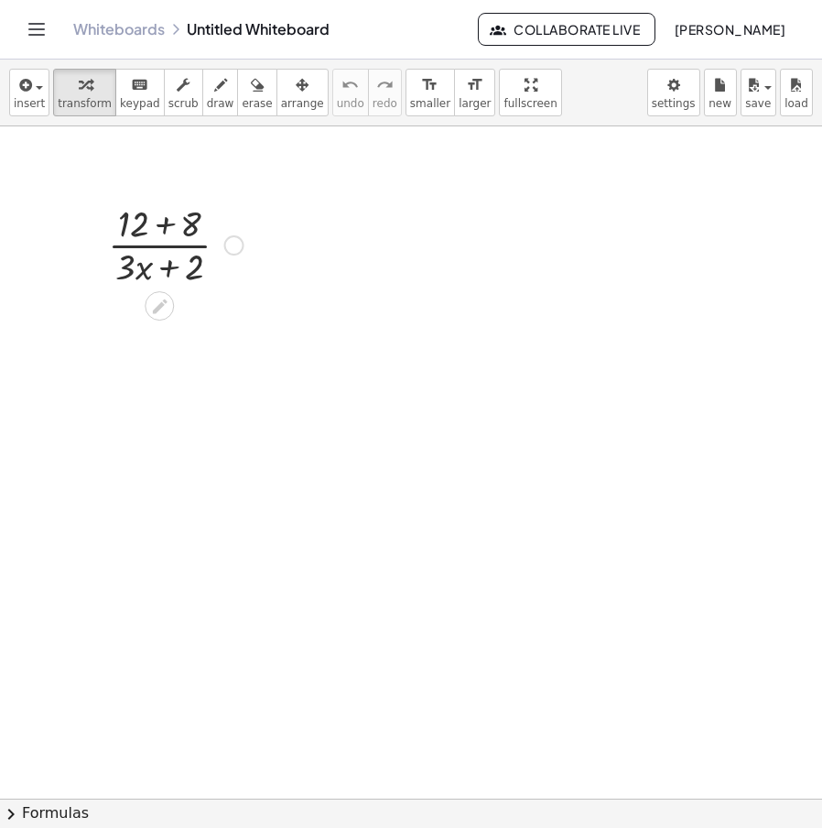
click at [173, 255] on div at bounding box center [176, 244] width 154 height 92
click at [134, 229] on div at bounding box center [176, 244] width 154 height 92
click at [237, 251] on div at bounding box center [234, 245] width 20 height 20
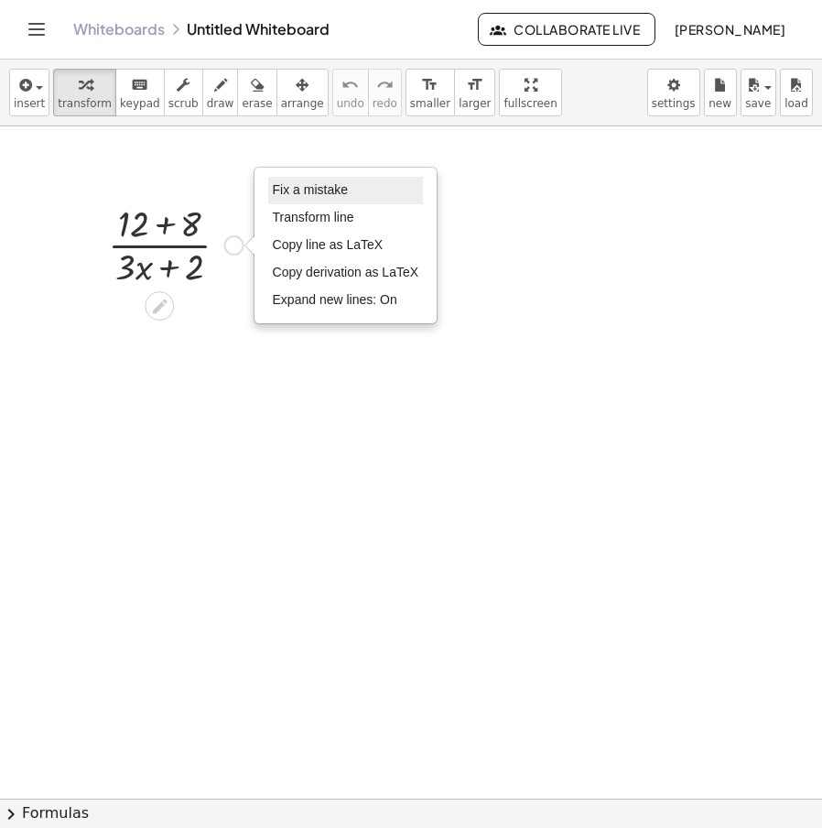
click at [302, 201] on li "Fix a mistake" at bounding box center [346, 190] width 156 height 27
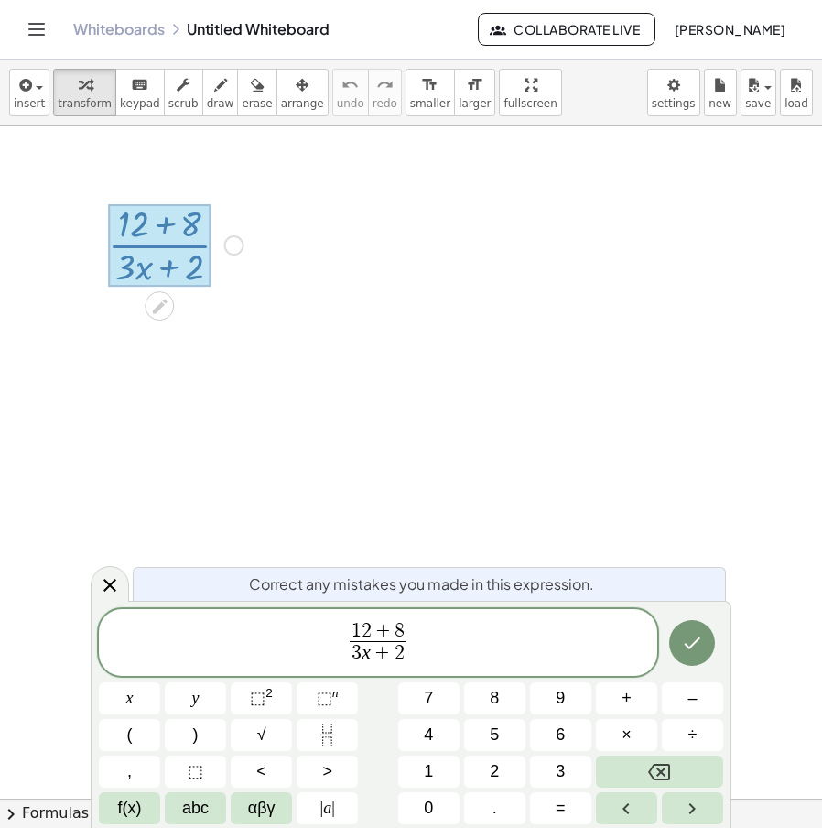
click at [370, 631] on span "1 2 + 8" at bounding box center [379, 632] width 58 height 20
click at [713, 643] on button "Done" at bounding box center [692, 643] width 46 height 46
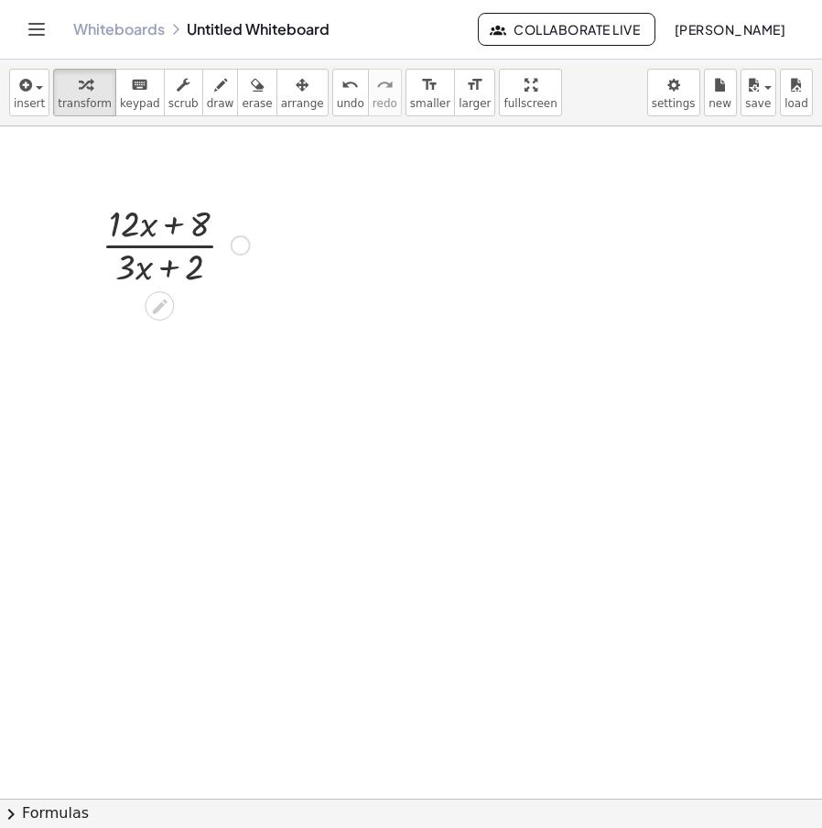
click at [158, 223] on div at bounding box center [176, 244] width 167 height 92
click at [143, 223] on div at bounding box center [176, 244] width 167 height 92
click at [237, 245] on div "Fix a mistake Transform line Copy line as LaTeX Copy derivation as LaTeX Expand…" at bounding box center [241, 245] width 20 height 20
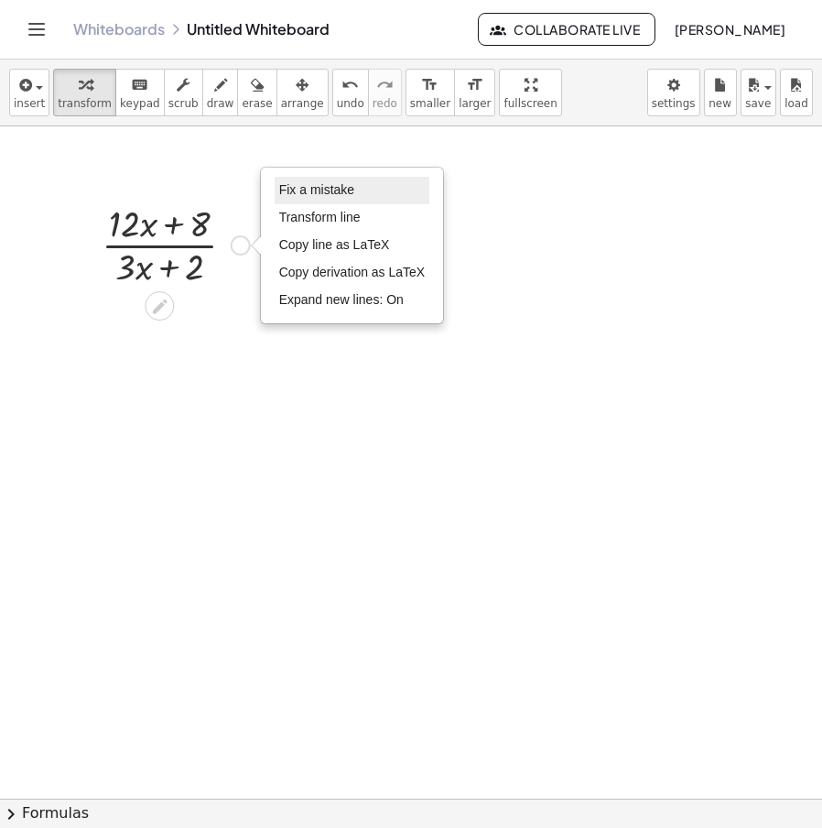
click at [324, 191] on span "Fix a mistake" at bounding box center [316, 189] width 75 height 15
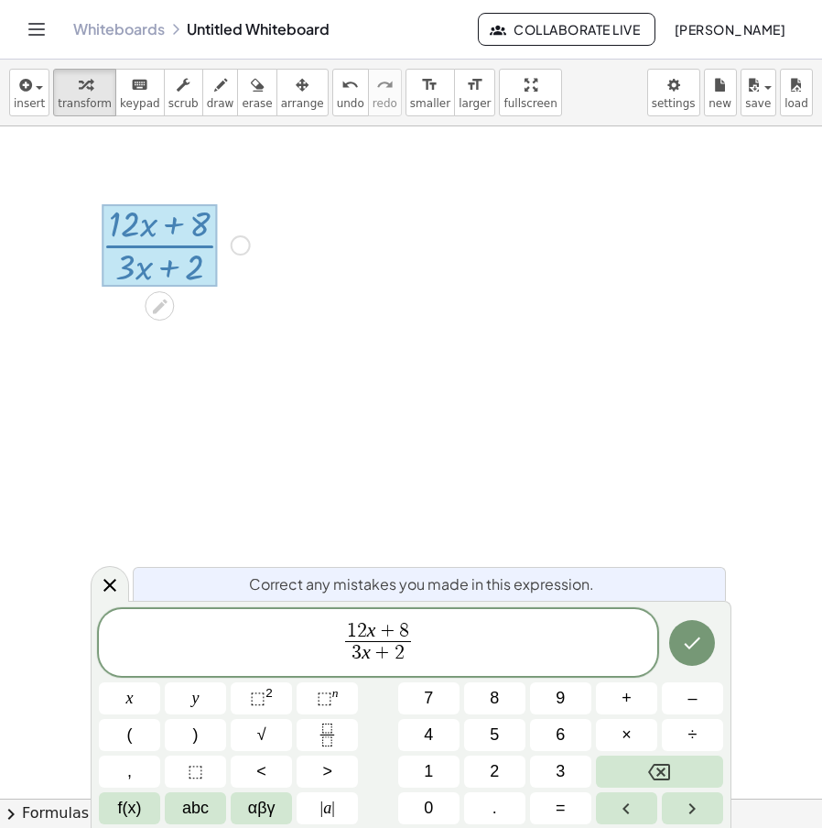
click at [369, 637] on var "x" at bounding box center [371, 630] width 9 height 22
drag, startPoint x: 239, startPoint y: 658, endPoint x: 331, endPoint y: 660, distance: 91.6
click at [236, 658] on span "x + 8 3 x + 2 ​" at bounding box center [378, 644] width 559 height 49
click at [643, 742] on button "×" at bounding box center [626, 735] width 61 height 32
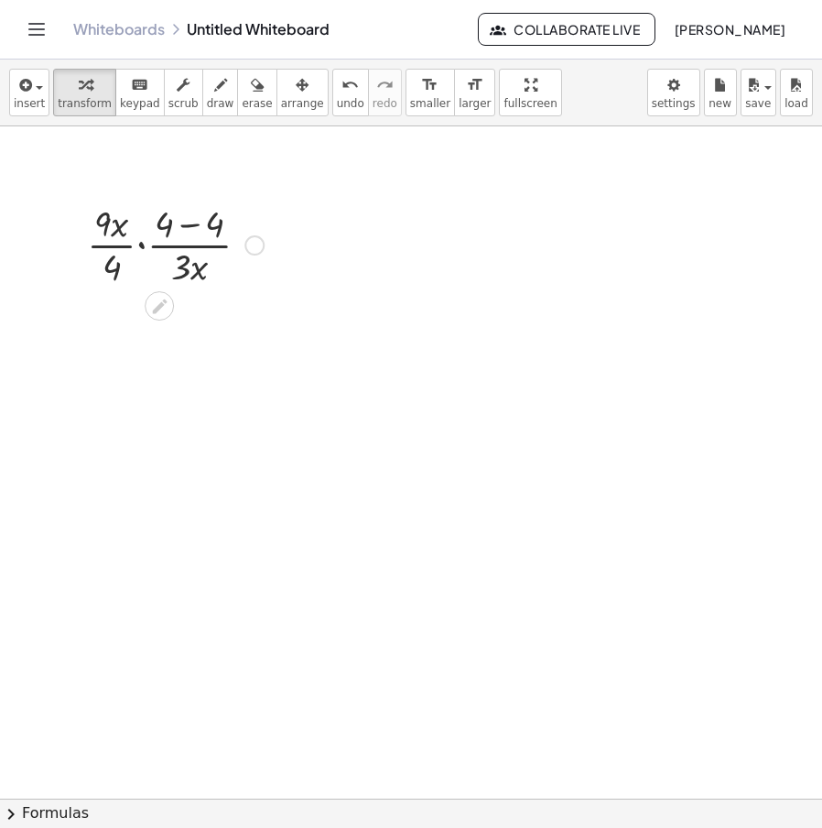
click at [256, 254] on div "Fix a mistake Transform line Copy line as LaTeX Copy derivation as LaTeX Expand…" at bounding box center [255, 245] width 20 height 20
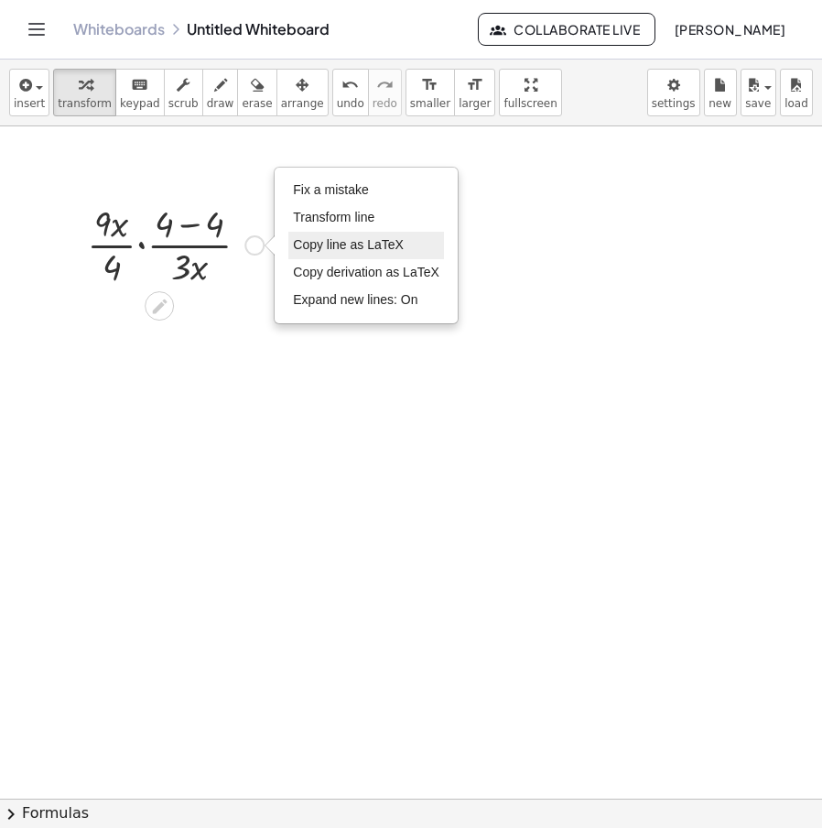
drag, startPoint x: 386, startPoint y: 190, endPoint x: 406, endPoint y: 233, distance: 47.5
click at [386, 189] on li "Fix a mistake" at bounding box center [366, 190] width 156 height 27
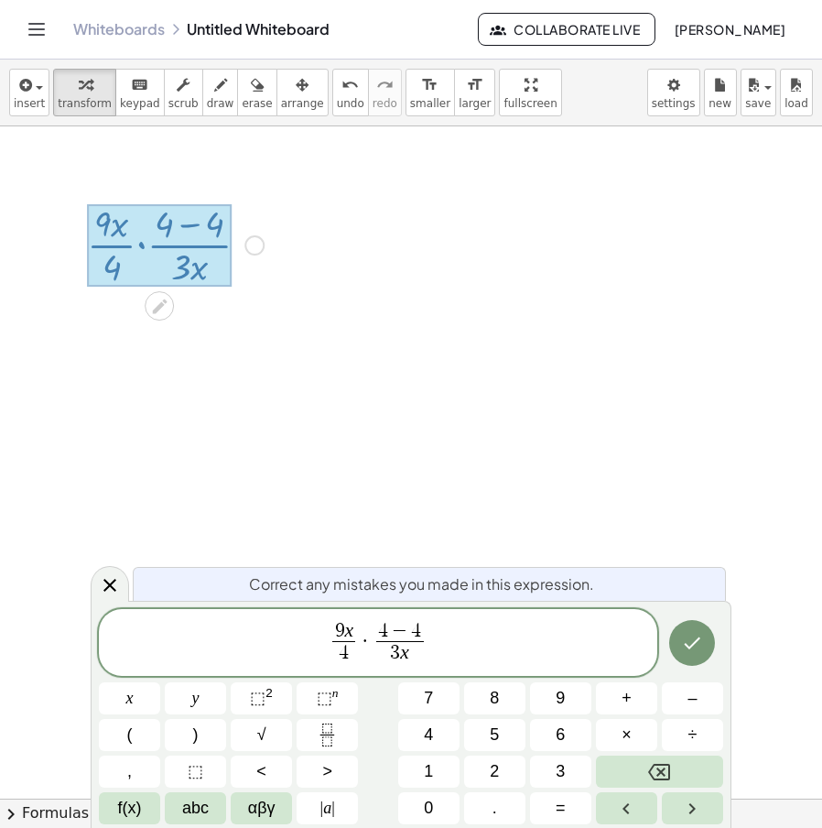
click at [388, 635] on span "−" at bounding box center [400, 632] width 24 height 20
click at [700, 632] on icon "Done" at bounding box center [692, 643] width 22 height 22
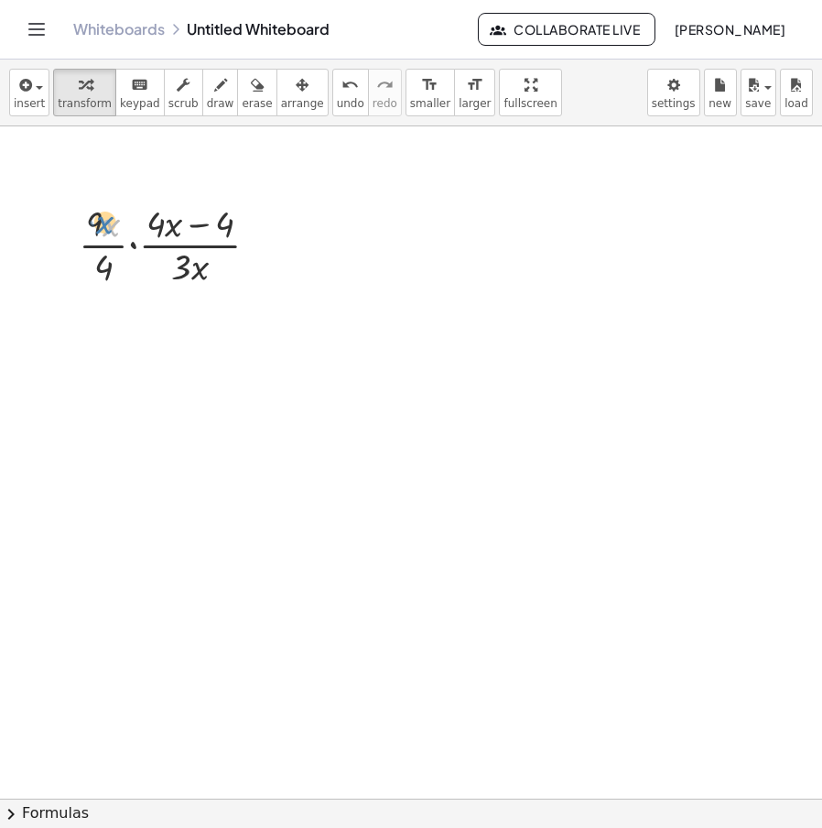
drag, startPoint x: 111, startPoint y: 231, endPoint x: 102, endPoint y: 227, distance: 9.9
click at [102, 227] on div at bounding box center [176, 244] width 213 height 92
drag, startPoint x: 94, startPoint y: 223, endPoint x: 185, endPoint y: 282, distance: 108.5
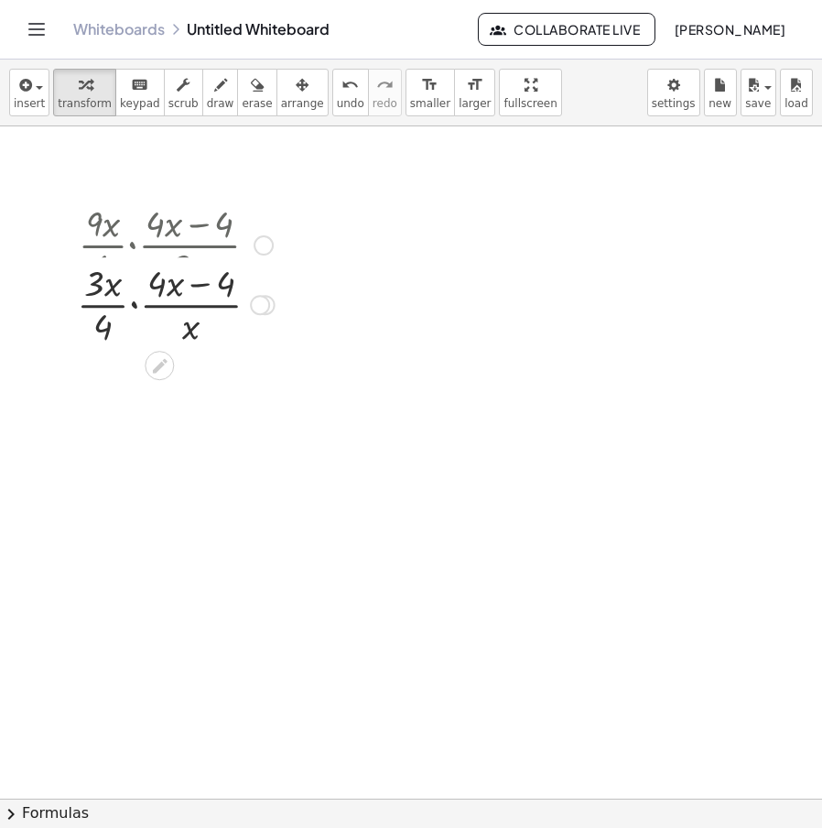
drag, startPoint x: 262, startPoint y: 327, endPoint x: 279, endPoint y: 223, distance: 104.9
click at [159, 305] on div "· · x · 4 · · ( + · 4 · x − 4 ) · x · 3 Fix a mistake Transform line Copy line …" at bounding box center [159, 305] width 0 height 0
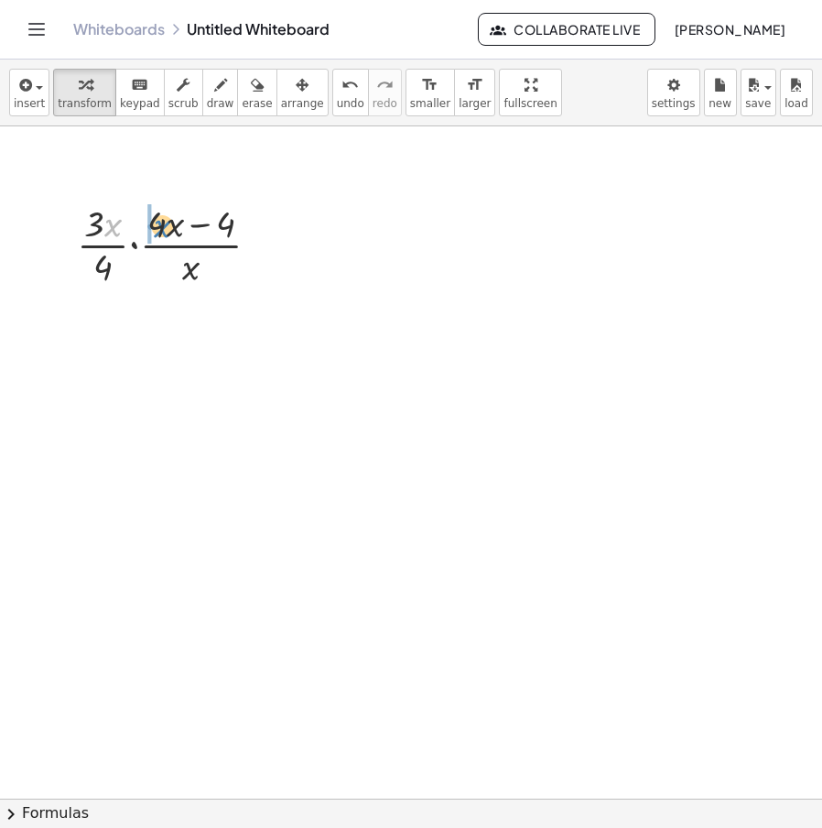
drag, startPoint x: 106, startPoint y: 220, endPoint x: 157, endPoint y: 221, distance: 50.4
click at [157, 221] on div at bounding box center [176, 244] width 216 height 92
drag, startPoint x: 124, startPoint y: 223, endPoint x: 94, endPoint y: 225, distance: 29.4
click at [94, 225] on div at bounding box center [176, 244] width 258 height 97
drag, startPoint x: 93, startPoint y: 224, endPoint x: 161, endPoint y: 224, distance: 67.8
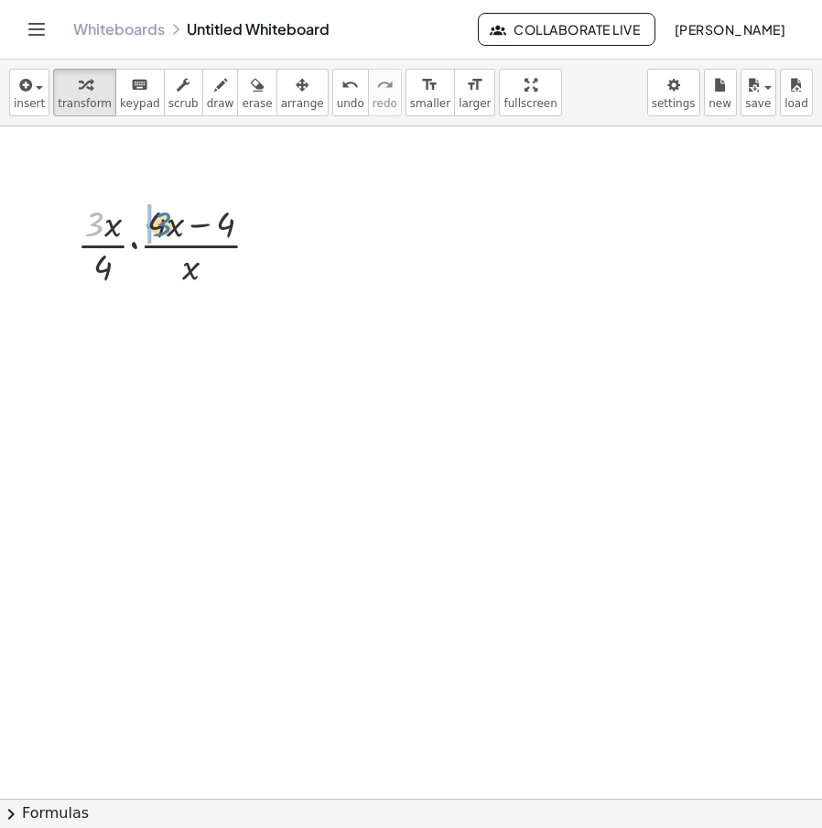
click at [161, 224] on div at bounding box center [176, 244] width 216 height 92
drag, startPoint x: 75, startPoint y: 231, endPoint x: 132, endPoint y: 223, distance: 57.4
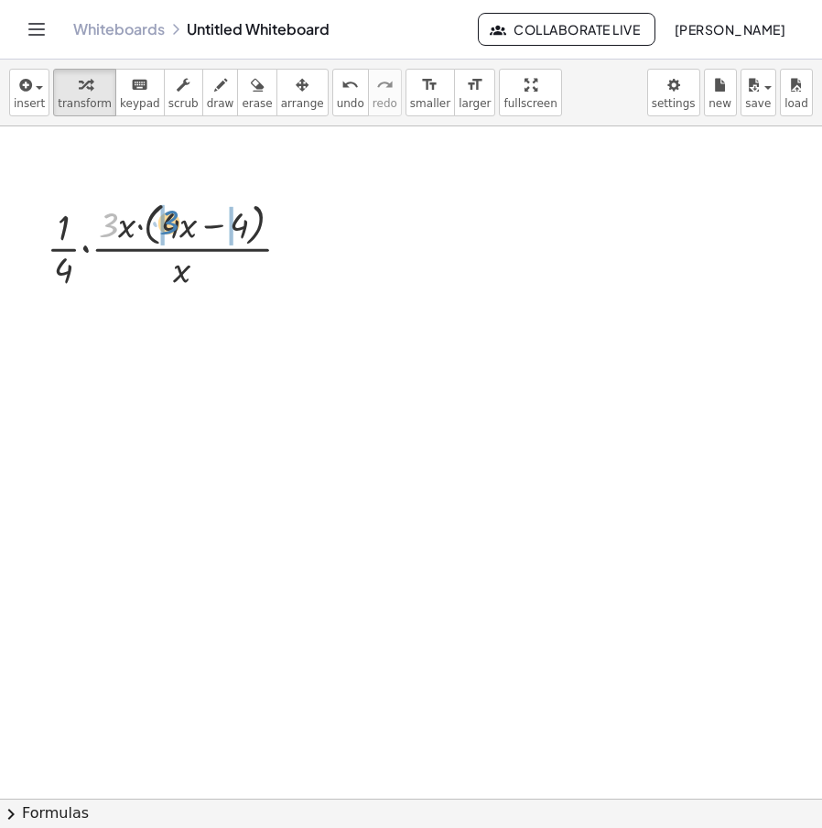
drag, startPoint x: 107, startPoint y: 222, endPoint x: 168, endPoint y: 219, distance: 60.5
click at [168, 219] on div at bounding box center [176, 244] width 277 height 97
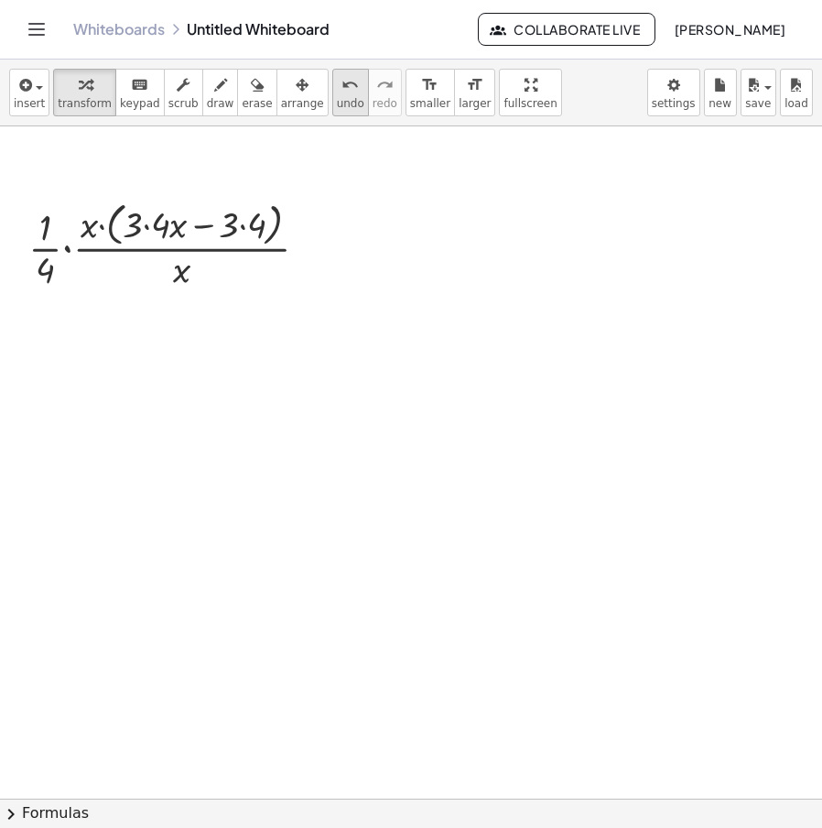
click at [337, 100] on span "undo" at bounding box center [350, 103] width 27 height 13
click at [337, 101] on span "undo" at bounding box center [350, 103] width 27 height 13
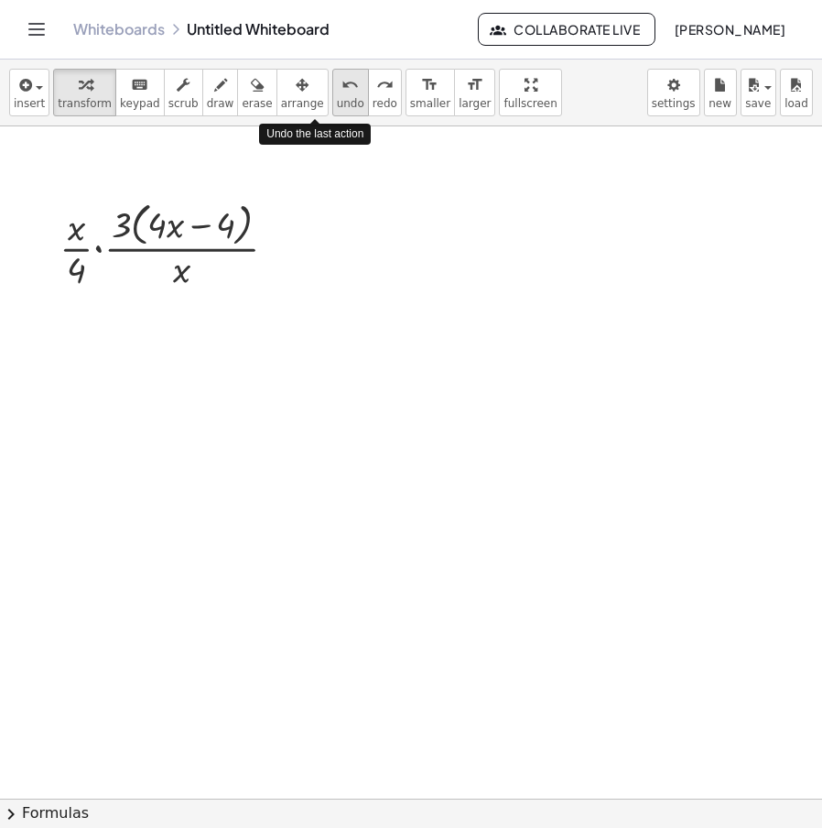
click at [337, 101] on span "undo" at bounding box center [350, 103] width 27 height 13
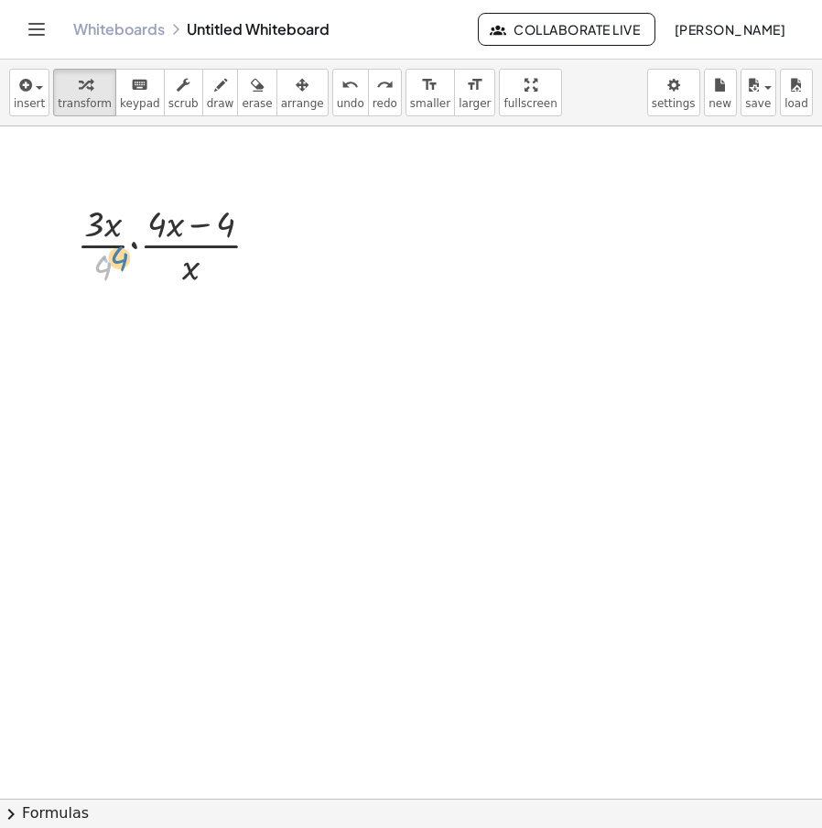
click at [118, 274] on div at bounding box center [176, 244] width 216 height 92
drag, startPoint x: 114, startPoint y: 225, endPoint x: 195, endPoint y: 278, distance: 96.0
drag, startPoint x: 79, startPoint y: 224, endPoint x: 110, endPoint y: 240, distance: 34.8
click at [110, 240] on div at bounding box center [175, 244] width 247 height 92
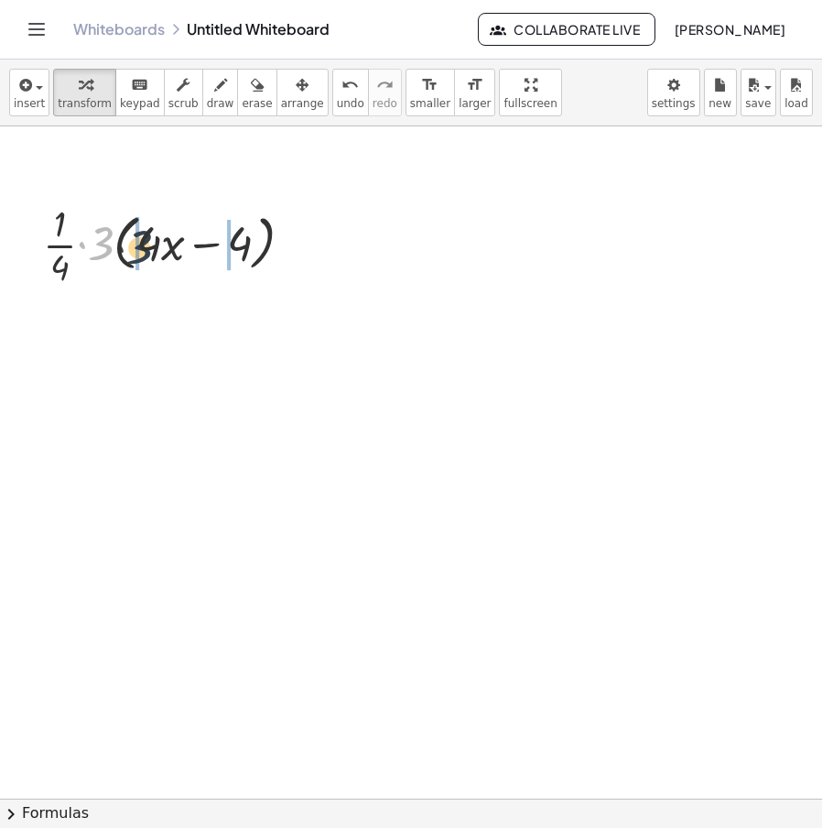
drag, startPoint x: 104, startPoint y: 250, endPoint x: 141, endPoint y: 253, distance: 36.7
click at [141, 253] on div at bounding box center [175, 244] width 283 height 92
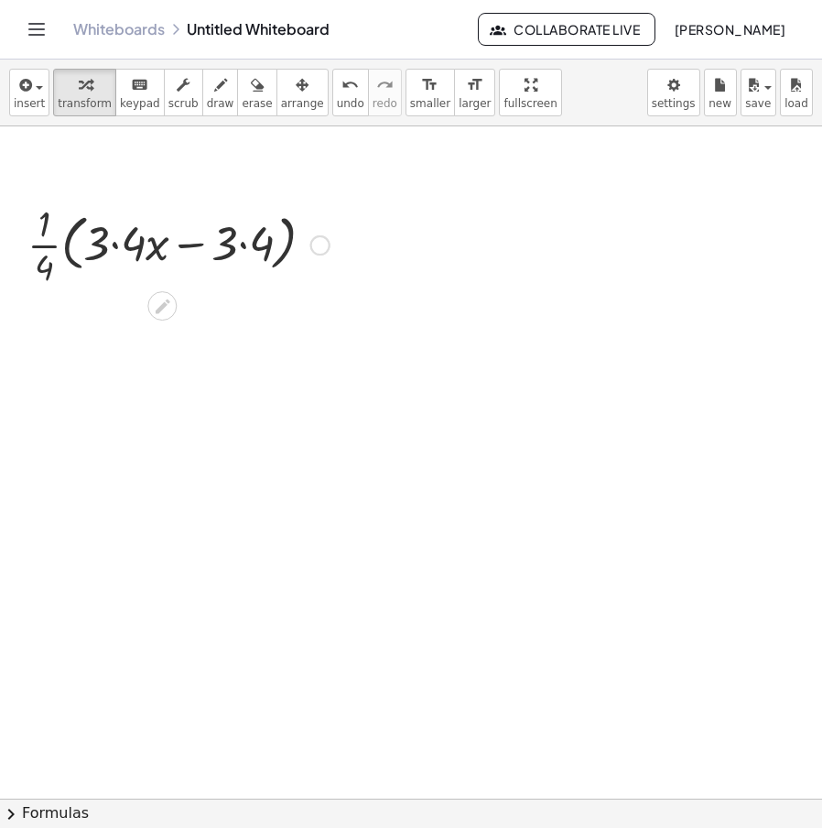
click at [108, 252] on div at bounding box center [178, 244] width 321 height 92
click at [141, 248] on div at bounding box center [178, 244] width 321 height 92
click at [226, 242] on div at bounding box center [178, 244] width 299 height 92
click at [241, 245] on div at bounding box center [178, 244] width 299 height 92
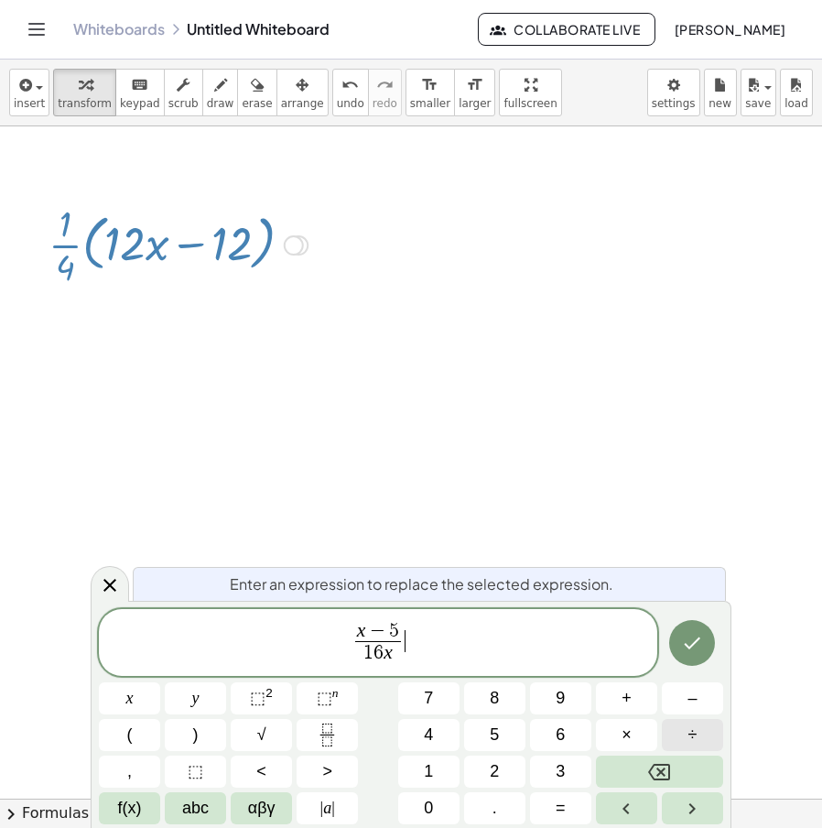
click at [696, 734] on span "÷" at bounding box center [693, 735] width 9 height 25
click at [695, 646] on icon "Done" at bounding box center [692, 643] width 22 height 22
click at [695, 647] on icon "Done" at bounding box center [692, 643] width 22 height 22
click at [695, 647] on div at bounding box center [411, 800] width 822 height 1348
click at [695, 647] on icon "Done" at bounding box center [692, 643] width 22 height 22
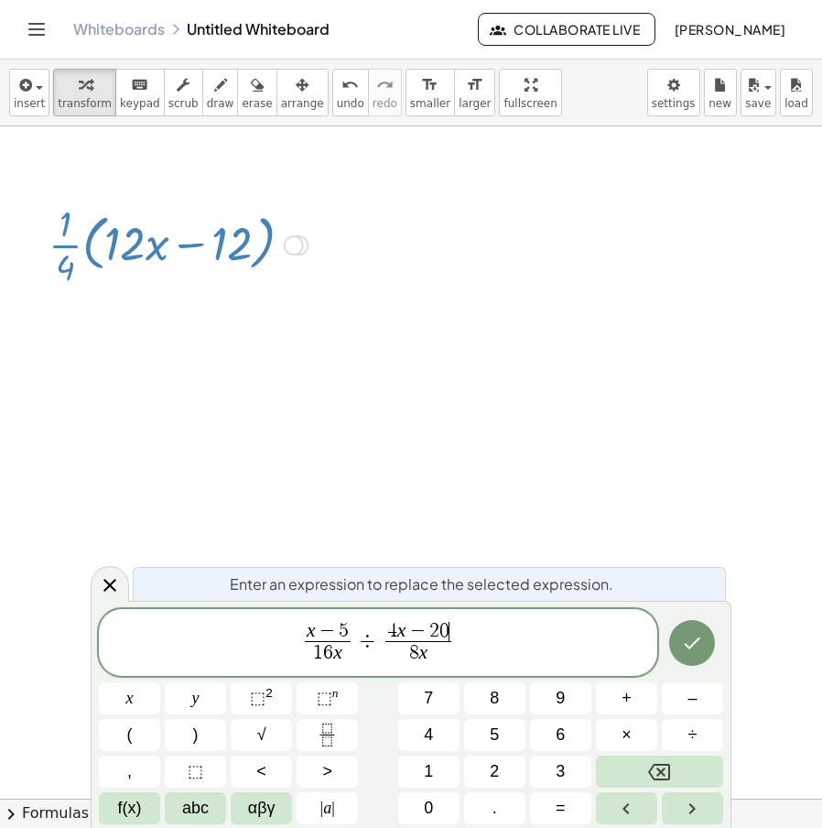
click at [695, 647] on div at bounding box center [411, 800] width 822 height 1348
click at [473, 643] on div at bounding box center [411, 800] width 822 height 1348
click at [160, 682] on div at bounding box center [129, 698] width 61 height 32
click at [689, 643] on icon "Done" at bounding box center [692, 643] width 22 height 22
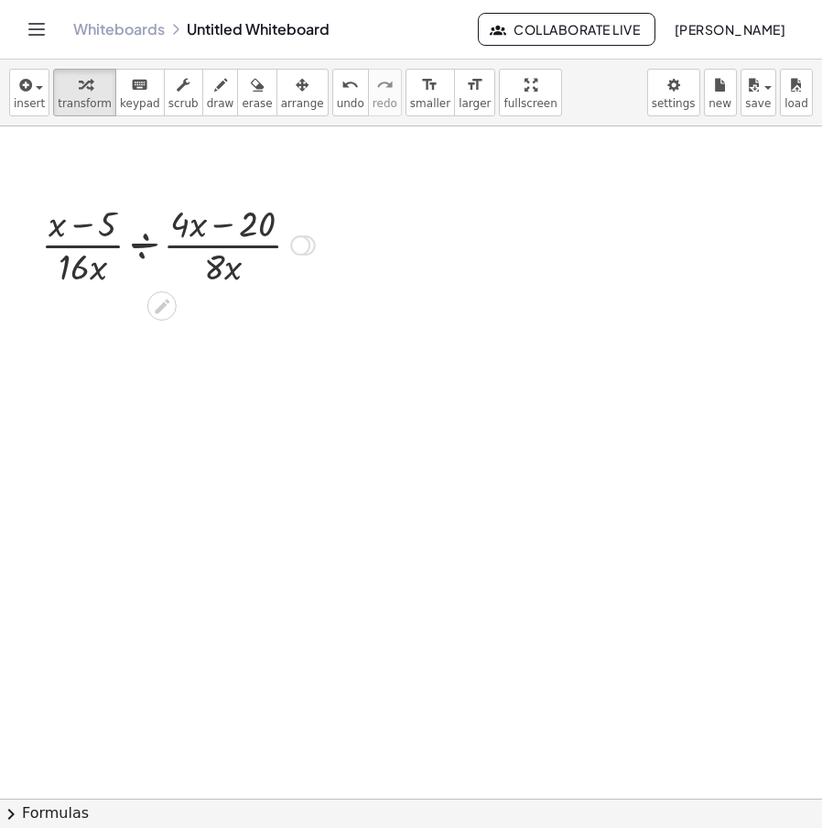
click at [151, 241] on div at bounding box center [178, 244] width 292 height 92
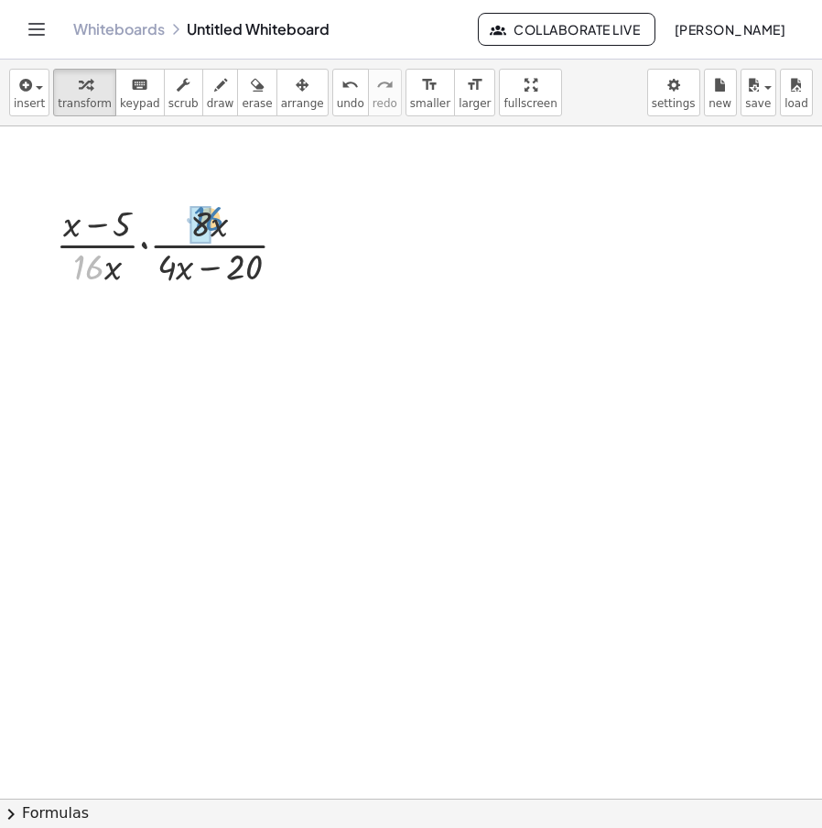
drag, startPoint x: 136, startPoint y: 251, endPoint x: 211, endPoint y: 223, distance: 79.4
drag, startPoint x: 103, startPoint y: 273, endPoint x: 217, endPoint y: 234, distance: 121.1
drag, startPoint x: 95, startPoint y: 271, endPoint x: 83, endPoint y: 280, distance: 15.0
click at [83, 280] on div at bounding box center [179, 244] width 264 height 92
drag, startPoint x: 94, startPoint y: 275, endPoint x: 157, endPoint y: 275, distance: 62.3
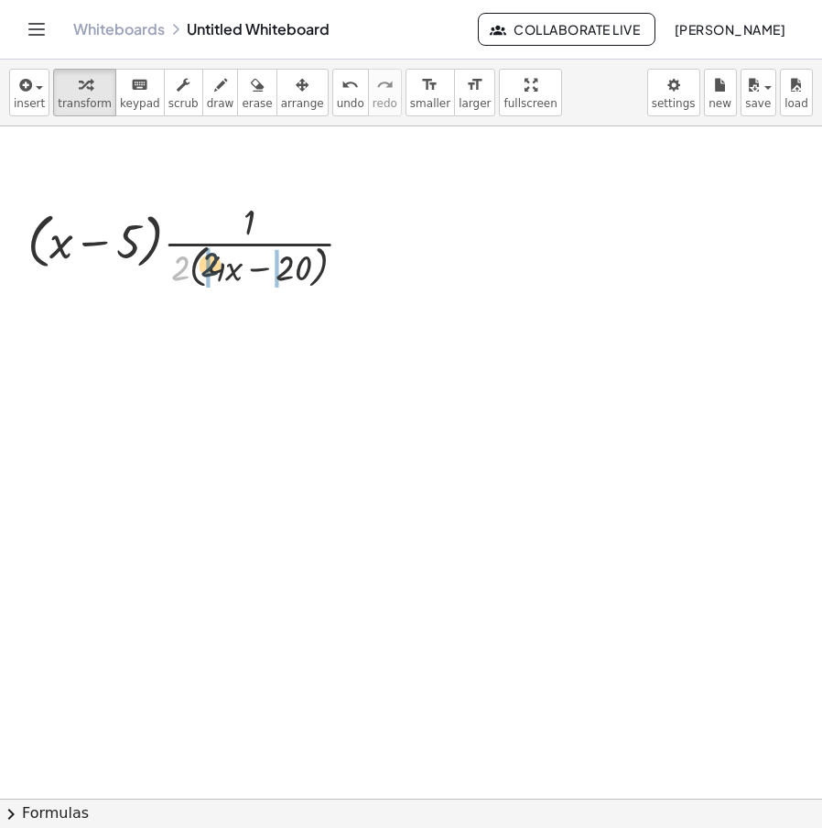
drag, startPoint x: 176, startPoint y: 275, endPoint x: 205, endPoint y: 271, distance: 29.5
click at [200, 269] on div at bounding box center [198, 244] width 360 height 92
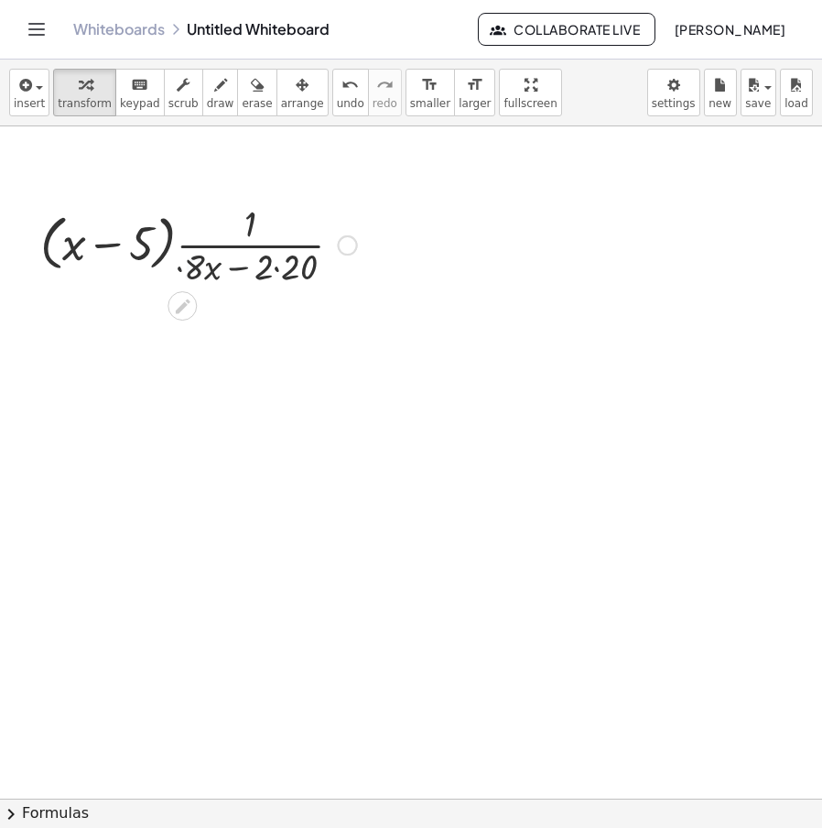
click at [282, 271] on div at bounding box center [198, 244] width 335 height 92
click at [327, 245] on div at bounding box center [329, 245] width 20 height 20
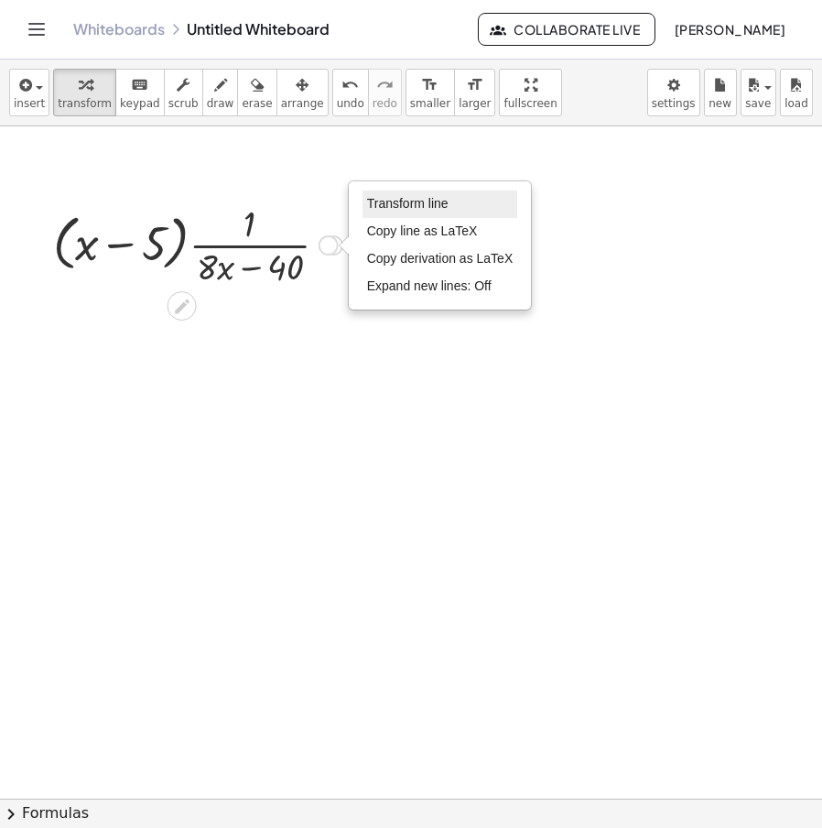
click at [408, 201] on span "Transform line" at bounding box center [408, 203] width 82 height 15
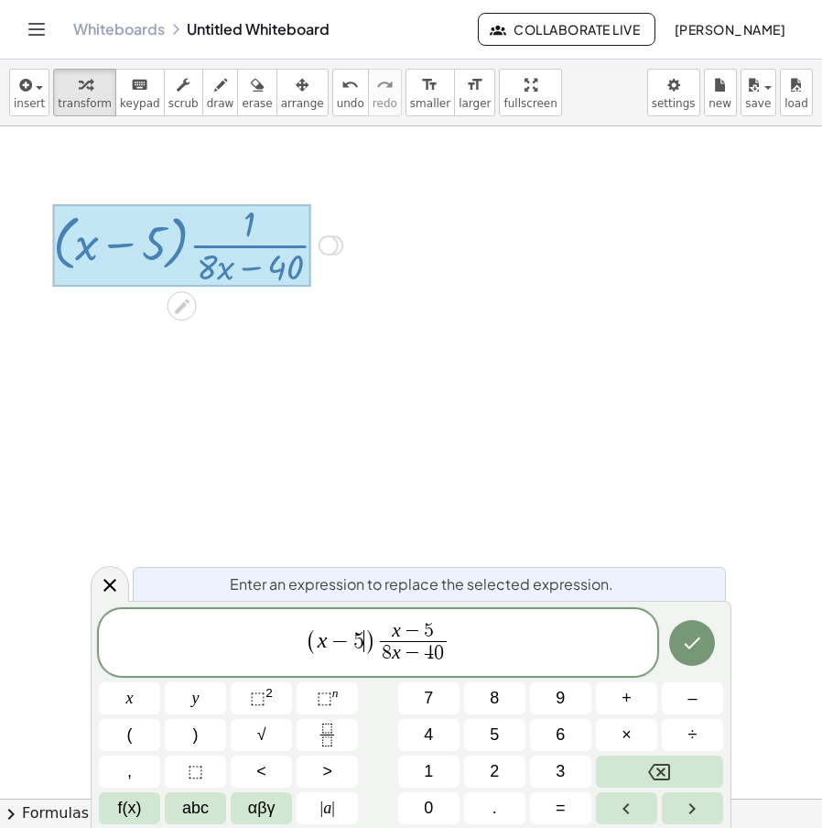
click at [369, 644] on span ")" at bounding box center [371, 641] width 12 height 27
click at [698, 642] on icon "Done" at bounding box center [692, 643] width 22 height 22
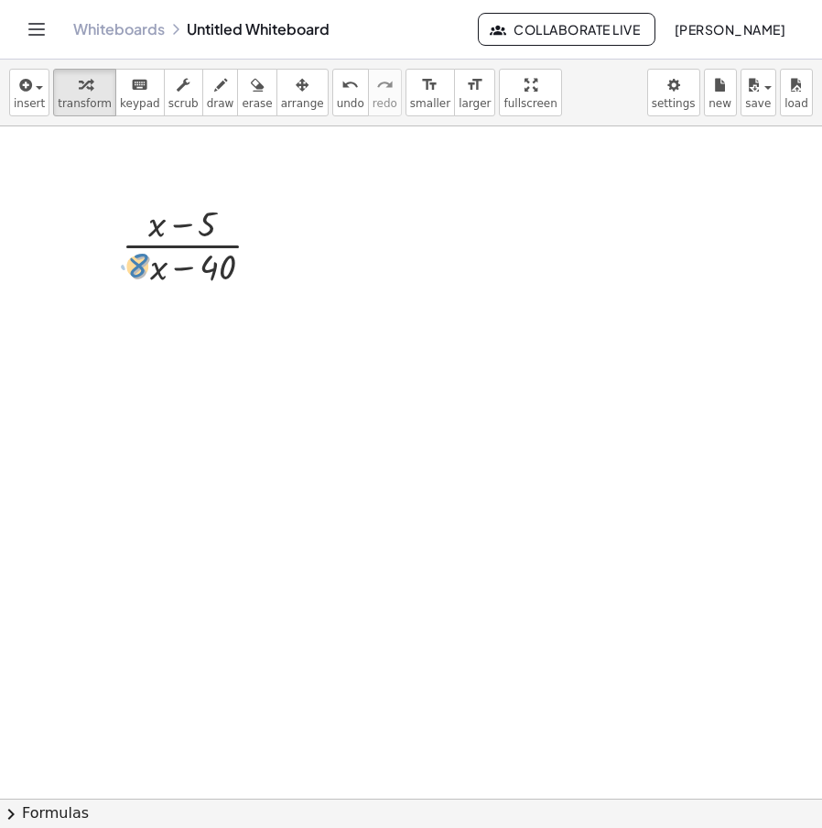
click at [134, 271] on div at bounding box center [199, 244] width 172 height 92
drag, startPoint x: 161, startPoint y: 273, endPoint x: 171, endPoint y: 278, distance: 11.5
click at [171, 278] on div at bounding box center [199, 244] width 172 height 92
click at [218, 264] on div at bounding box center [199, 244] width 172 height 92
click at [180, 310] on icon at bounding box center [182, 306] width 15 height 15
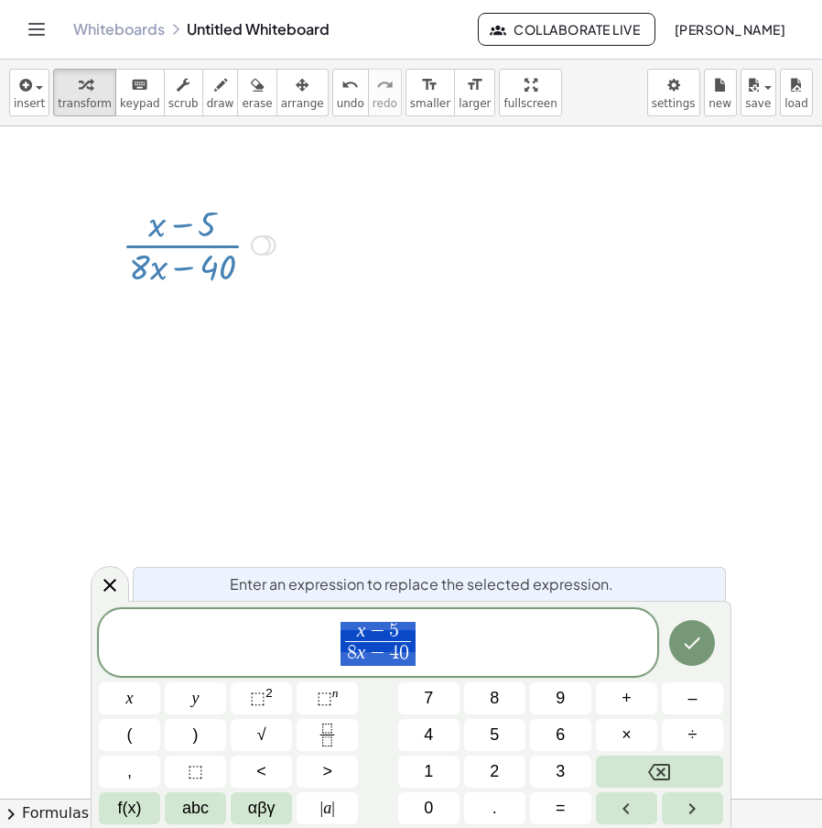
click at [545, 496] on div at bounding box center [411, 800] width 822 height 1348
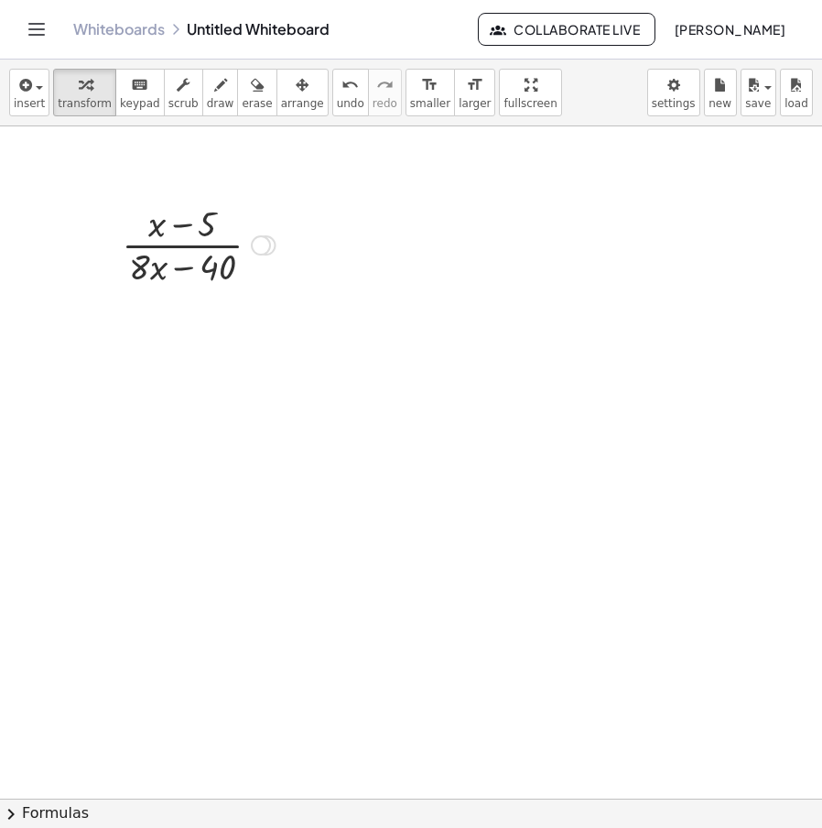
click at [264, 252] on div "Transform line Copy line as LaTeX Copy derivation as LaTeX Expand new lines: Off" at bounding box center [261, 245] width 20 height 20
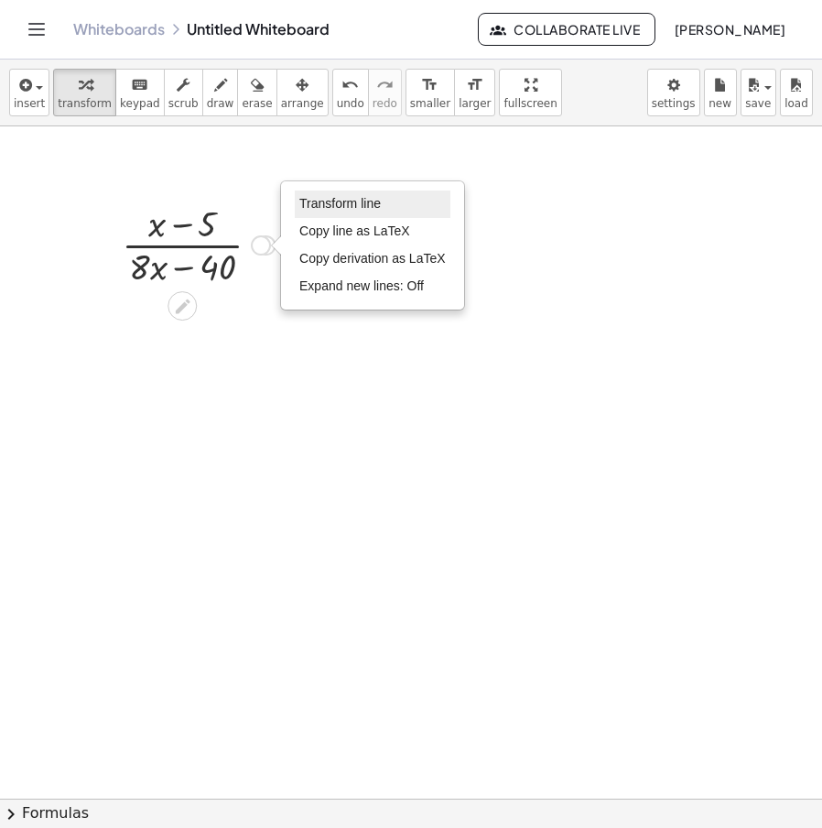
click at [344, 214] on li "Transform line" at bounding box center [373, 203] width 156 height 27
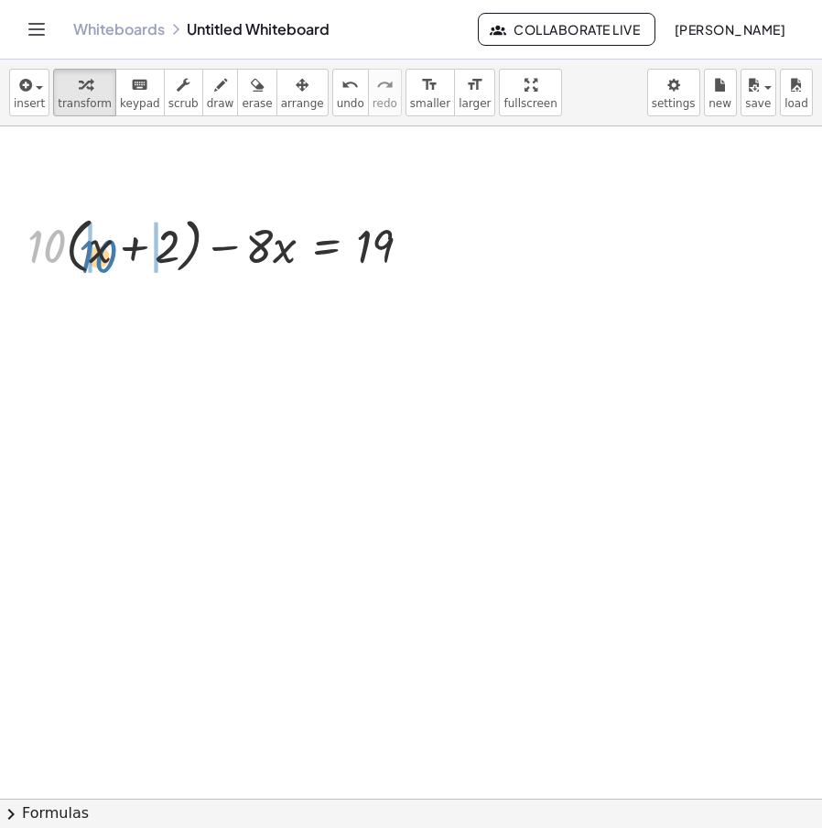
drag, startPoint x: 48, startPoint y: 254, endPoint x: 100, endPoint y: 264, distance: 53.2
click at [100, 264] on div at bounding box center [227, 245] width 418 height 70
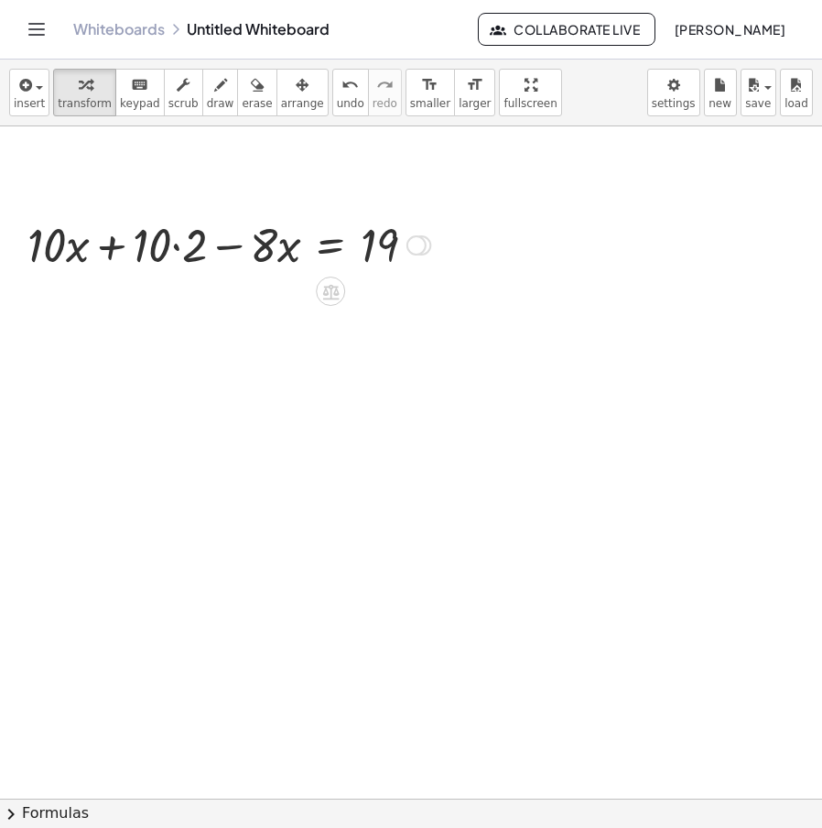
click at [84, 245] on div at bounding box center [228, 243] width 421 height 62
click at [166, 243] on div at bounding box center [228, 243] width 421 height 62
click at [174, 245] on div at bounding box center [228, 243] width 421 height 62
drag, startPoint x: 261, startPoint y: 254, endPoint x: 136, endPoint y: 247, distance: 125.6
click at [136, 247] on div at bounding box center [242, 243] width 395 height 62
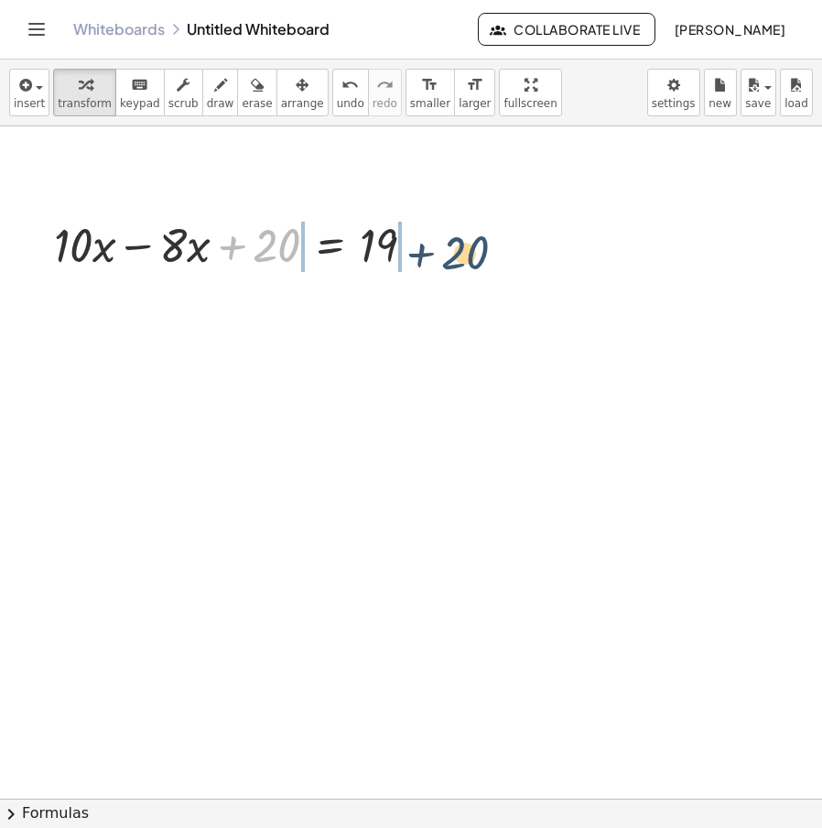
drag, startPoint x: 277, startPoint y: 256, endPoint x: 467, endPoint y: 260, distance: 190.5
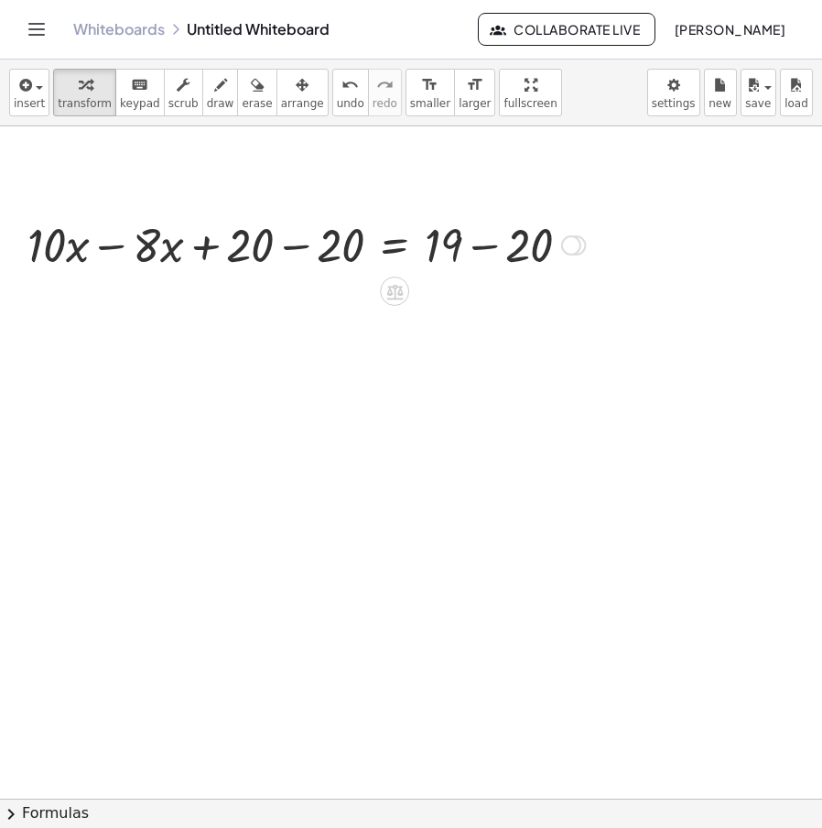
click at [495, 254] on div at bounding box center [306, 243] width 576 height 62
click at [309, 256] on div at bounding box center [260, 243] width 484 height 62
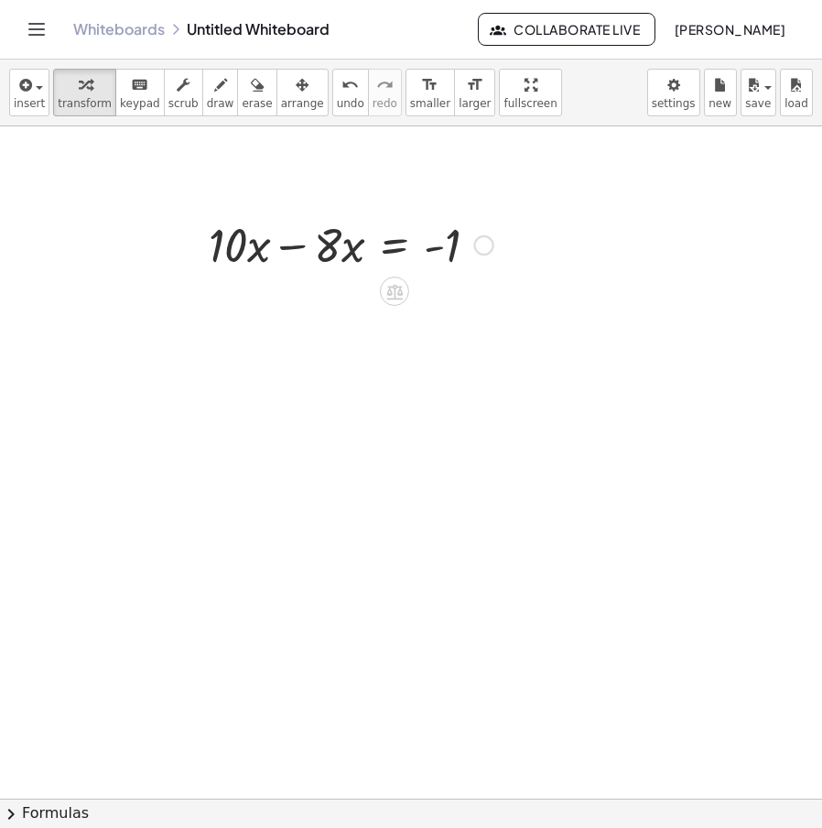
click at [322, 257] on div at bounding box center [351, 243] width 303 height 62
click at [313, 246] on div at bounding box center [351, 243] width 303 height 62
click at [396, 296] on icon at bounding box center [395, 292] width 16 height 16
click at [412, 373] on div at bounding box center [411, 800] width 822 height 1348
click at [490, 250] on div at bounding box center [484, 245] width 20 height 20
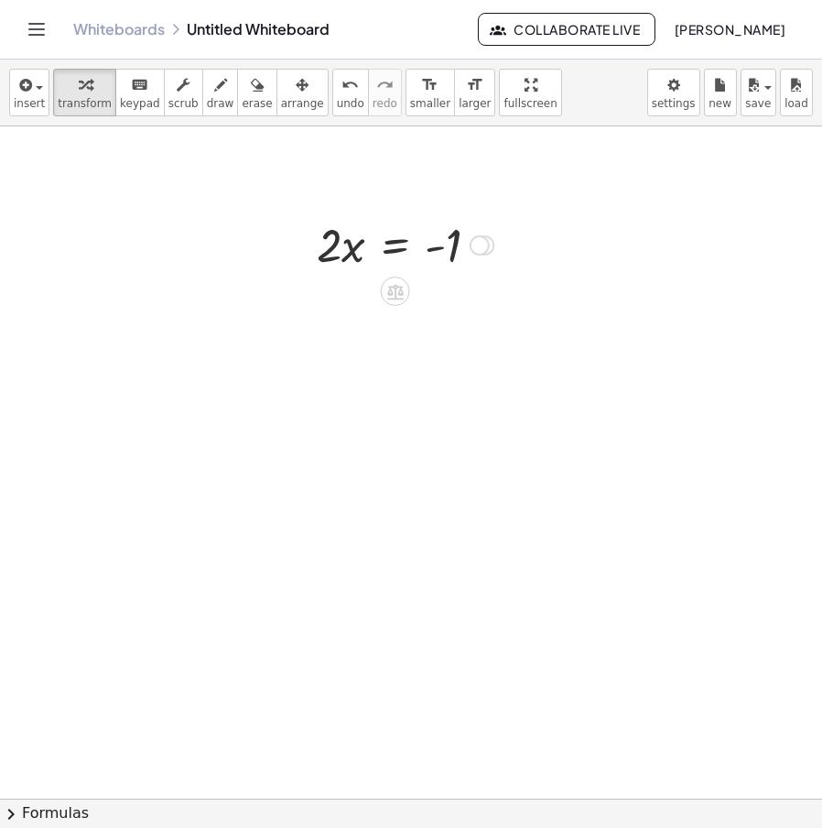
click at [484, 245] on div "Transform line Copy line as LaTeX Copy derivation as LaTeX Expand new lines: Off" at bounding box center [480, 245] width 20 height 20
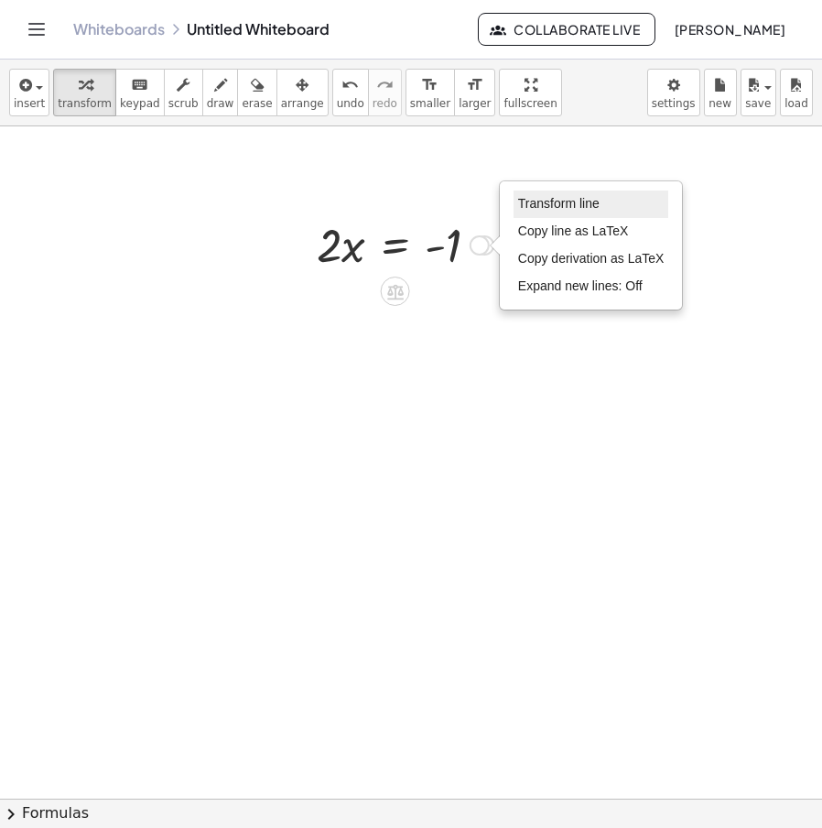
click at [577, 208] on span "Transform line" at bounding box center [559, 203] width 82 height 15
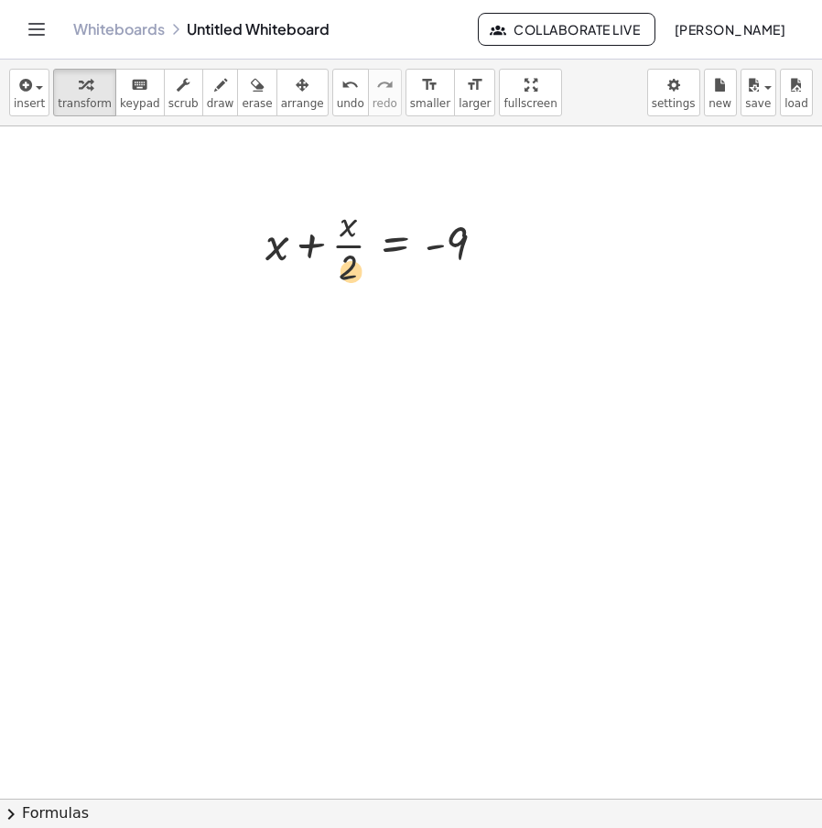
click at [350, 276] on div at bounding box center [382, 244] width 253 height 92
drag, startPoint x: 285, startPoint y: 265, endPoint x: 566, endPoint y: 249, distance: 281.6
drag, startPoint x: 267, startPoint y: 245, endPoint x: 518, endPoint y: 236, distance: 251.1
click at [269, 249] on div at bounding box center [390, 244] width 400 height 92
drag, startPoint x: 349, startPoint y: 266, endPoint x: 559, endPoint y: 260, distance: 209.8
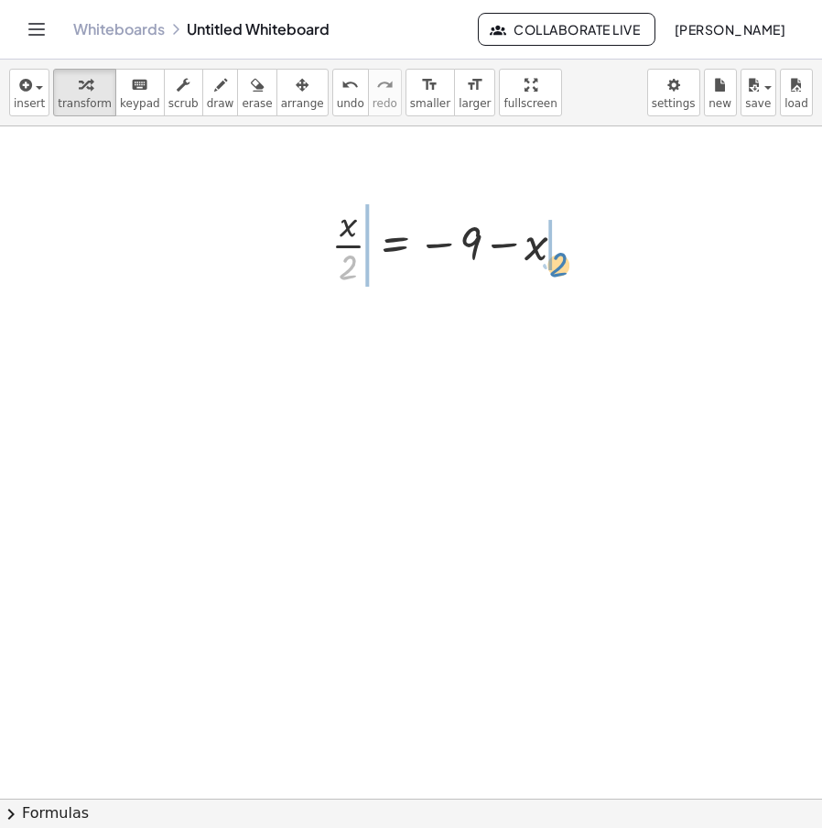
click at [559, 260] on div at bounding box center [455, 244] width 267 height 92
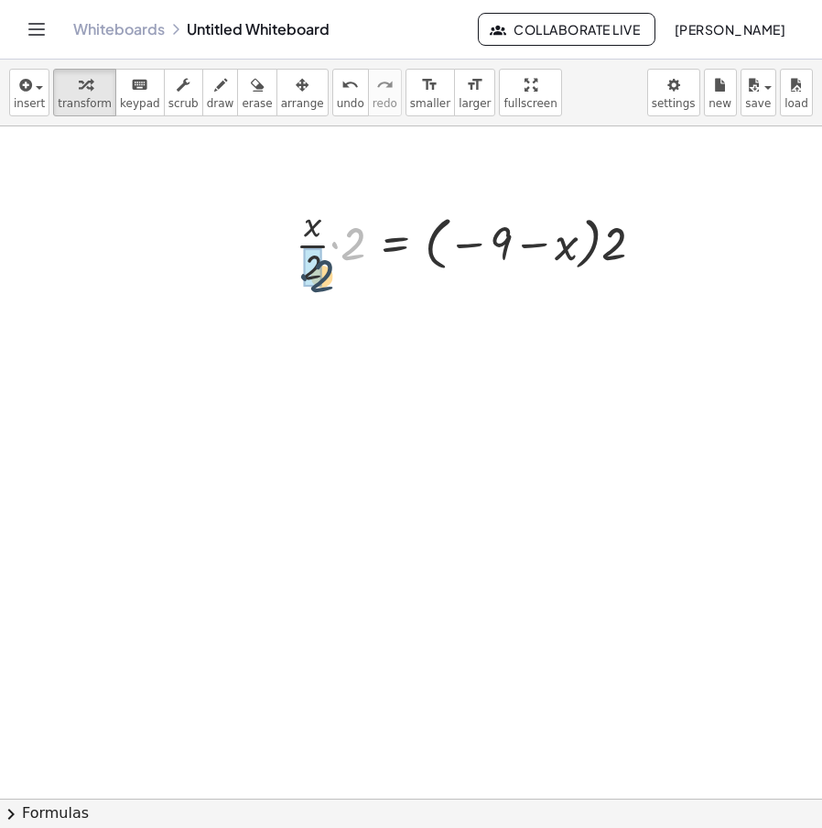
drag, startPoint x: 353, startPoint y: 253, endPoint x: 321, endPoint y: 284, distance: 44.0
drag, startPoint x: 611, startPoint y: 251, endPoint x: 460, endPoint y: 256, distance: 151.2
click at [460, 256] on div at bounding box center [499, 244] width 335 height 67
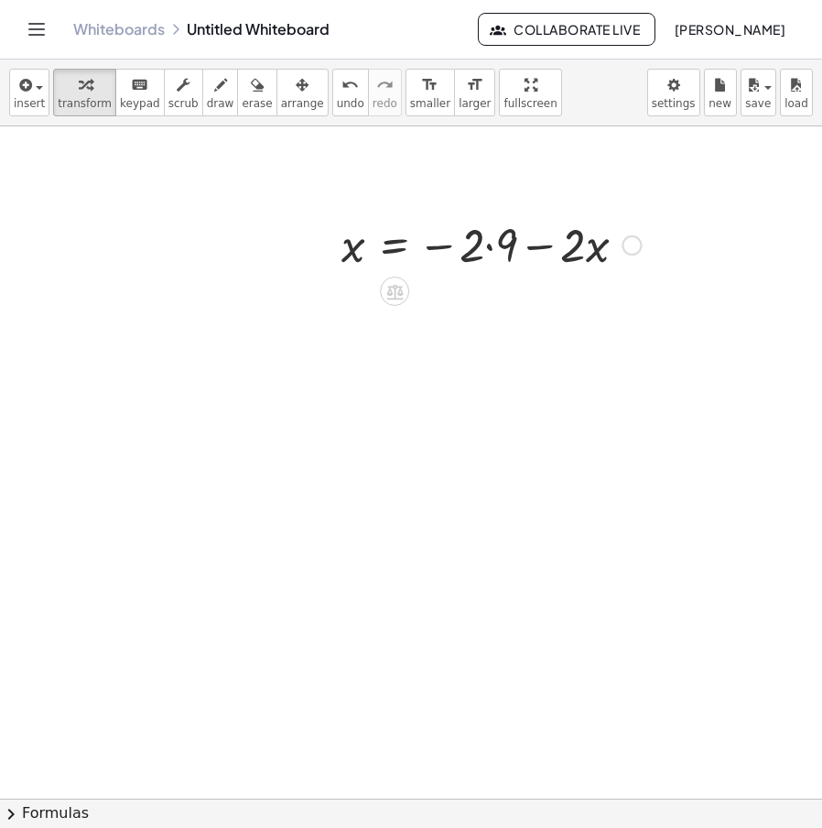
click at [509, 241] on div at bounding box center [491, 243] width 318 height 62
click at [521, 249] on div at bounding box center [483, 243] width 303 height 62
drag, startPoint x: 559, startPoint y: 252, endPoint x: 314, endPoint y: 247, distance: 244.6
click at [314, 247] on div "· · 9 · x · 4 · · ( + · 4 · x − 4 ) · 3 · x · · 3 · 3 · x · 4 · · ( + · 4 · x −…" at bounding box center [477, 243] width 326 height 71
click at [329, 250] on div at bounding box center [484, 243] width 486 height 62
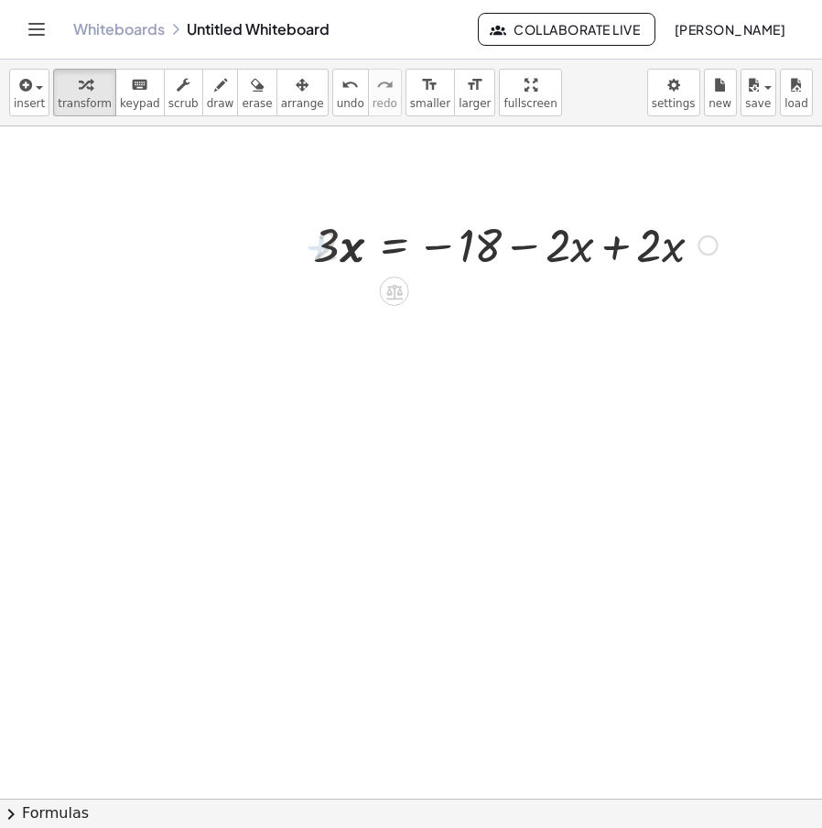
click at [621, 246] on div at bounding box center [516, 243] width 421 height 62
drag, startPoint x: 342, startPoint y: 245, endPoint x: 344, endPoint y: 255, distance: 10.4
click at [344, 255] on div at bounding box center [418, 243] width 224 height 62
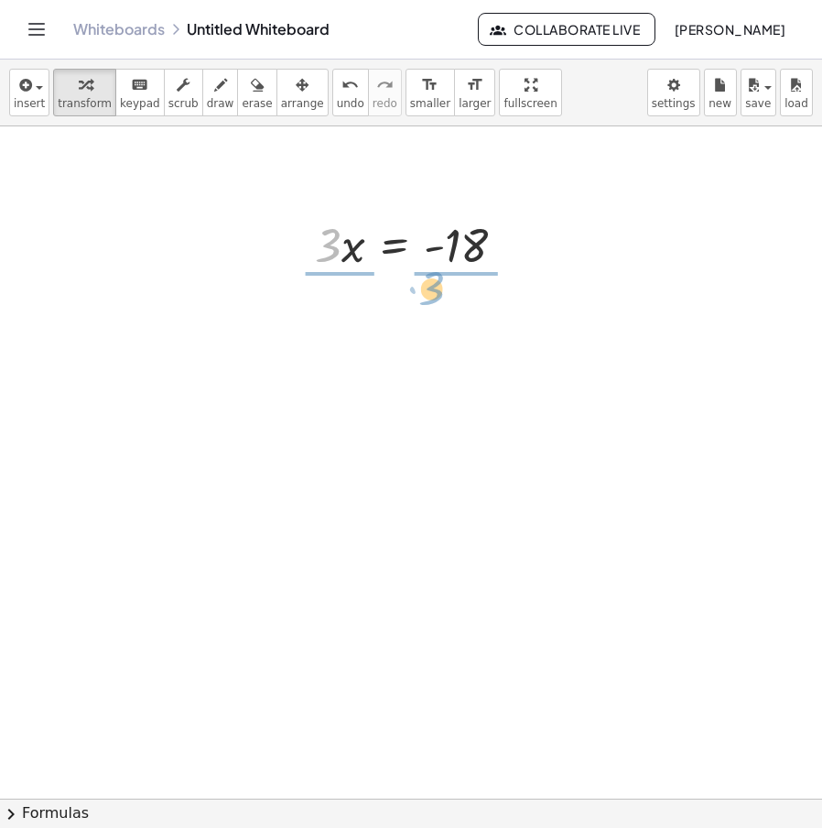
drag, startPoint x: 332, startPoint y: 243, endPoint x: 439, endPoint y: 285, distance: 114.3
click at [336, 271] on div at bounding box center [419, 244] width 231 height 92
click at [471, 263] on div at bounding box center [432, 244] width 201 height 92
click at [484, 248] on div "Transform line Copy line as LaTeX Copy derivation as LaTeX Expand new lines: Off" at bounding box center [489, 246] width 20 height 20
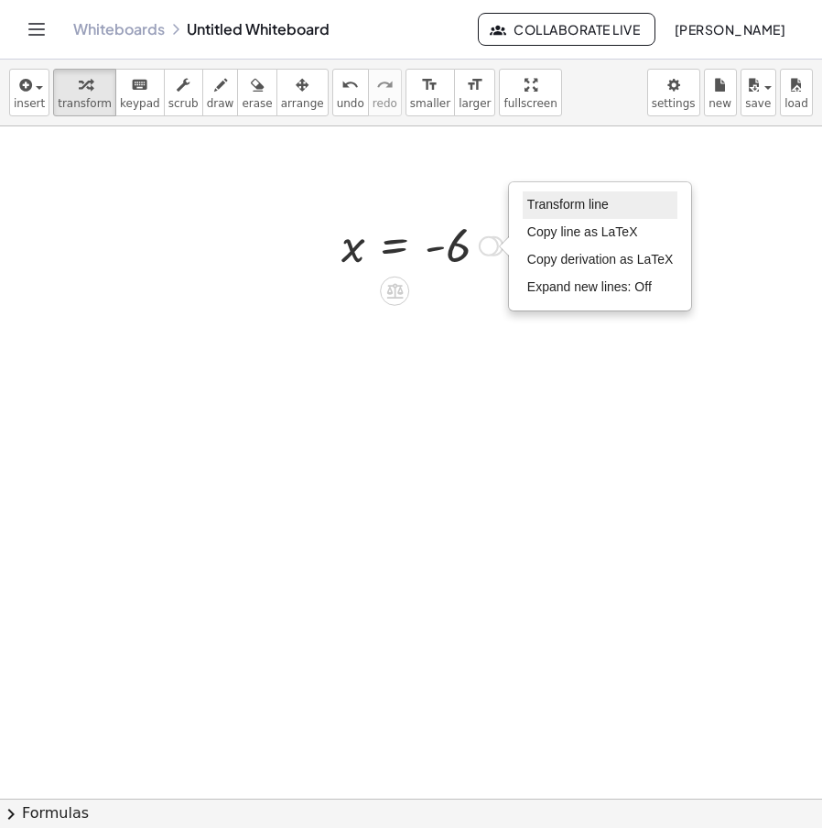
click at [563, 206] on span "Transform line" at bounding box center [569, 204] width 82 height 15
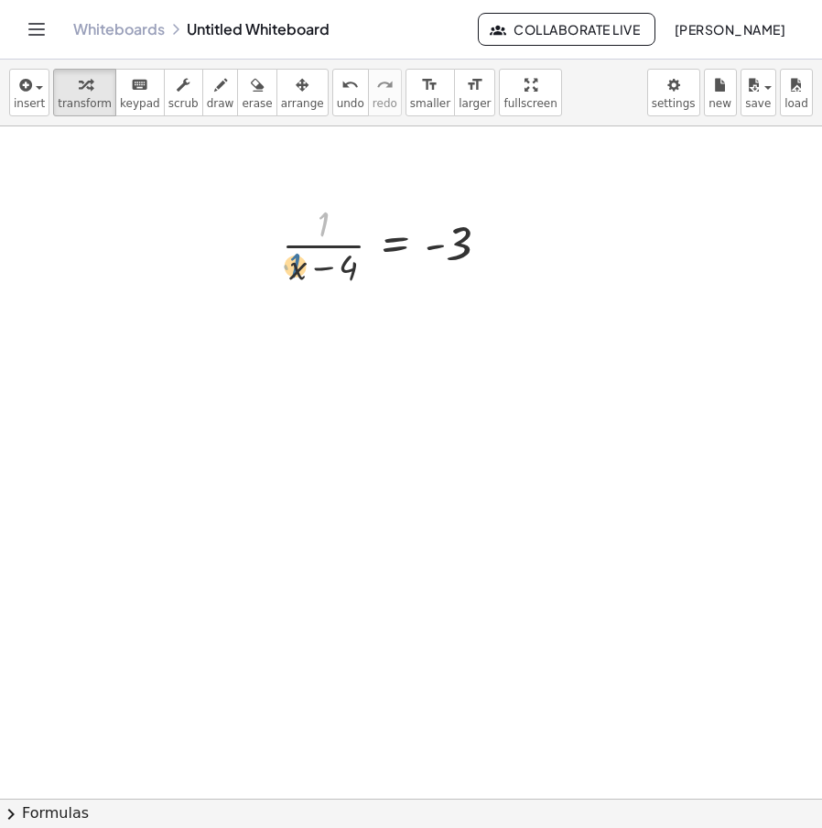
drag, startPoint x: 327, startPoint y: 228, endPoint x: 328, endPoint y: 243, distance: 14.7
click at [327, 244] on div at bounding box center [393, 244] width 241 height 92
drag, startPoint x: 296, startPoint y: 283, endPoint x: 281, endPoint y: 282, distance: 14.7
click at [281, 282] on div "· · 9 · x · 4 · · ( + · 4 · x − 4 ) · 3 · x · · 3 · 3 · x · 4 · · ( + · 4 · x −…" at bounding box center [387, 243] width 264 height 101
drag, startPoint x: 303, startPoint y: 271, endPoint x: 308, endPoint y: 280, distance: 10.2
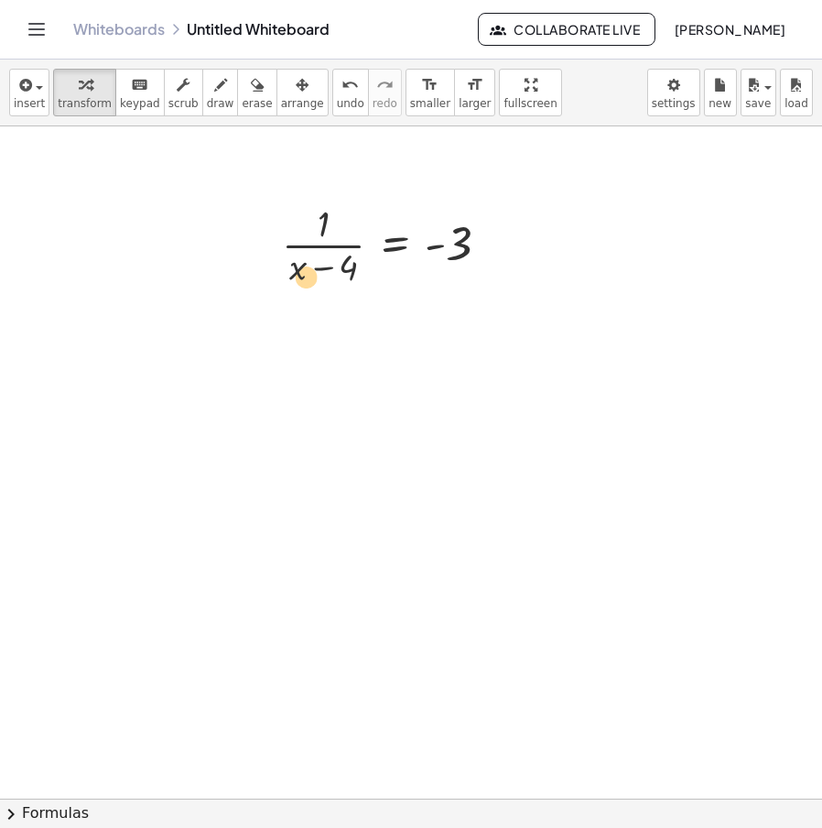
click at [308, 280] on div at bounding box center [393, 244] width 241 height 92
click at [398, 301] on icon at bounding box center [395, 307] width 16 height 16
click at [404, 310] on div "×" at bounding box center [395, 305] width 29 height 29
click at [362, 289] on div at bounding box center [393, 244] width 320 height 92
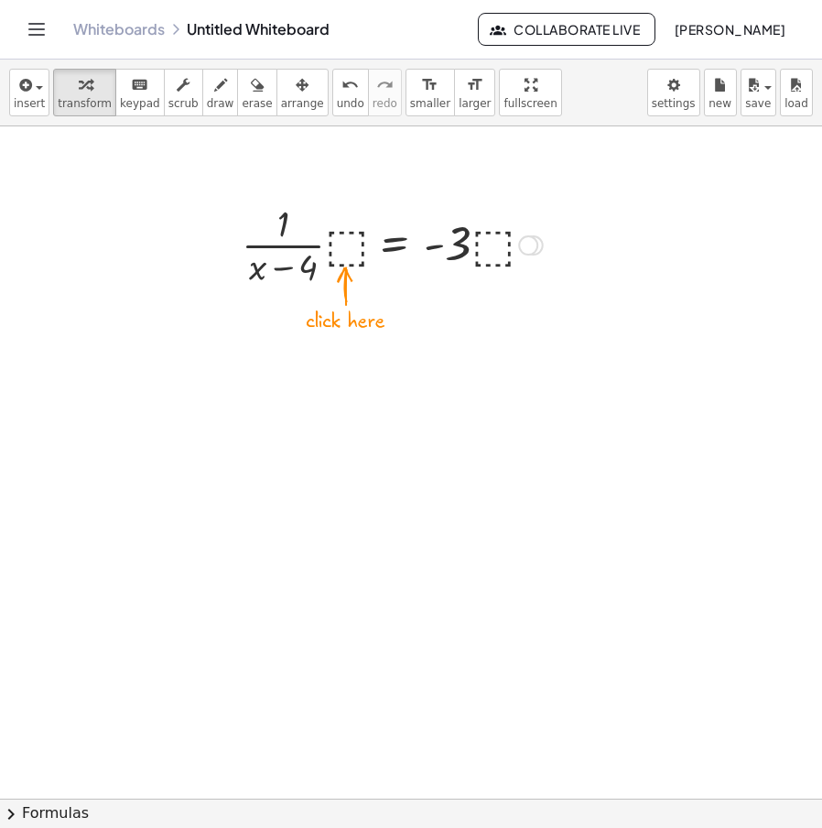
click at [342, 245] on div at bounding box center [393, 244] width 320 height 92
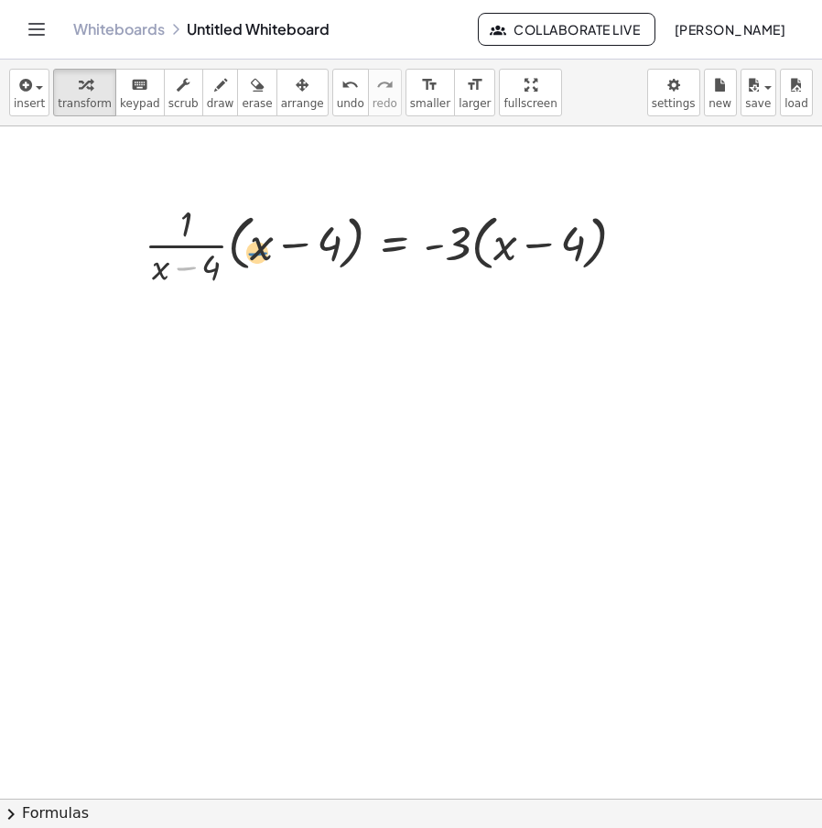
drag, startPoint x: 200, startPoint y: 267, endPoint x: 239, endPoint y: 270, distance: 39.6
click at [239, 270] on div at bounding box center [393, 244] width 514 height 92
click at [391, 311] on icon at bounding box center [394, 306] width 19 height 19
click at [545, 306] on div at bounding box center [411, 800] width 822 height 1348
click at [626, 237] on div "Transform line Copy line as LaTeX Copy derivation as LaTeX Expand new lines: Off" at bounding box center [626, 245] width 20 height 20
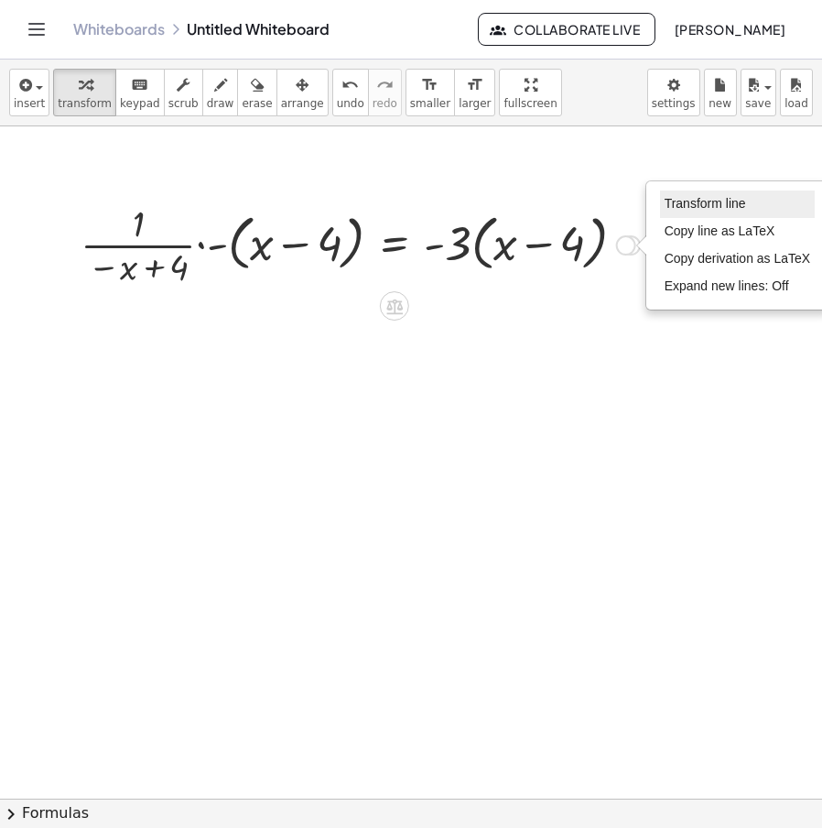
click at [707, 197] on span "Transform line" at bounding box center [706, 203] width 82 height 15
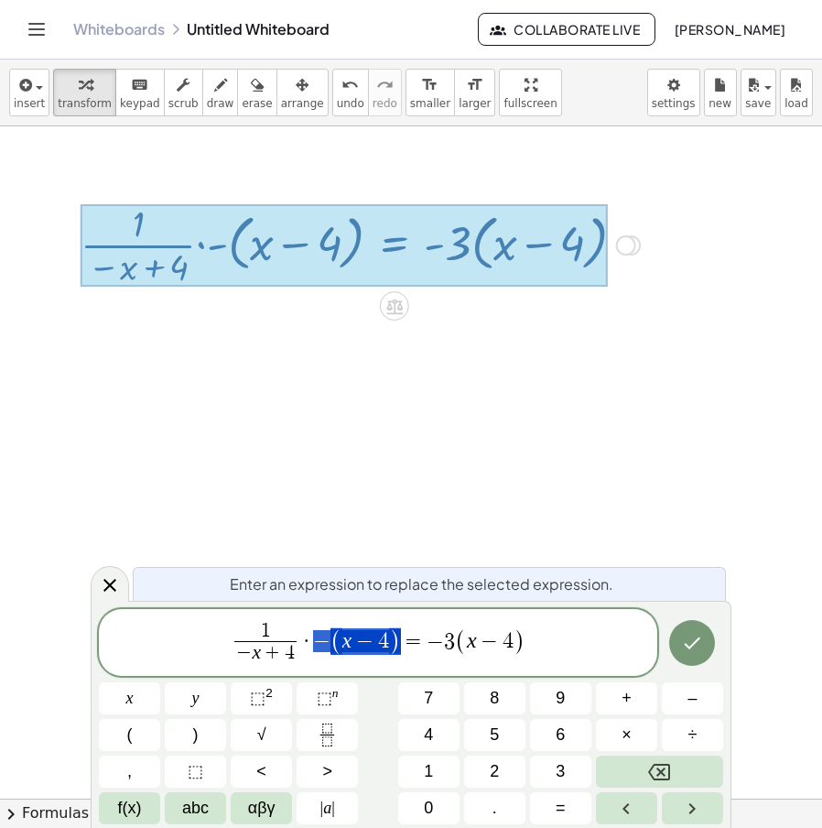
drag, startPoint x: 399, startPoint y: 637, endPoint x: 315, endPoint y: 642, distance: 84.4
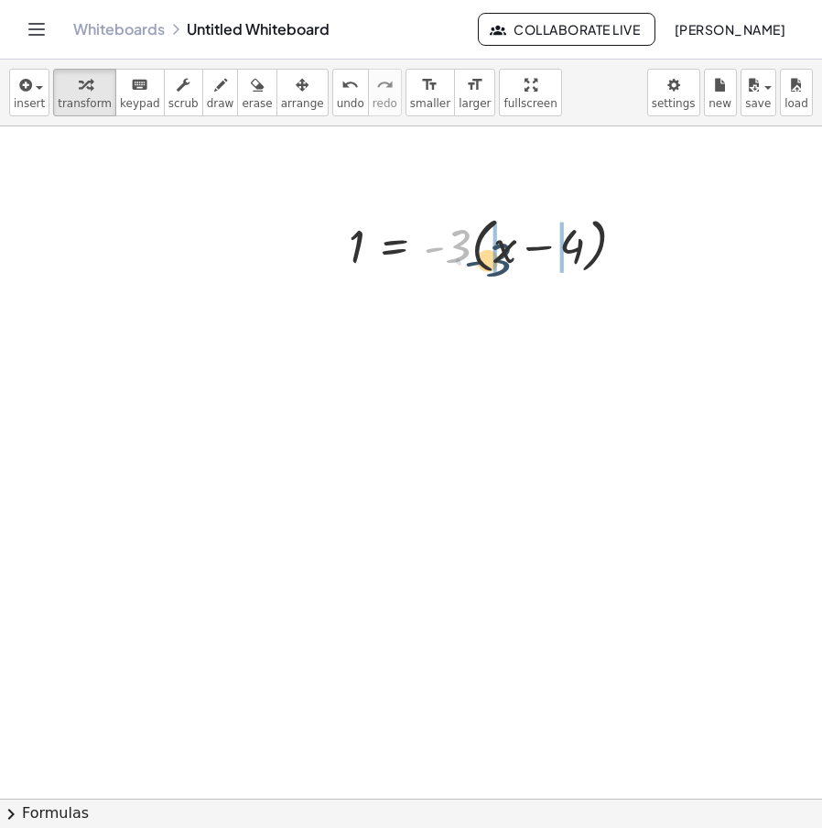
drag, startPoint x: 457, startPoint y: 246, endPoint x: 502, endPoint y: 257, distance: 46.2
click at [502, 257] on div at bounding box center [495, 245] width 310 height 70
click at [585, 256] on div at bounding box center [501, 243] width 322 height 62
drag, startPoint x: 565, startPoint y: 256, endPoint x: 298, endPoint y: 243, distance: 267.7
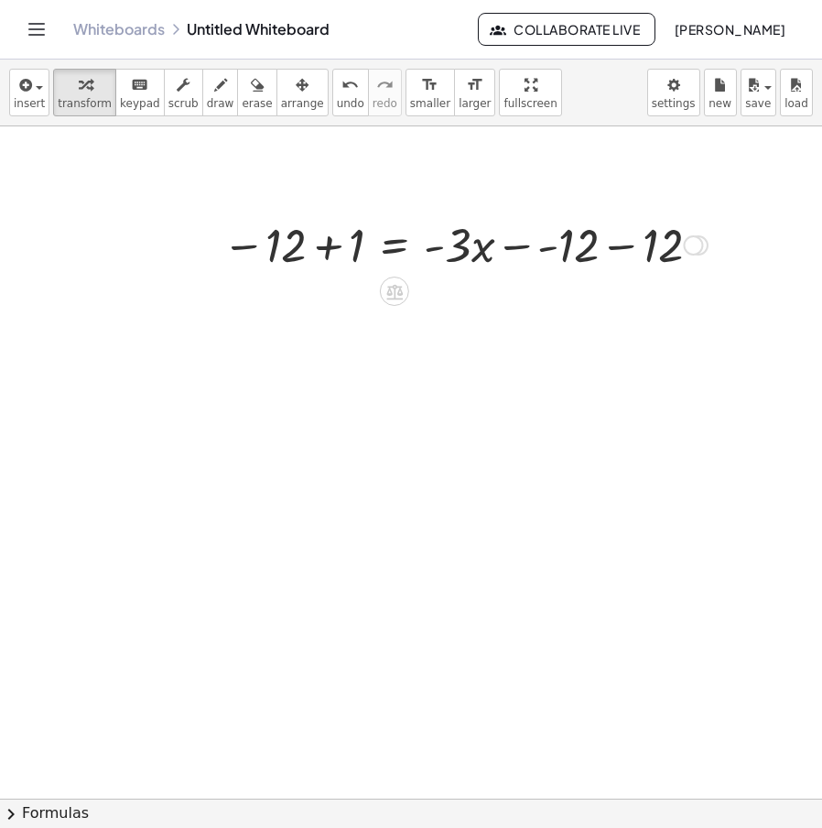
click at [625, 241] on div at bounding box center [465, 243] width 504 height 62
click at [319, 245] on div at bounding box center [370, 243] width 315 height 62
click at [514, 254] on div "Transform line Copy line as LaTeX Copy derivation as LaTeX Expand new lines: Off" at bounding box center [513, 245] width 20 height 20
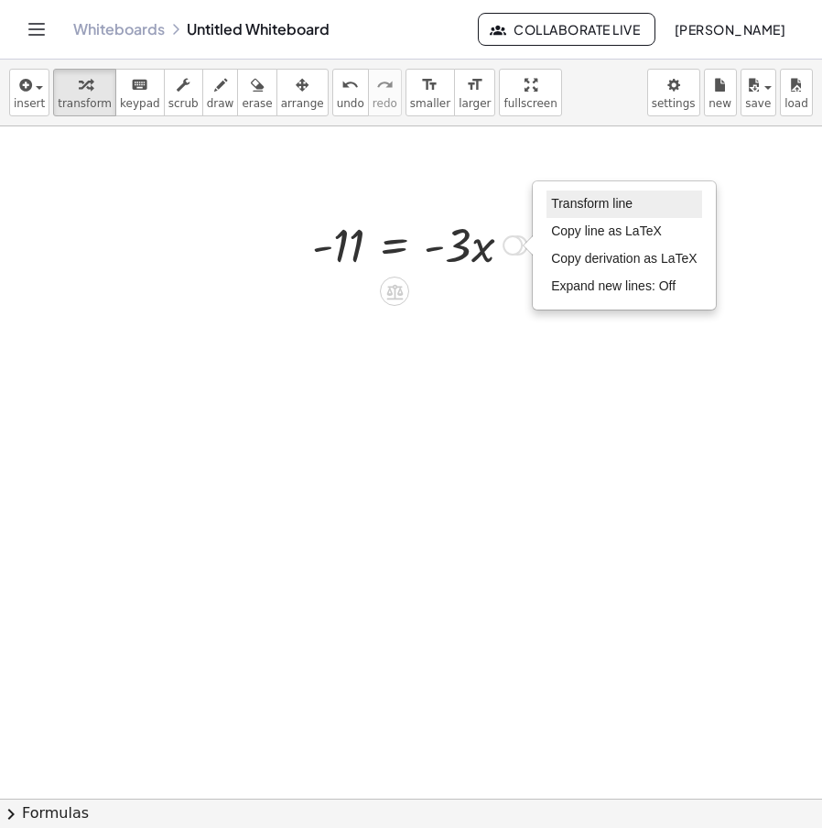
click at [623, 205] on span "Transform line" at bounding box center [592, 203] width 82 height 15
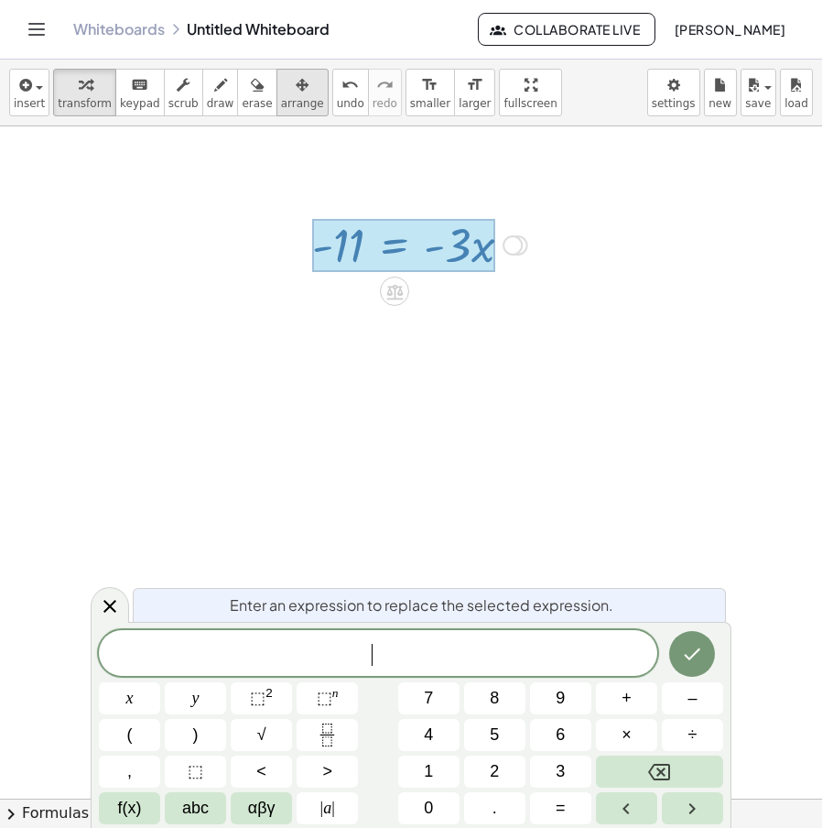
click at [296, 94] on icon "button" at bounding box center [302, 85] width 13 height 22
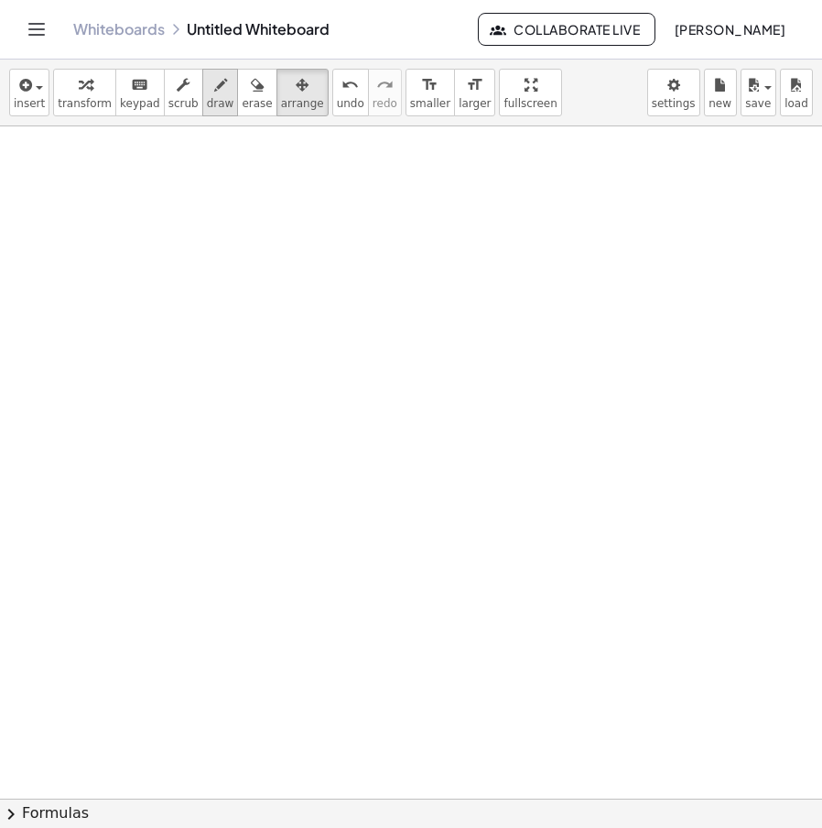
click at [214, 93] on icon "button" at bounding box center [220, 85] width 13 height 22
drag, startPoint x: 60, startPoint y: 167, endPoint x: 63, endPoint y: 185, distance: 18.7
click at [63, 216] on div at bounding box center [411, 800] width 822 height 1348
drag, startPoint x: 56, startPoint y: 163, endPoint x: 125, endPoint y: 162, distance: 69.6
click at [125, 162] on div at bounding box center [411, 800] width 822 height 1348
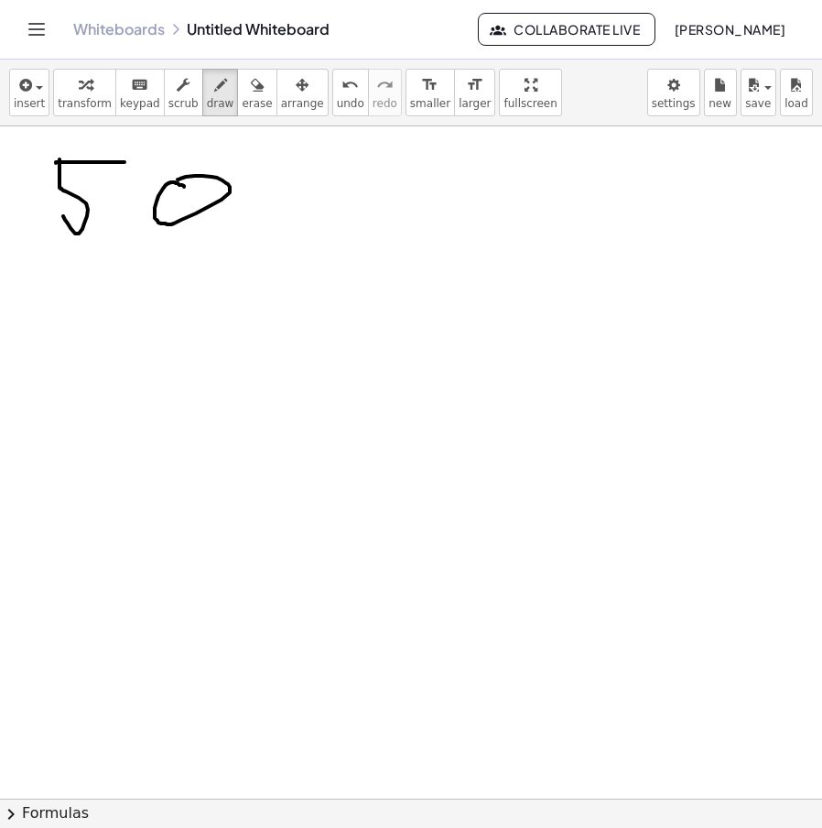
drag, startPoint x: 180, startPoint y: 185, endPoint x: 272, endPoint y: 180, distance: 92.6
click at [176, 180] on div at bounding box center [411, 800] width 822 height 1348
drag, startPoint x: 391, startPoint y: 170, endPoint x: 361, endPoint y: 245, distance: 81.0
click at [361, 245] on div at bounding box center [411, 800] width 822 height 1348
drag, startPoint x: 448, startPoint y: 192, endPoint x: 486, endPoint y: 157, distance: 52.5
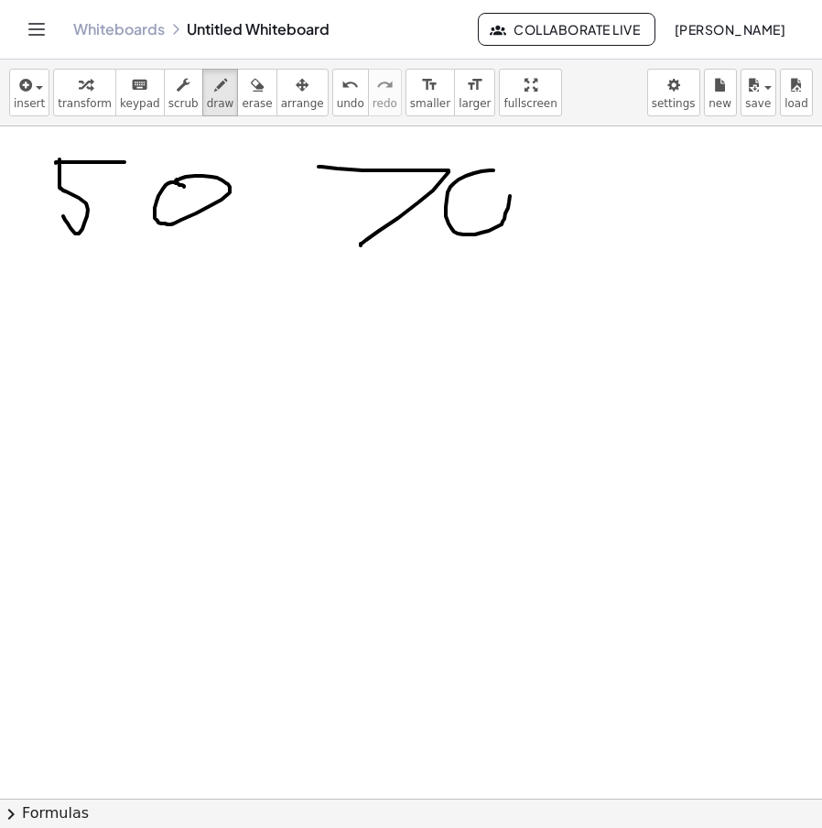
click at [486, 157] on div at bounding box center [411, 800] width 822 height 1348
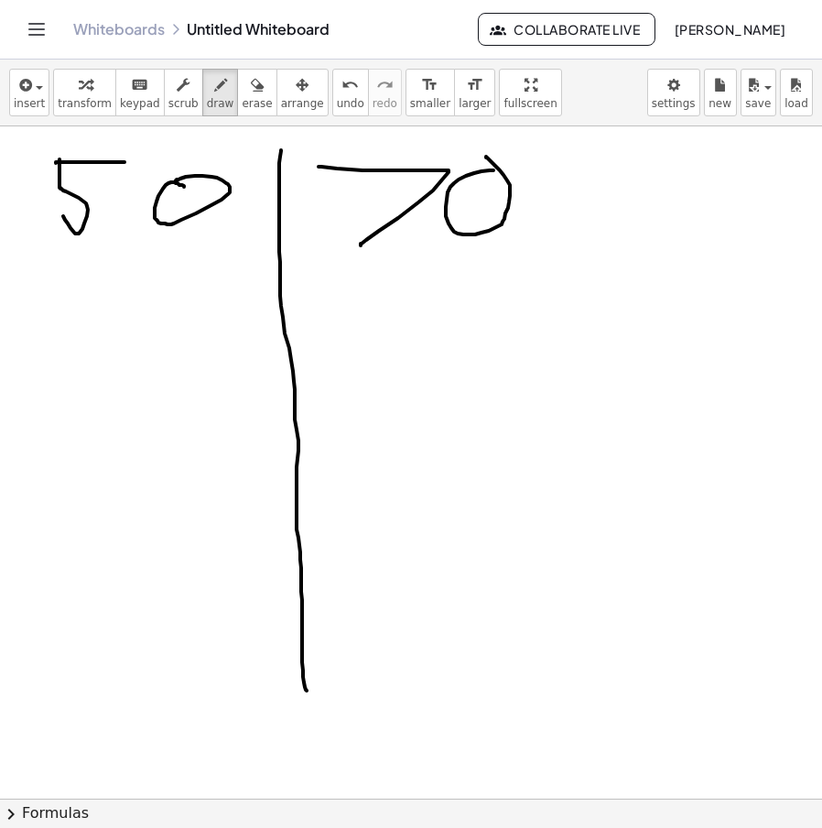
drag, startPoint x: 281, startPoint y: 150, endPoint x: 307, endPoint y: 691, distance: 541.0
click at [307, 691] on div at bounding box center [411, 800] width 822 height 1348
drag, startPoint x: 60, startPoint y: 273, endPoint x: 86, endPoint y: 311, distance: 46.7
click at [59, 332] on div at bounding box center [411, 800] width 822 height 1348
drag, startPoint x: 125, startPoint y: 288, endPoint x: 135, endPoint y: 296, distance: 12.3
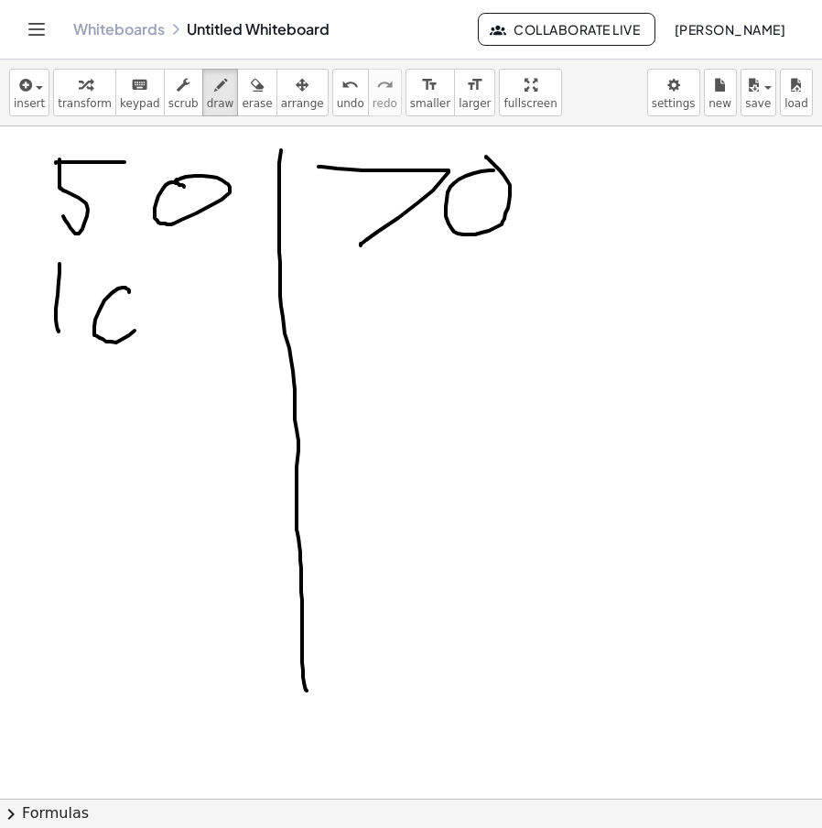
click at [136, 296] on div at bounding box center [411, 800] width 822 height 1348
drag, startPoint x: 185, startPoint y: 295, endPoint x: 358, endPoint y: 330, distance: 176.6
click at [205, 289] on div at bounding box center [411, 800] width 822 height 1348
drag, startPoint x: 345, startPoint y: 296, endPoint x: 351, endPoint y: 352, distance: 56.1
click at [351, 352] on div at bounding box center [411, 800] width 822 height 1348
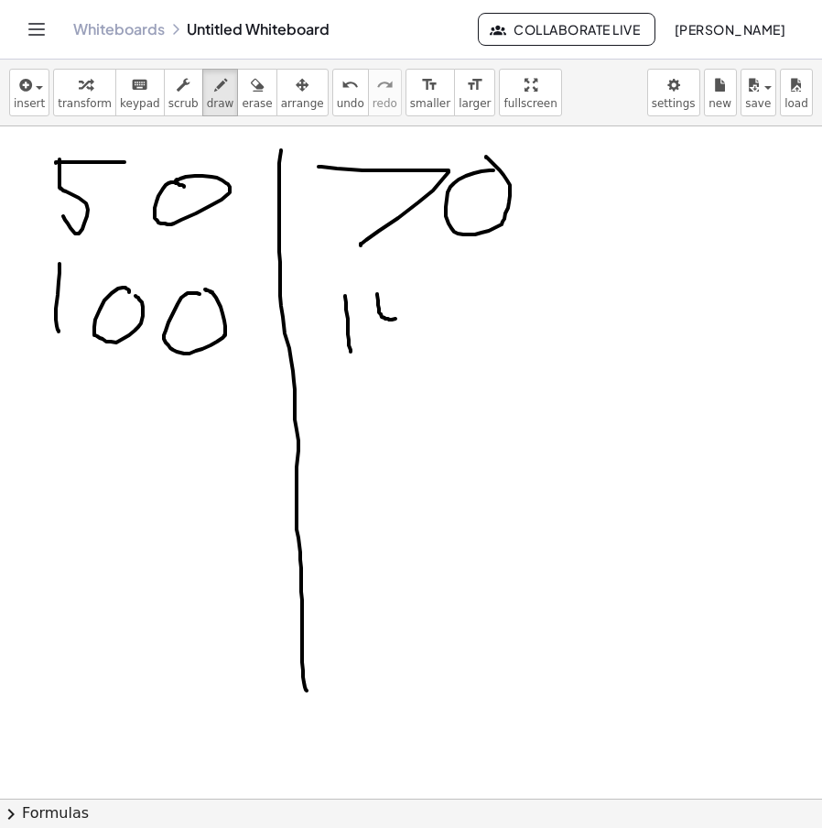
drag, startPoint x: 377, startPoint y: 294, endPoint x: 409, endPoint y: 312, distance: 36.9
click at [409, 313] on div at bounding box center [411, 800] width 822 height 1348
drag, startPoint x: 405, startPoint y: 284, endPoint x: 408, endPoint y: 340, distance: 56.0
click at [408, 340] on div at bounding box center [411, 800] width 822 height 1348
click at [460, 315] on div at bounding box center [411, 800] width 822 height 1348
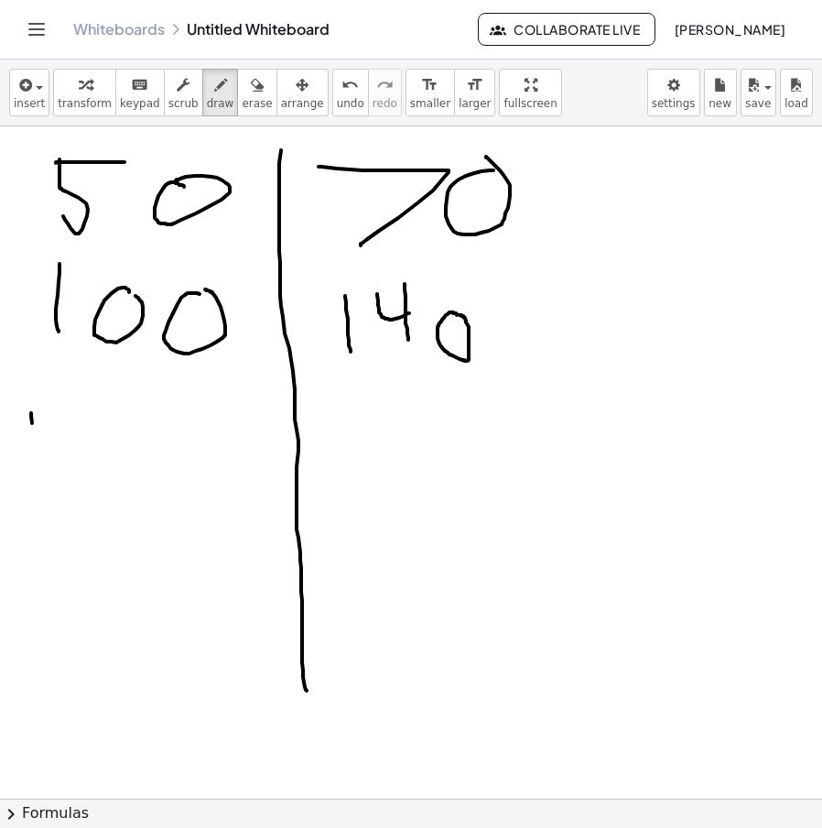
drag, startPoint x: 31, startPoint y: 413, endPoint x: 71, endPoint y: 453, distance: 56.3
click at [34, 495] on div at bounding box center [411, 800] width 822 height 1348
drag, startPoint x: 74, startPoint y: 436, endPoint x: 50, endPoint y: 459, distance: 33.0
click at [44, 509] on div at bounding box center [411, 800] width 822 height 1348
drag, startPoint x: 60, startPoint y: 438, endPoint x: 129, endPoint y: 436, distance: 69.6
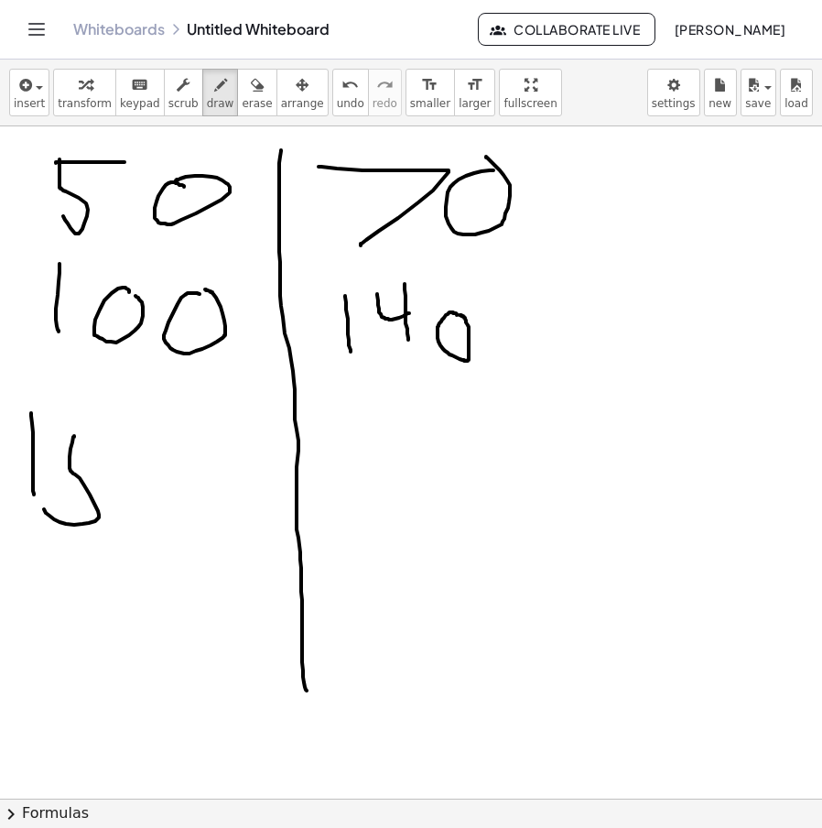
click at [128, 436] on div at bounding box center [411, 800] width 822 height 1348
drag, startPoint x: 142, startPoint y: 465, endPoint x: 176, endPoint y: 452, distance: 36.6
click at [169, 451] on div at bounding box center [411, 800] width 822 height 1348
drag, startPoint x: 333, startPoint y: 452, endPoint x: 373, endPoint y: 525, distance: 82.4
click at [373, 525] on div at bounding box center [411, 800] width 822 height 1348
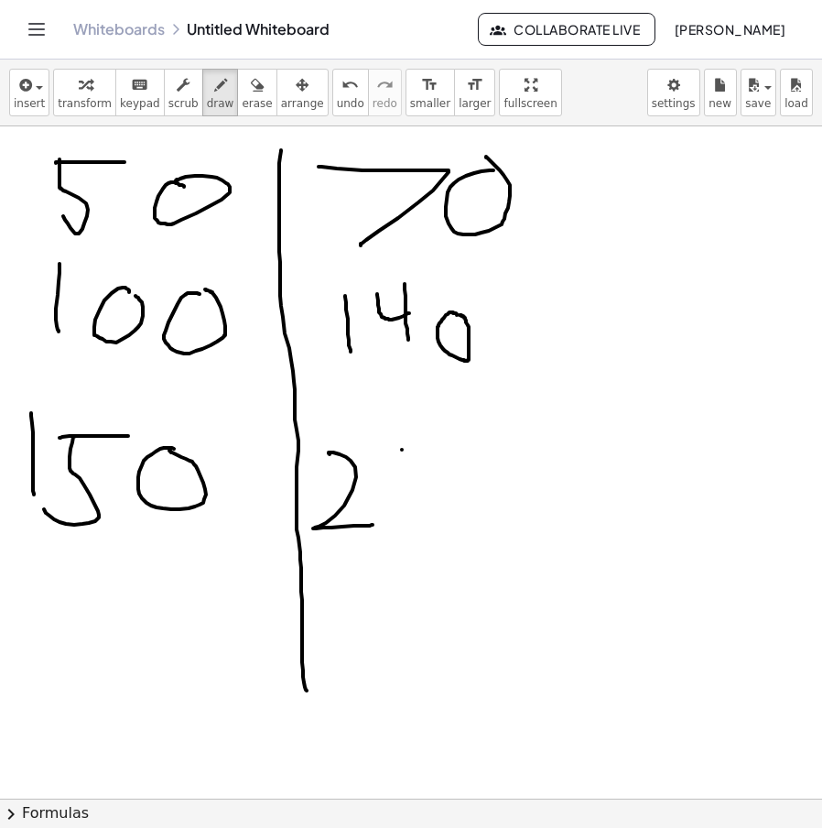
drag, startPoint x: 402, startPoint y: 450, endPoint x: 467, endPoint y: 495, distance: 79.0
click at [401, 506] on div at bounding box center [411, 800] width 822 height 1348
drag, startPoint x: 464, startPoint y: 465, endPoint x: 474, endPoint y: 469, distance: 10.7
click at [474, 469] on div at bounding box center [411, 800] width 822 height 1348
drag, startPoint x: 38, startPoint y: 601, endPoint x: 116, endPoint y: 632, distance: 84.7
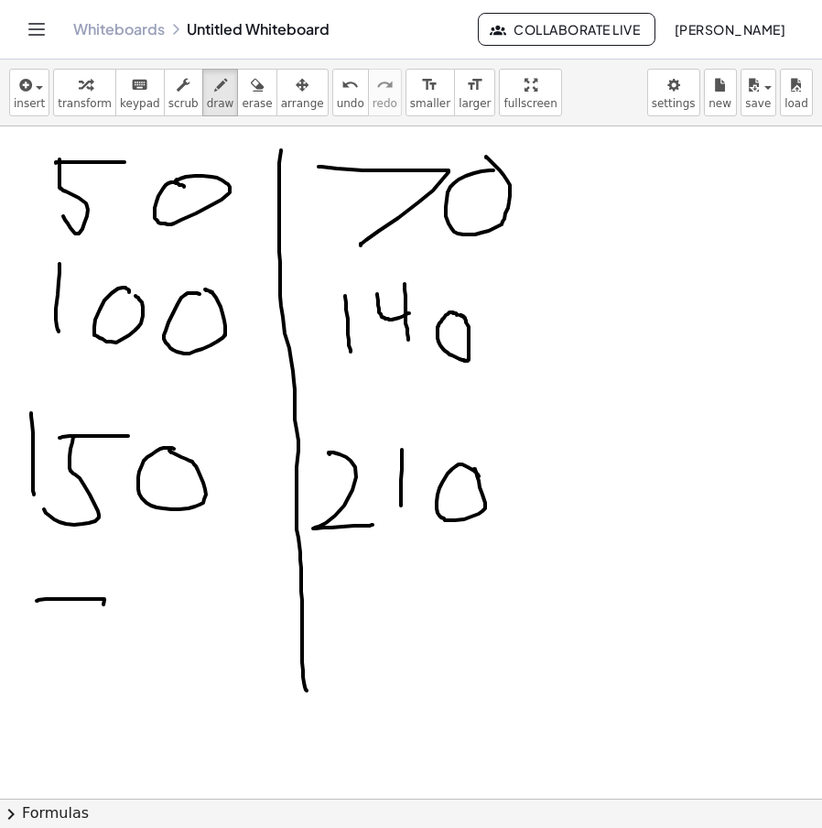
click at [115, 632] on div at bounding box center [411, 800] width 822 height 1348
drag, startPoint x: 134, startPoint y: 618, endPoint x: 175, endPoint y: 601, distance: 44.7
click at [176, 590] on div at bounding box center [411, 800] width 822 height 1348
drag, startPoint x: 213, startPoint y: 609, endPoint x: 236, endPoint y: 608, distance: 22.9
click at [236, 608] on div at bounding box center [411, 800] width 822 height 1348
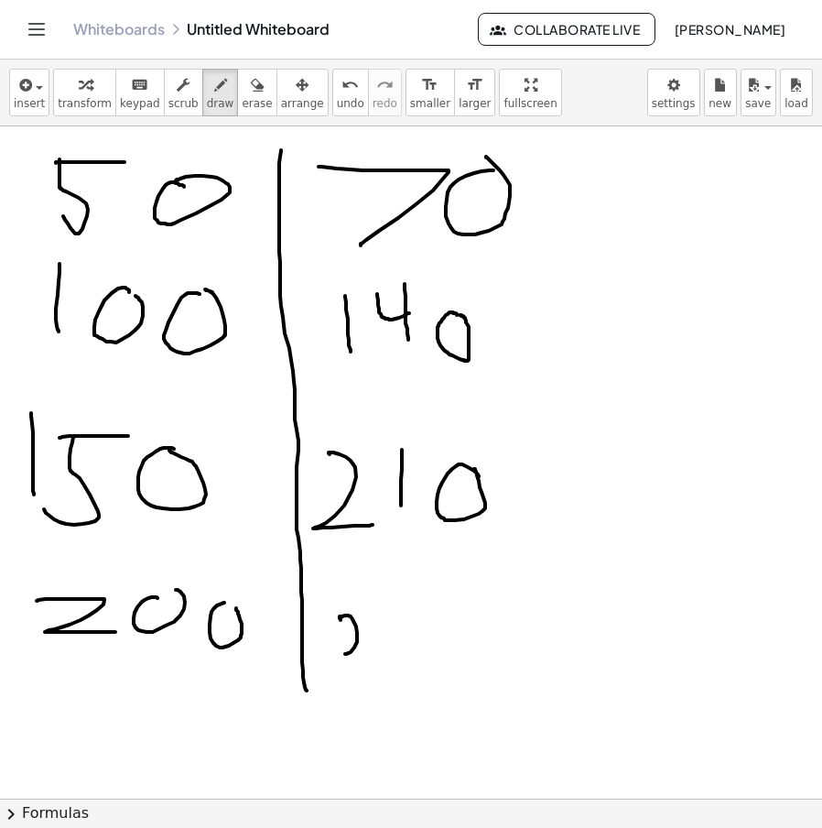
drag, startPoint x: 340, startPoint y: 618, endPoint x: 381, endPoint y: 657, distance: 56.4
click at [380, 657] on div at bounding box center [411, 800] width 822 height 1348
click at [419, 615] on div at bounding box center [411, 800] width 822 height 1348
click at [492, 616] on div at bounding box center [411, 800] width 822 height 1348
drag, startPoint x: 30, startPoint y: 711, endPoint x: 121, endPoint y: 754, distance: 100.4
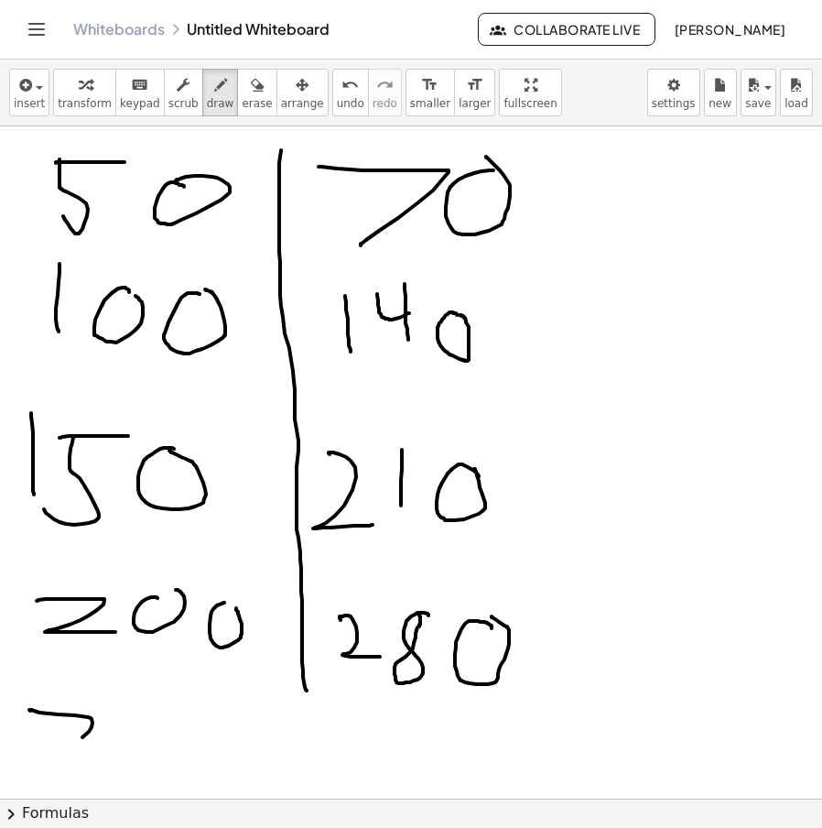
click at [121, 754] on div at bounding box center [411, 800] width 822 height 1348
drag, startPoint x: 144, startPoint y: 702, endPoint x: 161, endPoint y: 754, distance: 55.0
click at [161, 756] on div at bounding box center [411, 800] width 822 height 1348
drag, startPoint x: 158, startPoint y: 705, endPoint x: 198, endPoint y: 706, distance: 40.3
click at [196, 706] on div at bounding box center [411, 800] width 822 height 1348
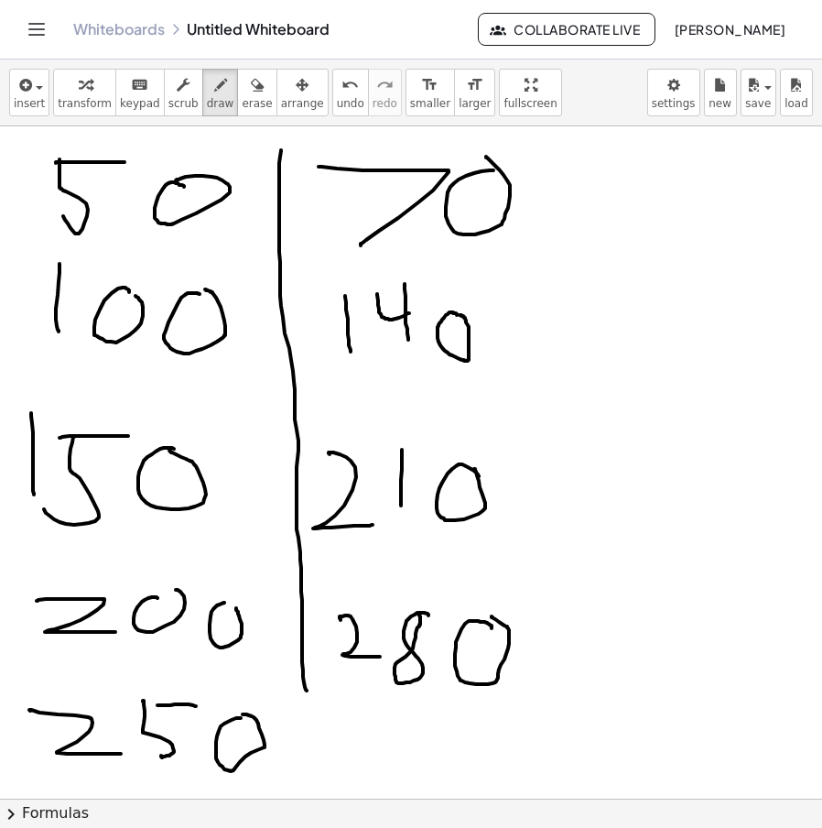
click at [241, 714] on div at bounding box center [411, 800] width 822 height 1348
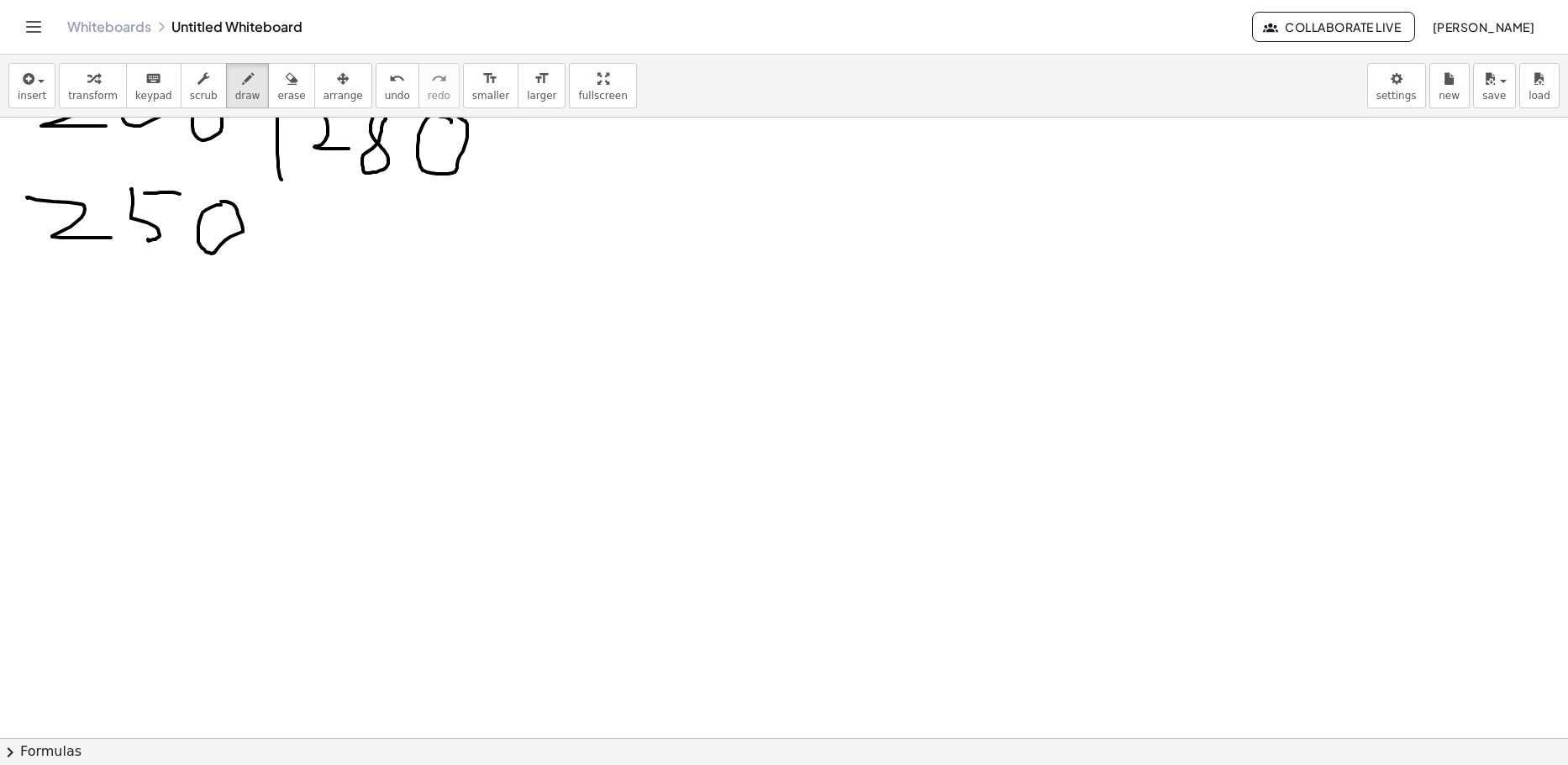
scroll to position [336, 0]
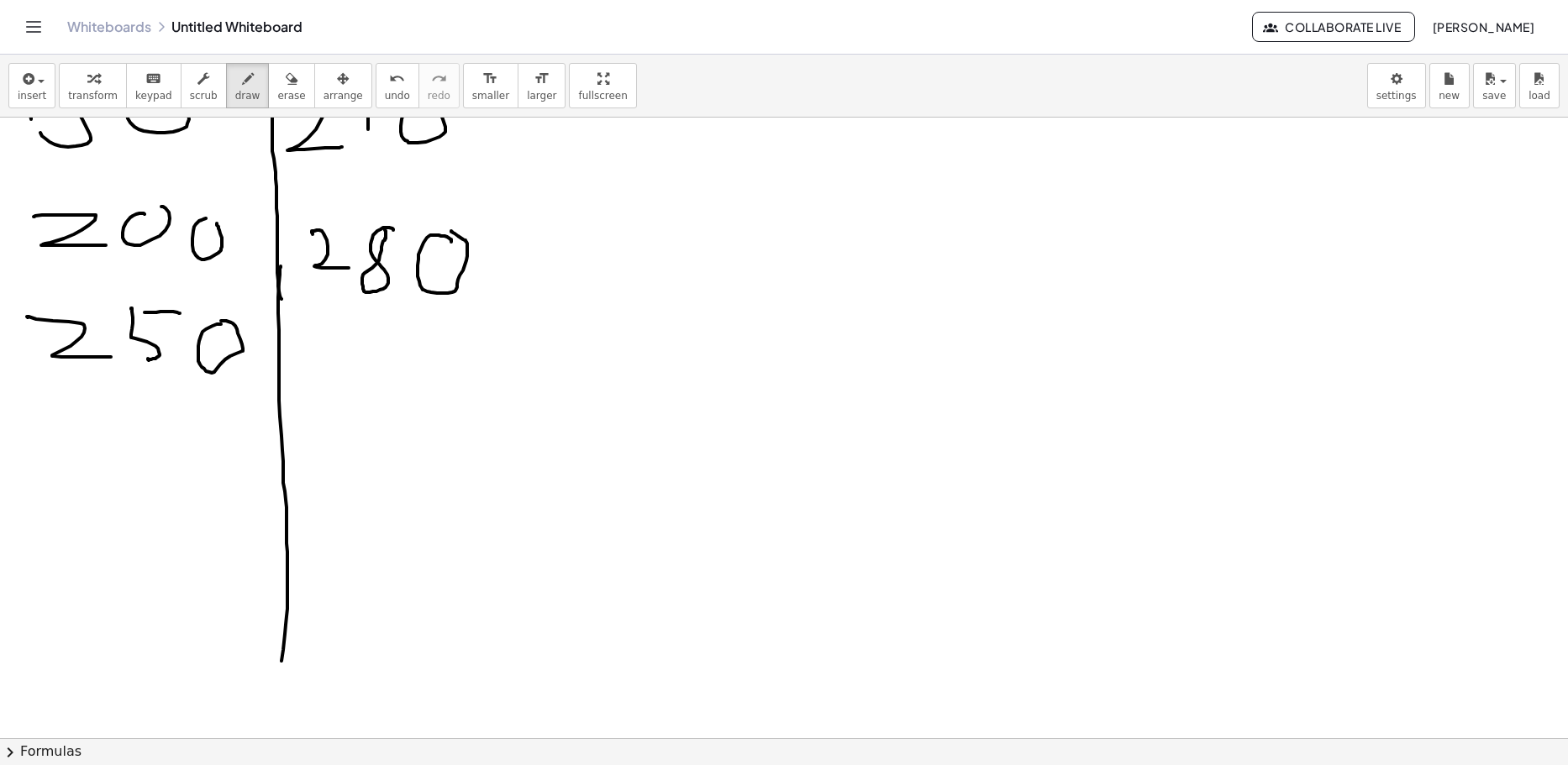
drag, startPoint x: 281, startPoint y: 266, endPoint x: 277, endPoint y: 696, distance: 430.0
click at [277, 698] on div at bounding box center [784, 403] width 1568 height 1242
drag, startPoint x: 317, startPoint y: 335, endPoint x: 322, endPoint y: 421, distance: 86.1
click at [322, 421] on div at bounding box center [784, 403] width 1568 height 1242
drag, startPoint x: 360, startPoint y: 371, endPoint x: 363, endPoint y: 412, distance: 41.1
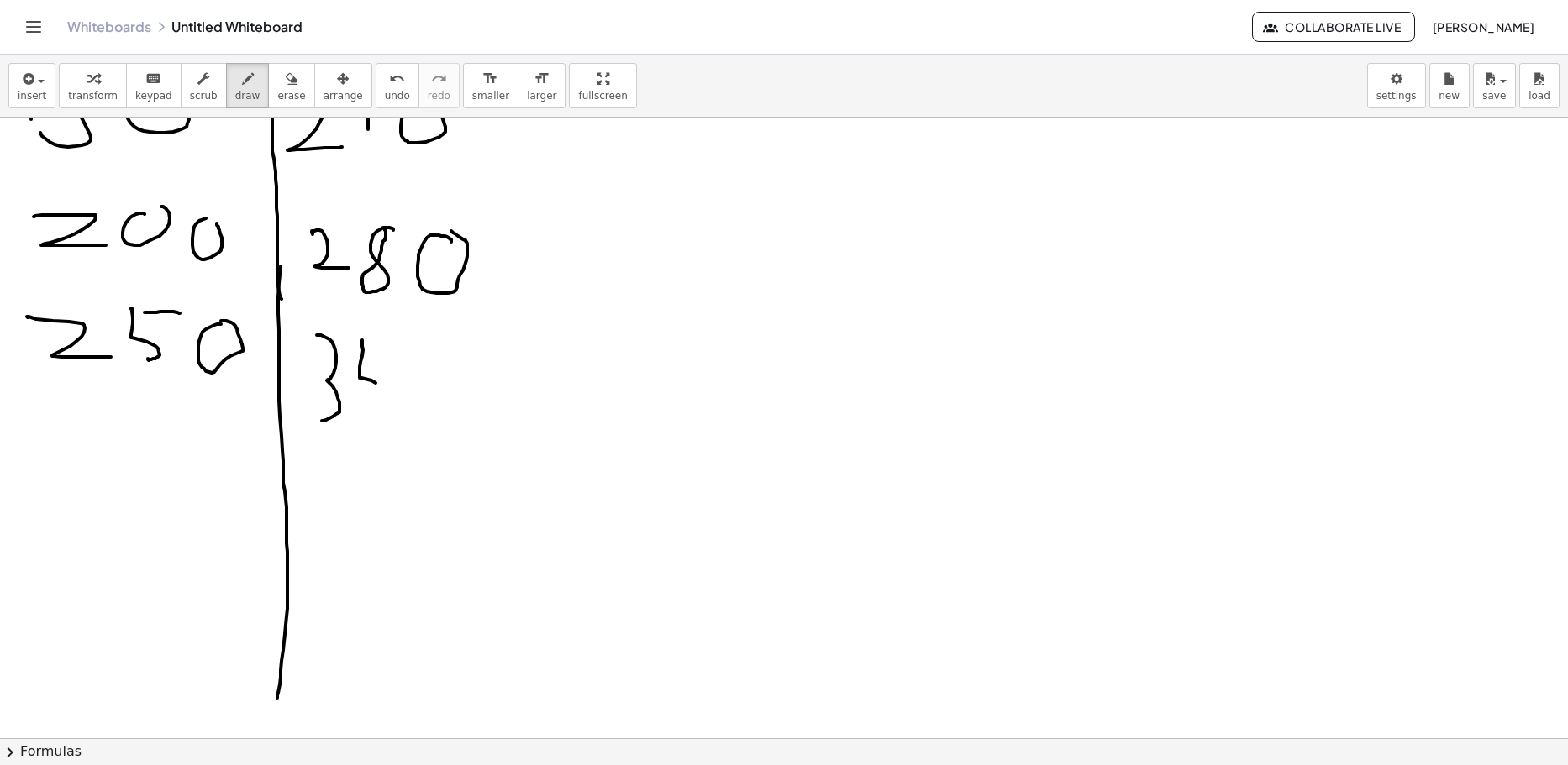
click at [363, 415] on div at bounding box center [784, 403] width 1568 height 1242
drag, startPoint x: 358, startPoint y: 343, endPoint x: 393, endPoint y: 339, distance: 35.2
click at [392, 339] on div at bounding box center [784, 403] width 1568 height 1242
click at [437, 371] on div at bounding box center [784, 403] width 1568 height 1242
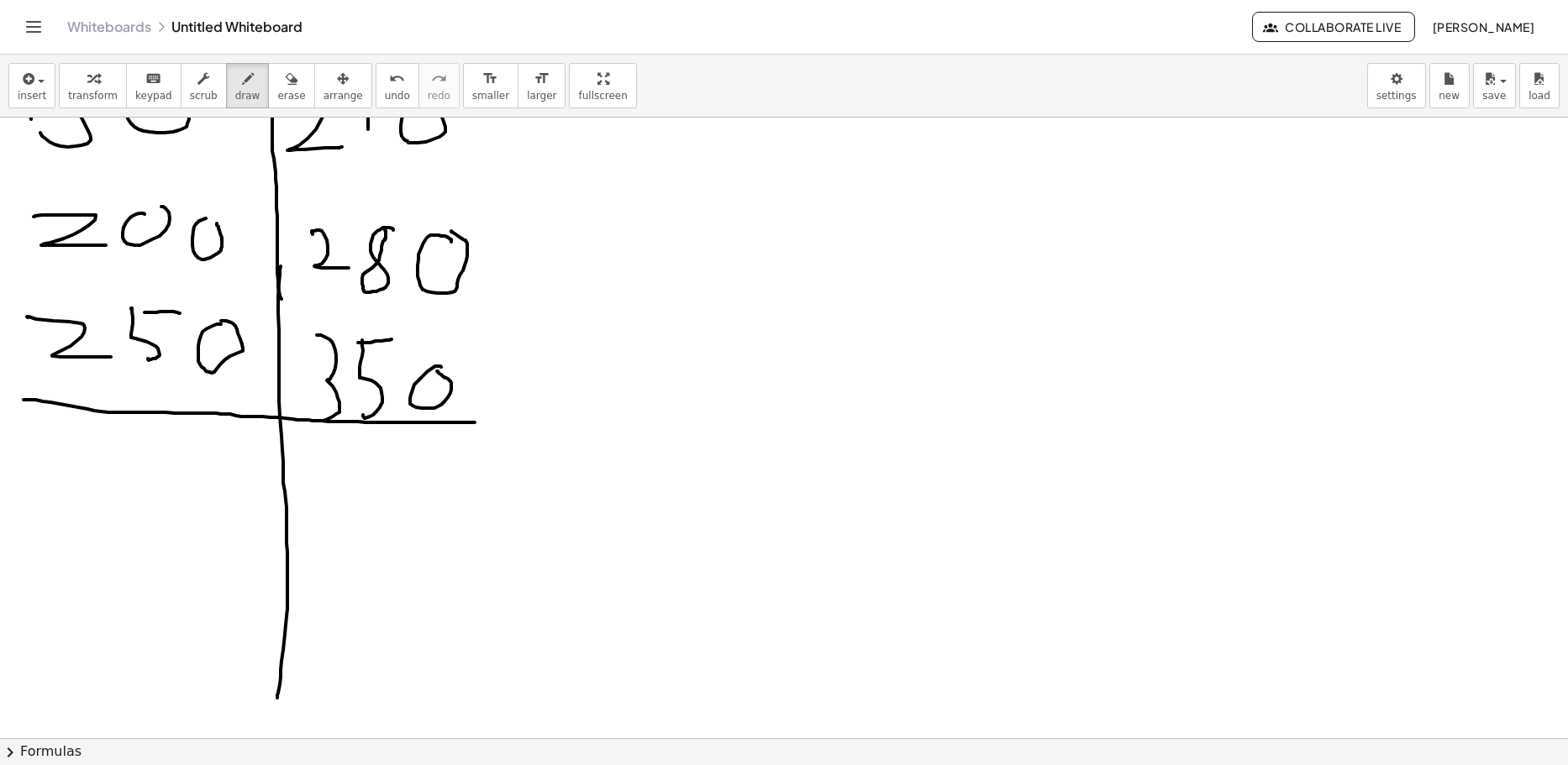
drag, startPoint x: 32, startPoint y: 400, endPoint x: 528, endPoint y: 424, distance: 496.6
click at [528, 423] on div at bounding box center [784, 403] width 1568 height 1242
click at [105, 451] on div at bounding box center [784, 403] width 1568 height 1242
click at [117, 449] on div at bounding box center [784, 403] width 1568 height 1242
drag, startPoint x: 55, startPoint y: 434, endPoint x: 93, endPoint y: 468, distance: 51.0
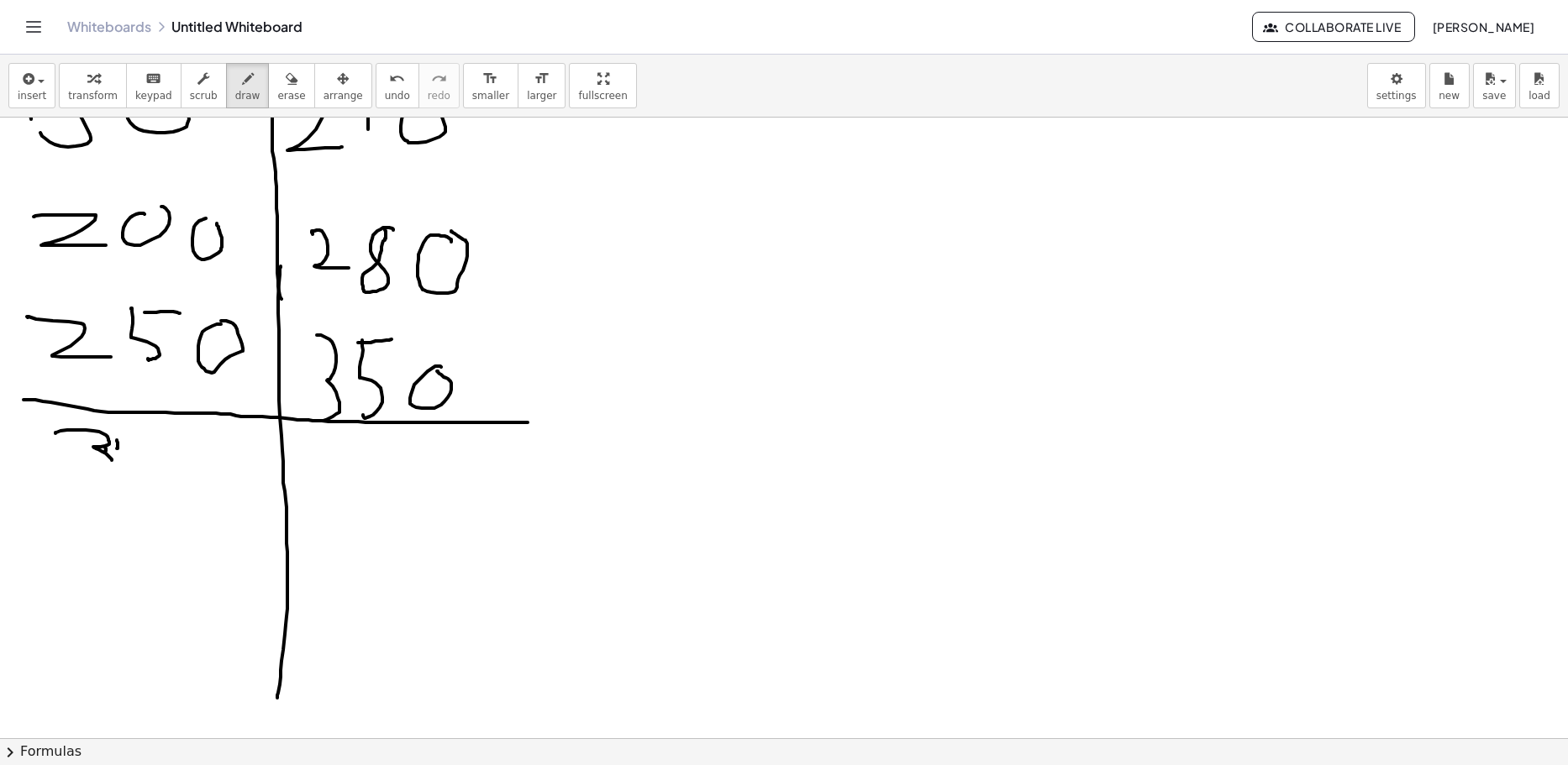
click at [75, 473] on div at bounding box center [784, 403] width 1568 height 1242
drag, startPoint x: 157, startPoint y: 447, endPoint x: 168, endPoint y: 439, distance: 13.6
click at [165, 438] on div at bounding box center [784, 403] width 1568 height 1242
drag, startPoint x: 203, startPoint y: 439, endPoint x: 261, endPoint y: 438, distance: 58.0
click at [200, 432] on div at bounding box center [784, 403] width 1568 height 1242
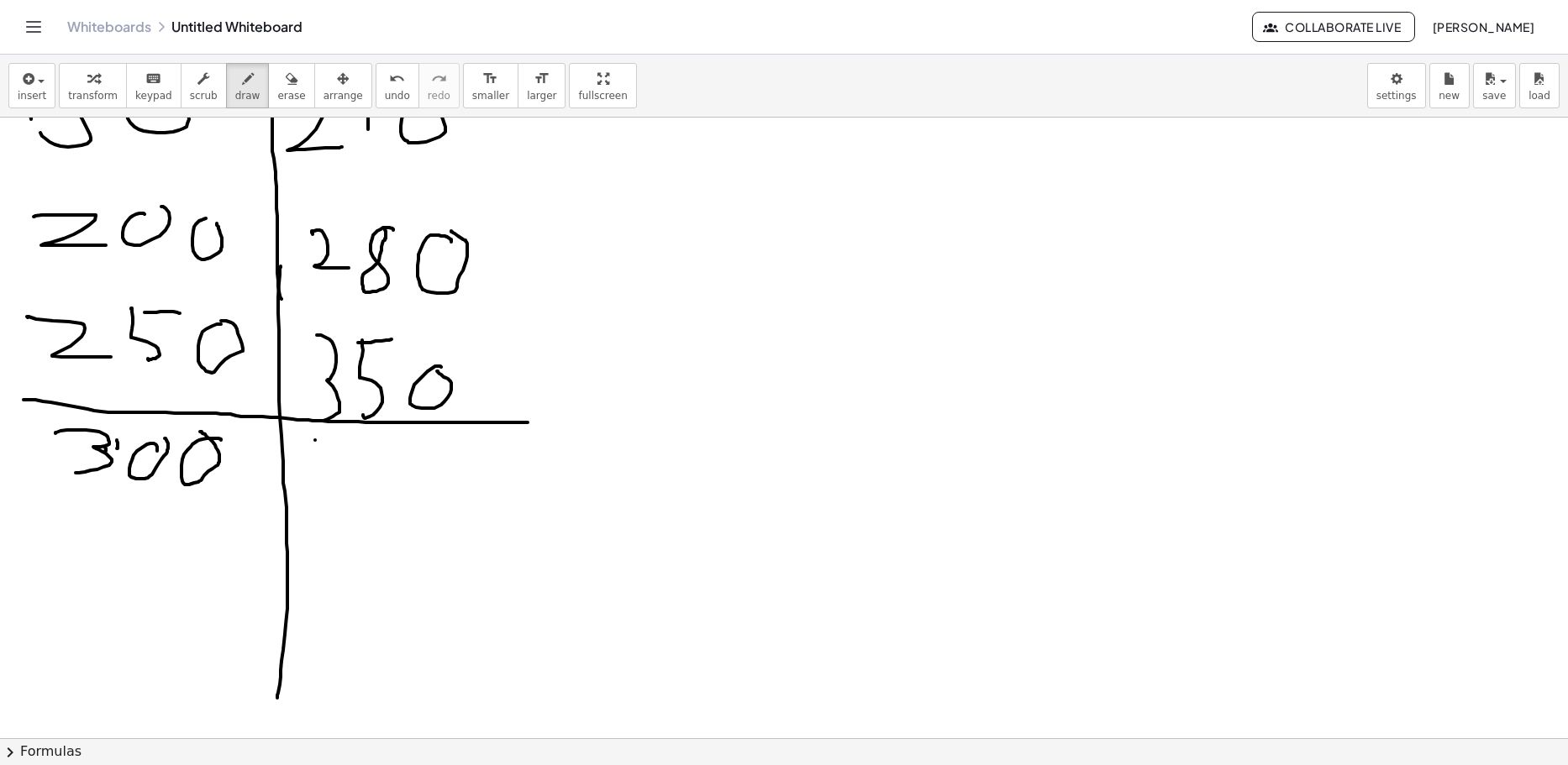
drag, startPoint x: 315, startPoint y: 440, endPoint x: 358, endPoint y: 465, distance: 49.7
click at [358, 465] on div at bounding box center [784, 403] width 1568 height 1242
drag, startPoint x: 355, startPoint y: 439, endPoint x: 361, endPoint y: 495, distance: 56.3
click at [350, 498] on div at bounding box center [784, 403] width 1568 height 1242
drag, startPoint x: 385, startPoint y: 458, endPoint x: 452, endPoint y: 490, distance: 74.2
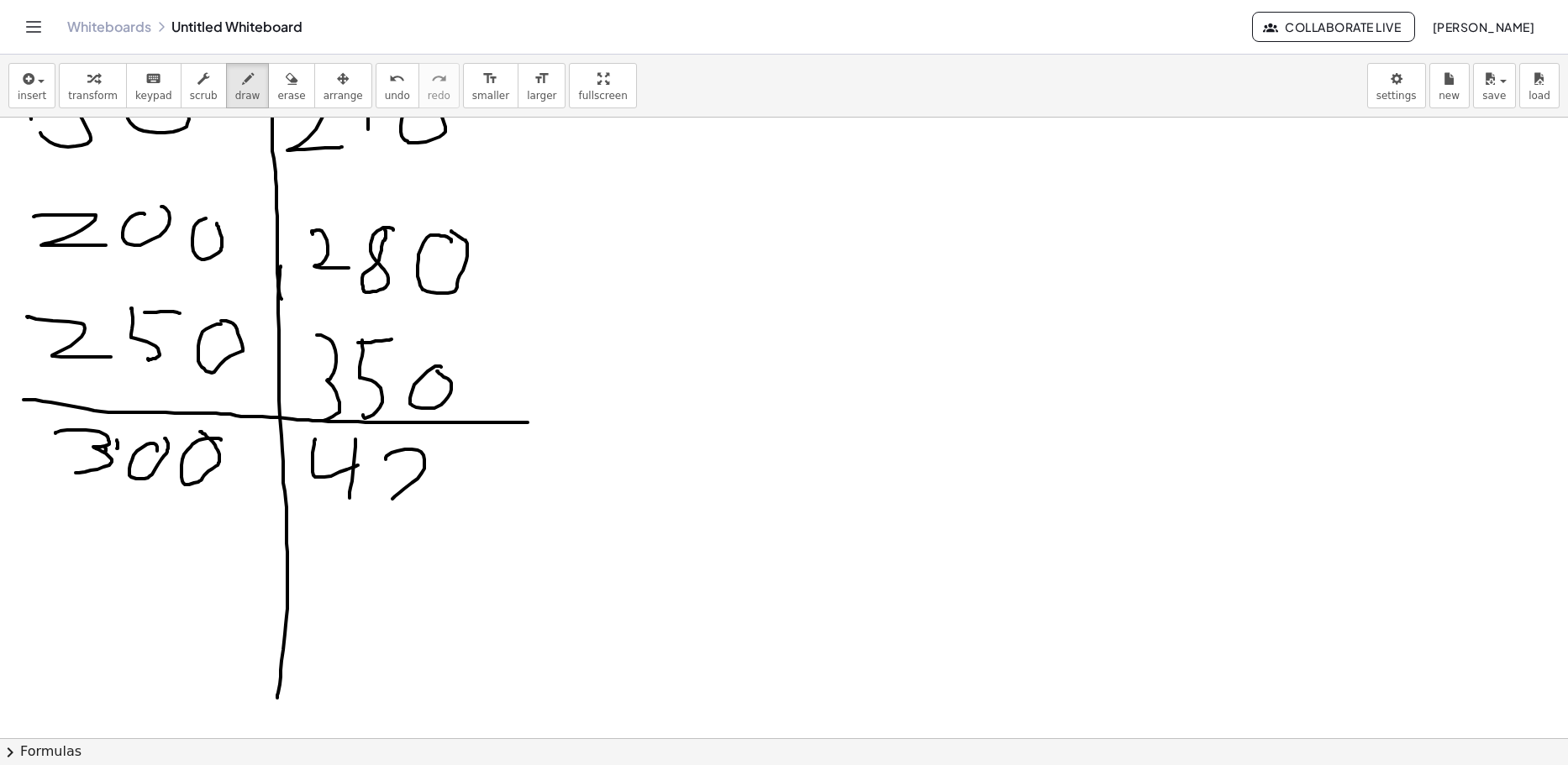
click at [437, 501] on div at bounding box center [784, 403] width 1568 height 1242
click at [501, 463] on div at bounding box center [784, 403] width 1568 height 1242
drag, startPoint x: 77, startPoint y: 524, endPoint x: 94, endPoint y: 565, distance: 44.4
click at [94, 565] on div at bounding box center [784, 403] width 1568 height 1242
drag, startPoint x: 139, startPoint y: 520, endPoint x: 132, endPoint y: 561, distance: 41.6
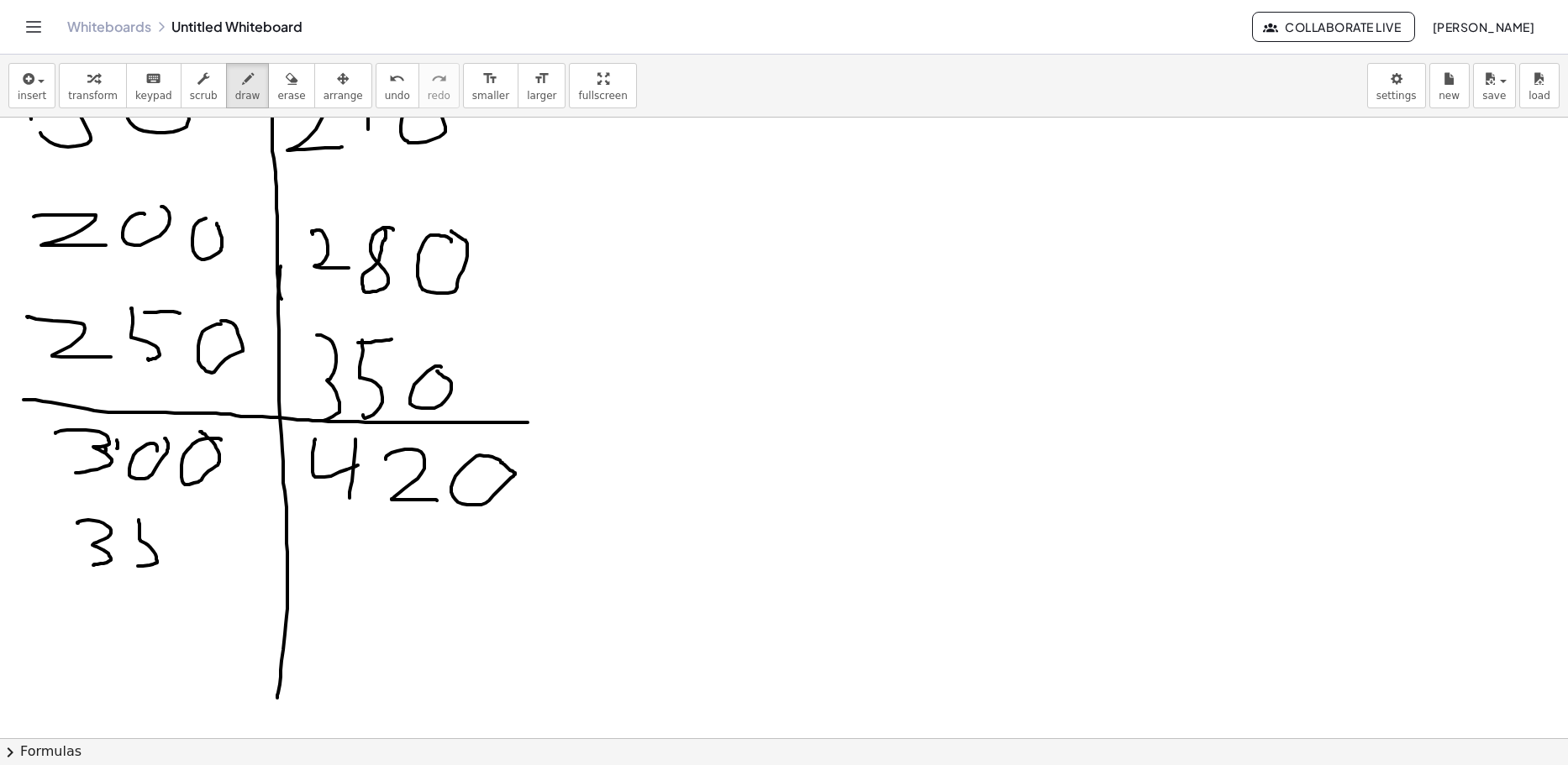
click at [132, 564] on div at bounding box center [784, 403] width 1568 height 1242
drag, startPoint x: 137, startPoint y: 516, endPoint x: 177, endPoint y: 524, distance: 40.8
click at [175, 516] on div at bounding box center [784, 403] width 1568 height 1242
click at [203, 542] on div at bounding box center [784, 403] width 1568 height 1242
drag, startPoint x: 326, startPoint y: 540, endPoint x: 359, endPoint y: 577, distance: 49.6
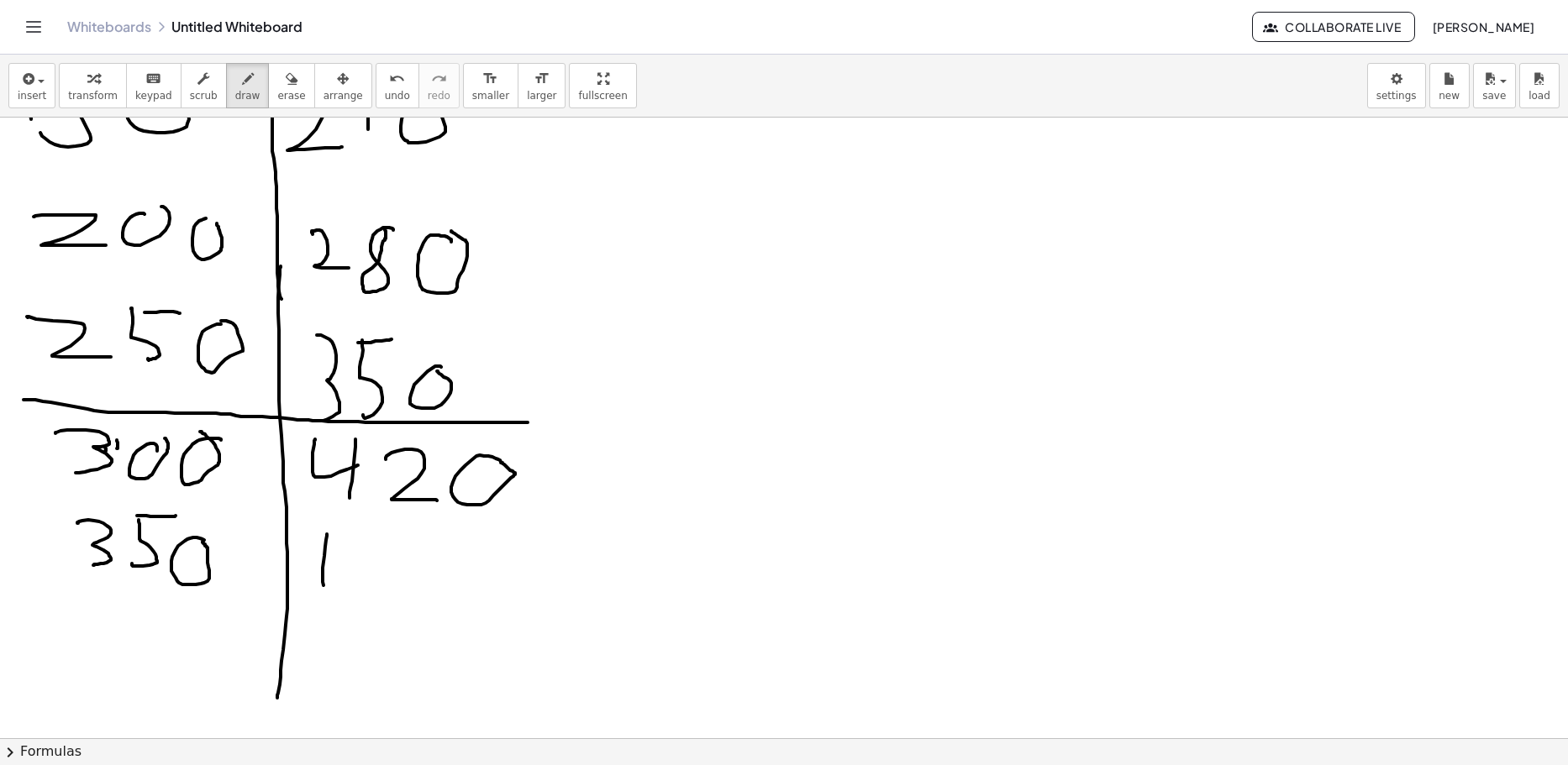
click at [359, 579] on div at bounding box center [784, 403] width 1568 height 1242
drag, startPoint x: 355, startPoint y: 545, endPoint x: 361, endPoint y: 612, distance: 67.3
click at [354, 614] on div at bounding box center [784, 403] width 1568 height 1242
drag, startPoint x: 409, startPoint y: 555, endPoint x: 411, endPoint y: 629, distance: 74.0
click at [411, 630] on div at bounding box center [784, 403] width 1568 height 1242
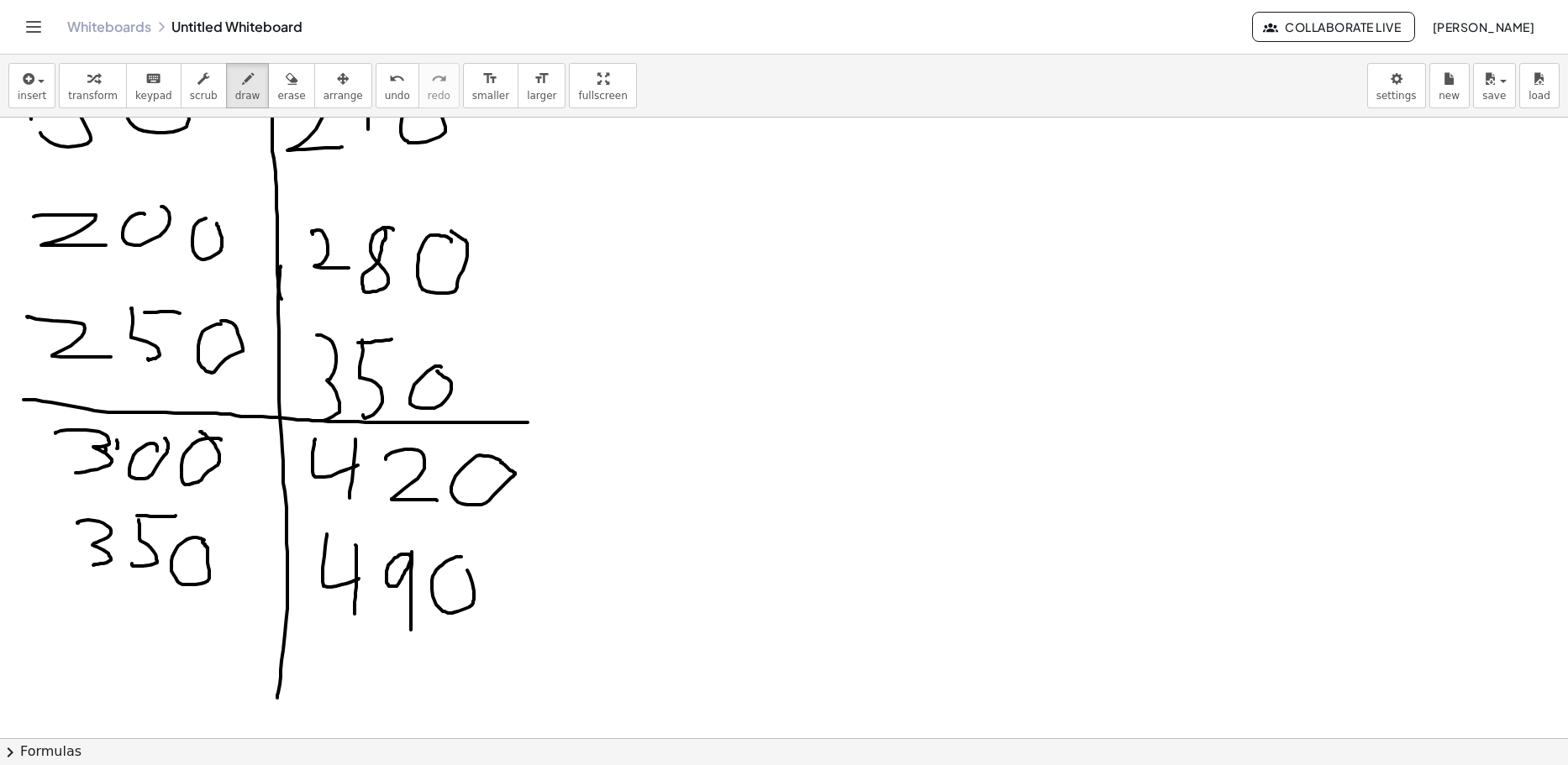
drag, startPoint x: 450, startPoint y: 560, endPoint x: 438, endPoint y: 572, distance: 17.0
click at [459, 560] on div at bounding box center [784, 403] width 1568 height 1242
drag, startPoint x: 66, startPoint y: 627, endPoint x: 102, endPoint y: 631, distance: 36.2
click at [97, 648] on div at bounding box center [784, 403] width 1568 height 1242
drag, startPoint x: 104, startPoint y: 638, endPoint x: 100, endPoint y: 676, distance: 38.2
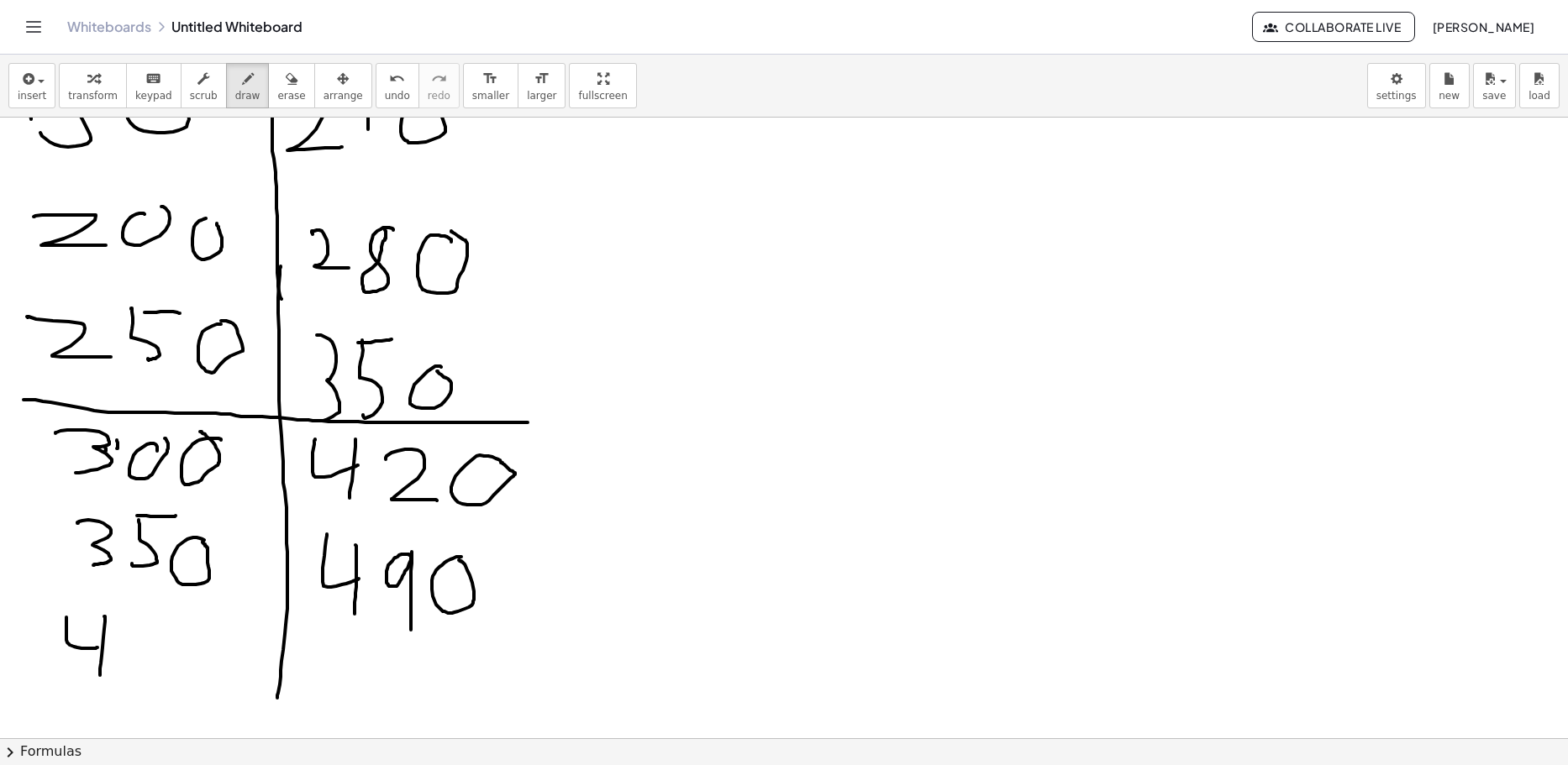
click at [100, 676] on div at bounding box center [784, 403] width 1568 height 1242
drag, startPoint x: 160, startPoint y: 628, endPoint x: 195, endPoint y: 644, distance: 38.5
click at [166, 630] on div at bounding box center [784, 403] width 1568 height 1242
drag, startPoint x: 210, startPoint y: 644, endPoint x: 218, endPoint y: 639, distance: 9.4
click at [217, 640] on div at bounding box center [784, 403] width 1568 height 1242
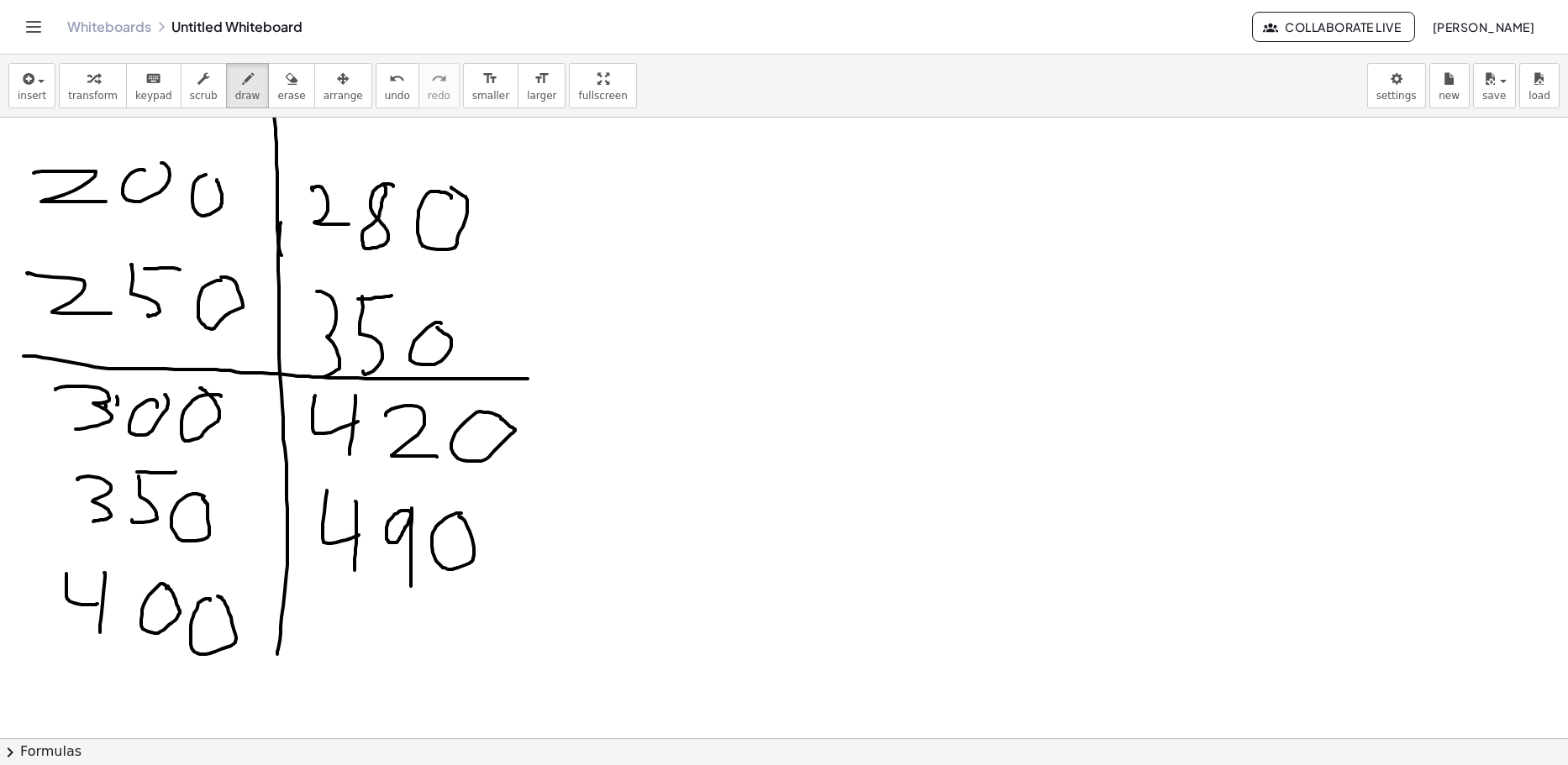
scroll to position [504, 0]
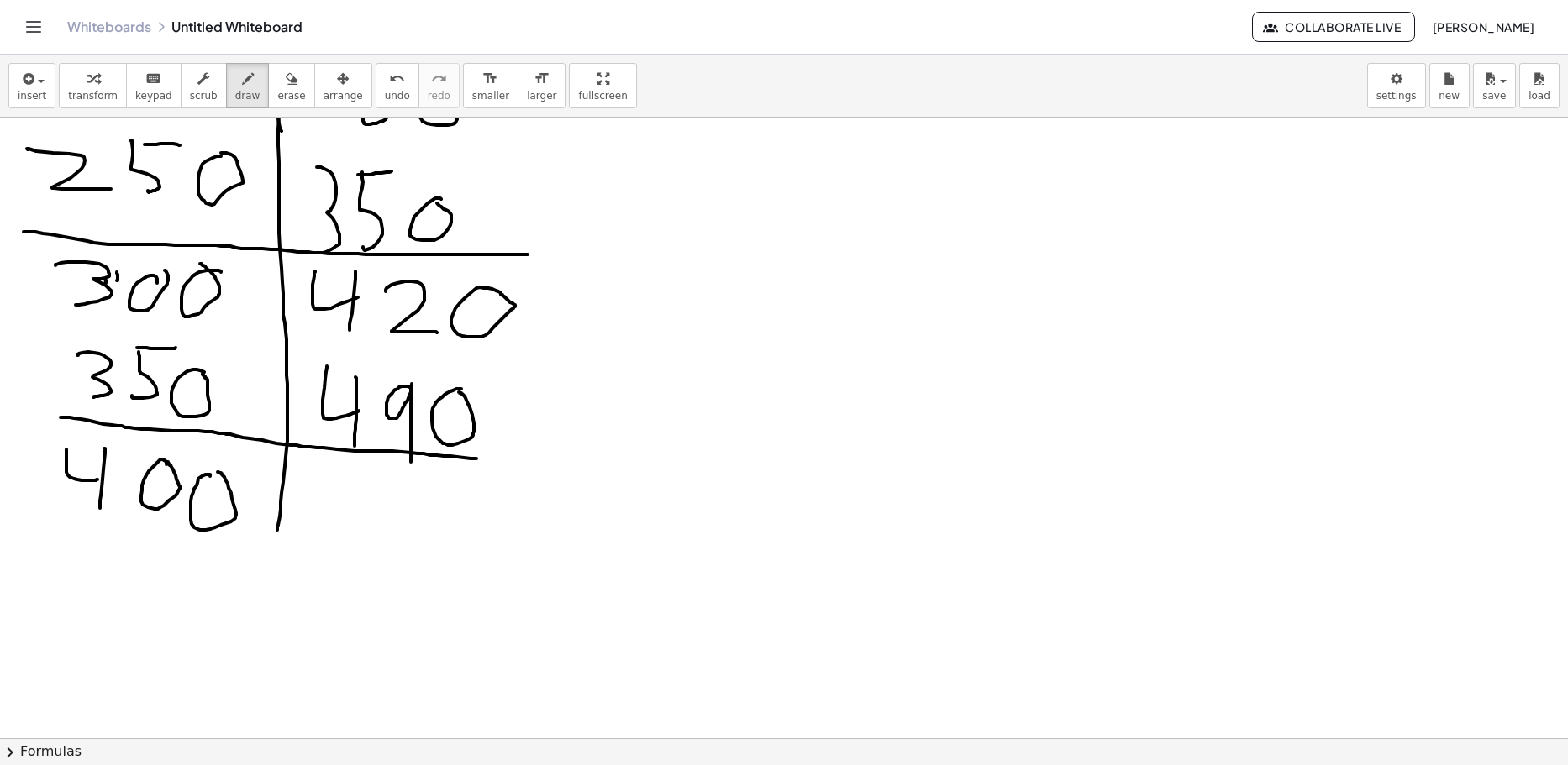
drag, startPoint x: 66, startPoint y: 417, endPoint x: 558, endPoint y: 459, distance: 493.8
click at [558, 459] on div at bounding box center [784, 235] width 1568 height 1242
drag, startPoint x: 324, startPoint y: 475, endPoint x: 315, endPoint y: 504, distance: 30.4
click at [322, 542] on div at bounding box center [784, 235] width 1568 height 1242
drag, startPoint x: 322, startPoint y: 478, endPoint x: 374, endPoint y: 482, distance: 52.2
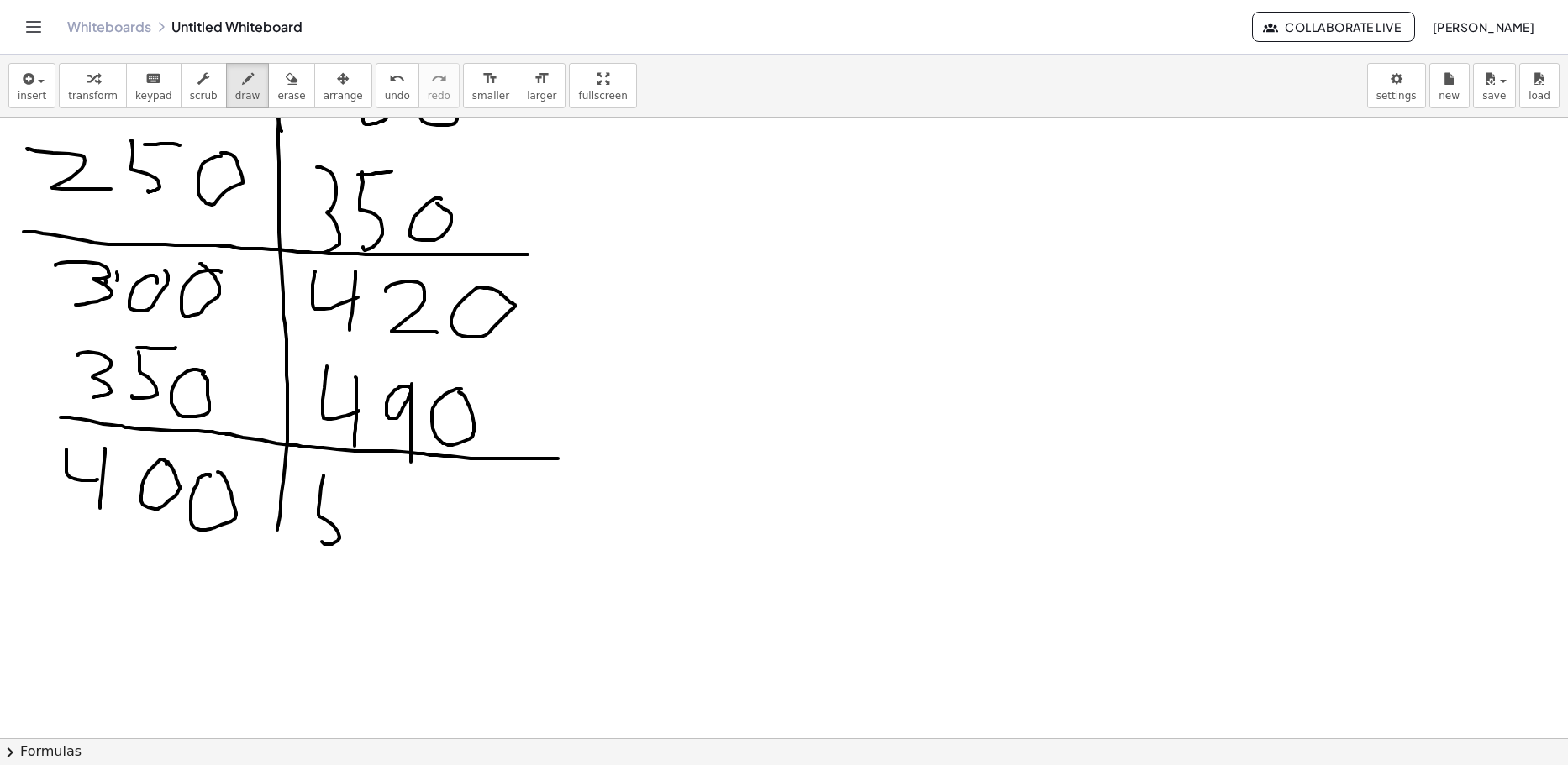
click at [362, 480] on div at bounding box center [784, 235] width 1568 height 1242
drag, startPoint x: 393, startPoint y: 479, endPoint x: 406, endPoint y: 513, distance: 36.4
click at [392, 519] on div at bounding box center [784, 235] width 1568 height 1242
click at [459, 490] on div at bounding box center [784, 235] width 1568 height 1242
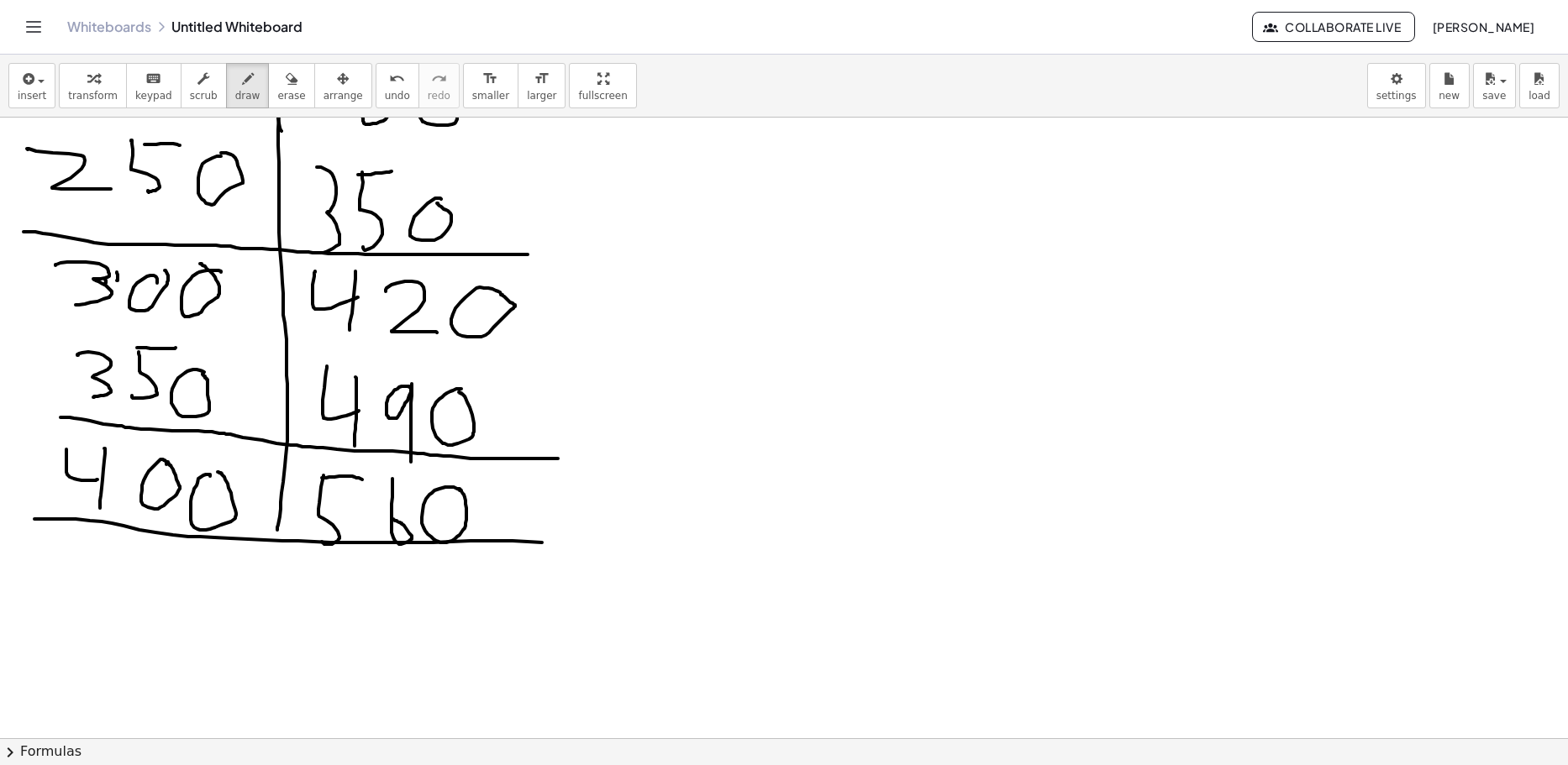
drag, startPoint x: 35, startPoint y: 519, endPoint x: 606, endPoint y: 540, distance: 571.4
click at [624, 540] on div at bounding box center [784, 235] width 1568 height 1242
drag, startPoint x: 77, startPoint y: 544, endPoint x: 115, endPoint y: 564, distance: 42.9
click at [115, 569] on div at bounding box center [784, 235] width 1568 height 1242
drag, startPoint x: 106, startPoint y: 564, endPoint x: 98, endPoint y: 607, distance: 43.7
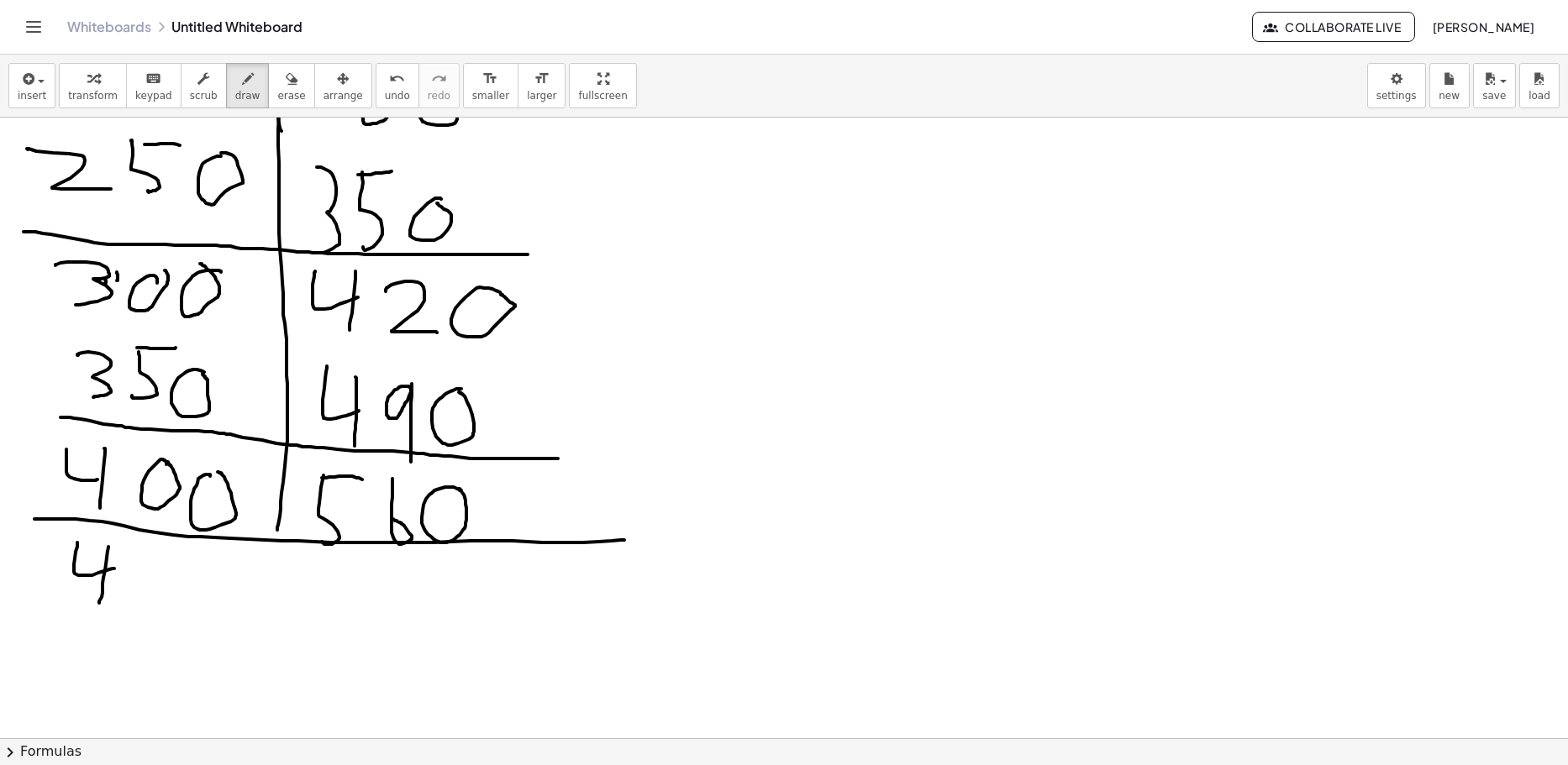
click at [98, 607] on div at bounding box center [784, 235] width 1568 height 1242
drag, startPoint x: 129, startPoint y: 554, endPoint x: 131, endPoint y: 589, distance: 35.1
click at [135, 596] on div at bounding box center [784, 235] width 1568 height 1242
drag
click at [155, 547] on div at bounding box center [784, 235] width 1568 height 1242
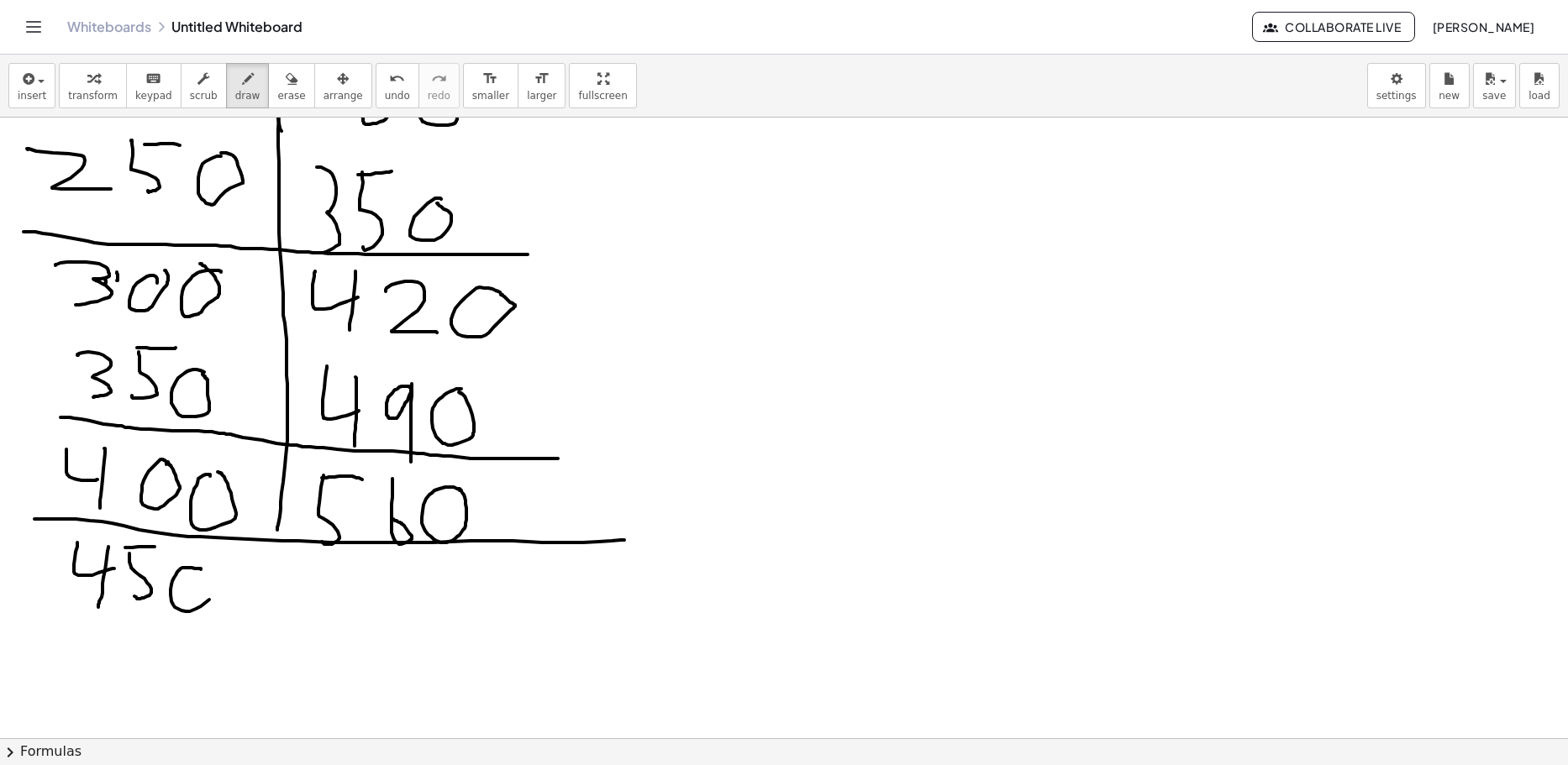
click at [199, 572] on div at bounding box center [784, 235] width 1568 height 1242
drag, startPoint x: 322, startPoint y: 562, endPoint x: 319, endPoint y: 594, distance: 32.1
click at [319, 594] on div at bounding box center [784, 235] width 1568 height 1242
drag, startPoint x: 364, startPoint y: 566, endPoint x: 369, endPoint y: 629, distance: 63.2
click at [369, 629] on div at bounding box center [784, 235] width 1568 height 1242
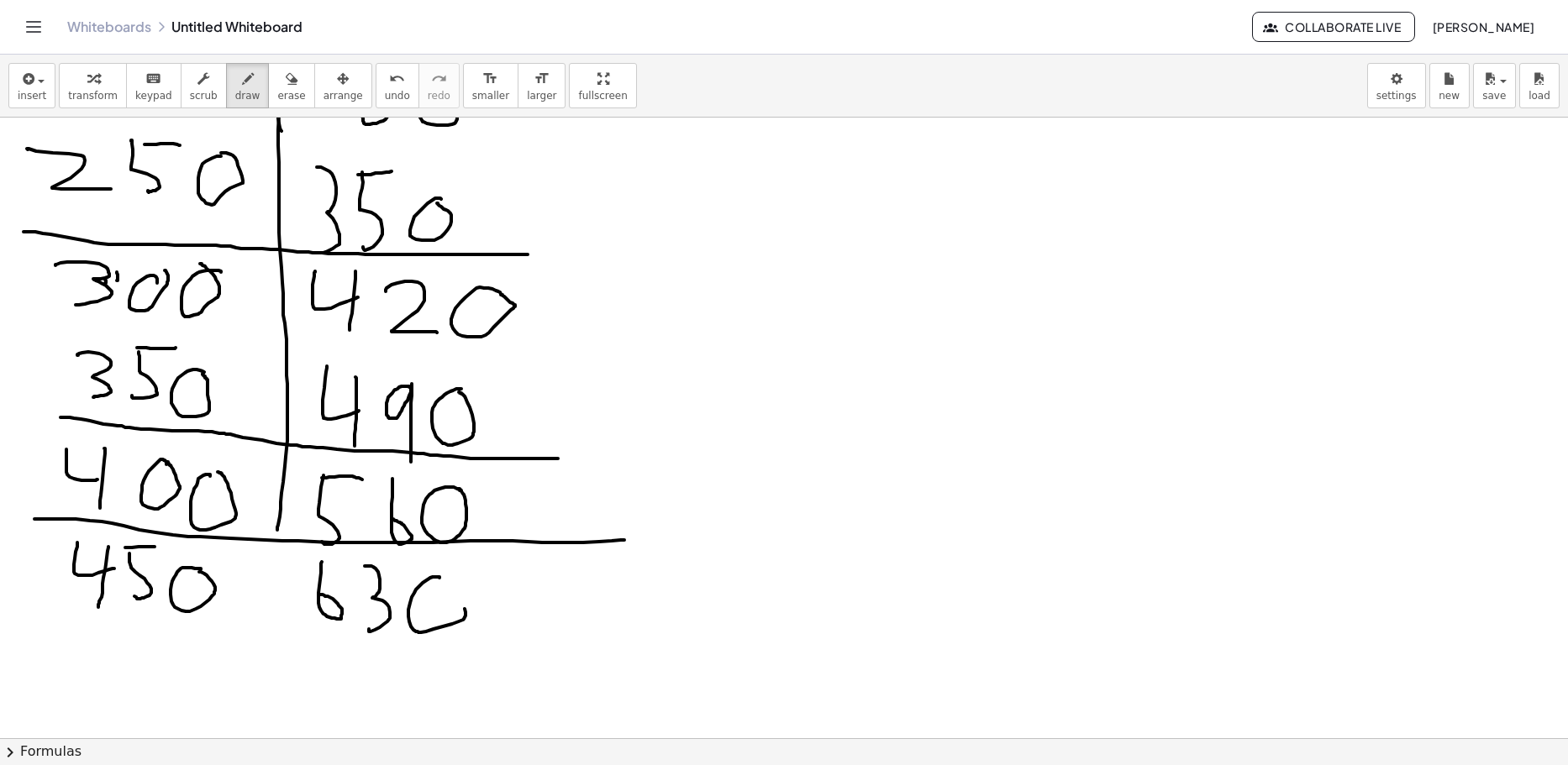
click at [438, 582] on div at bounding box center [784, 235] width 1568 height 1242
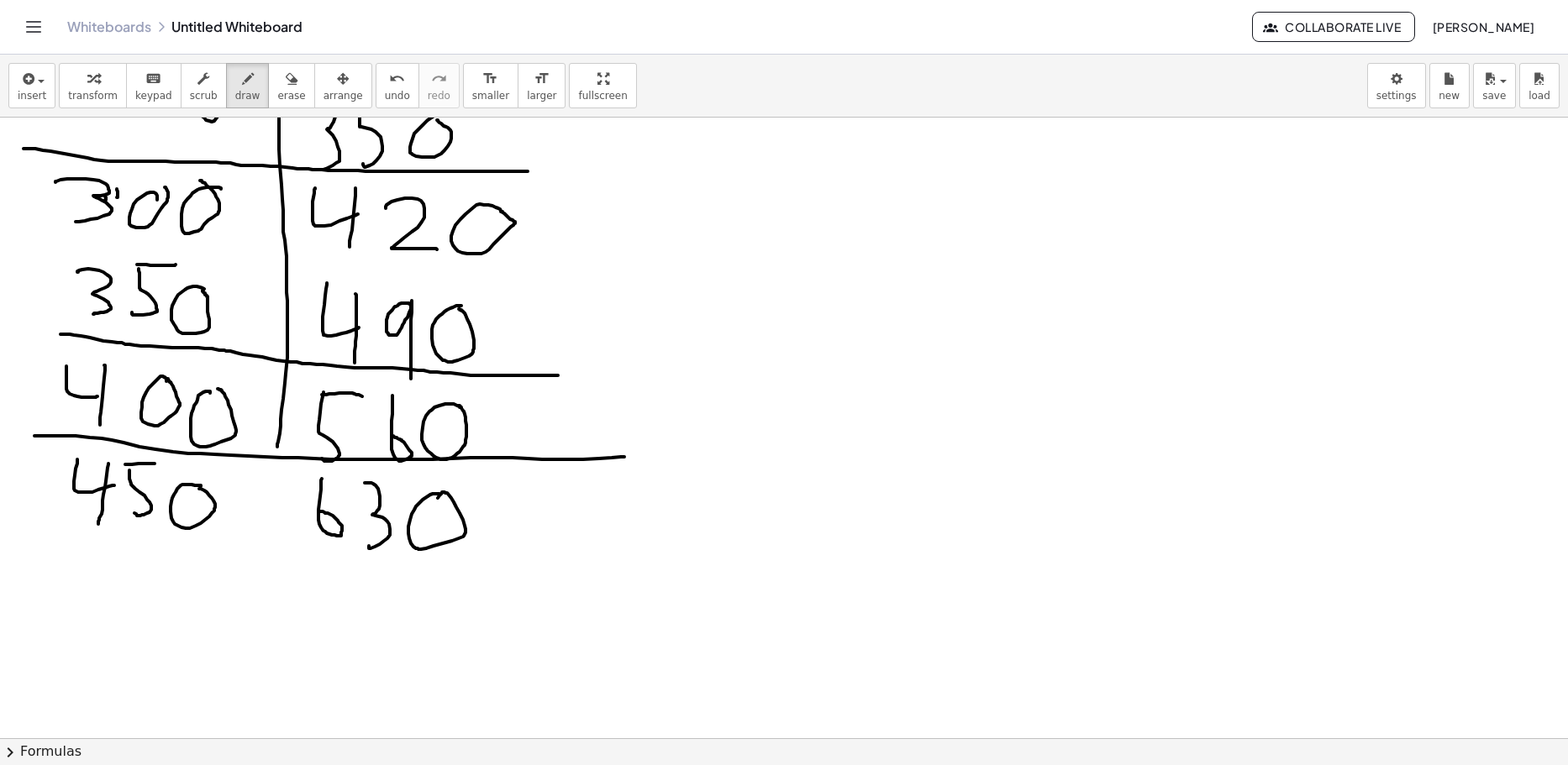
scroll to position [588, 0]
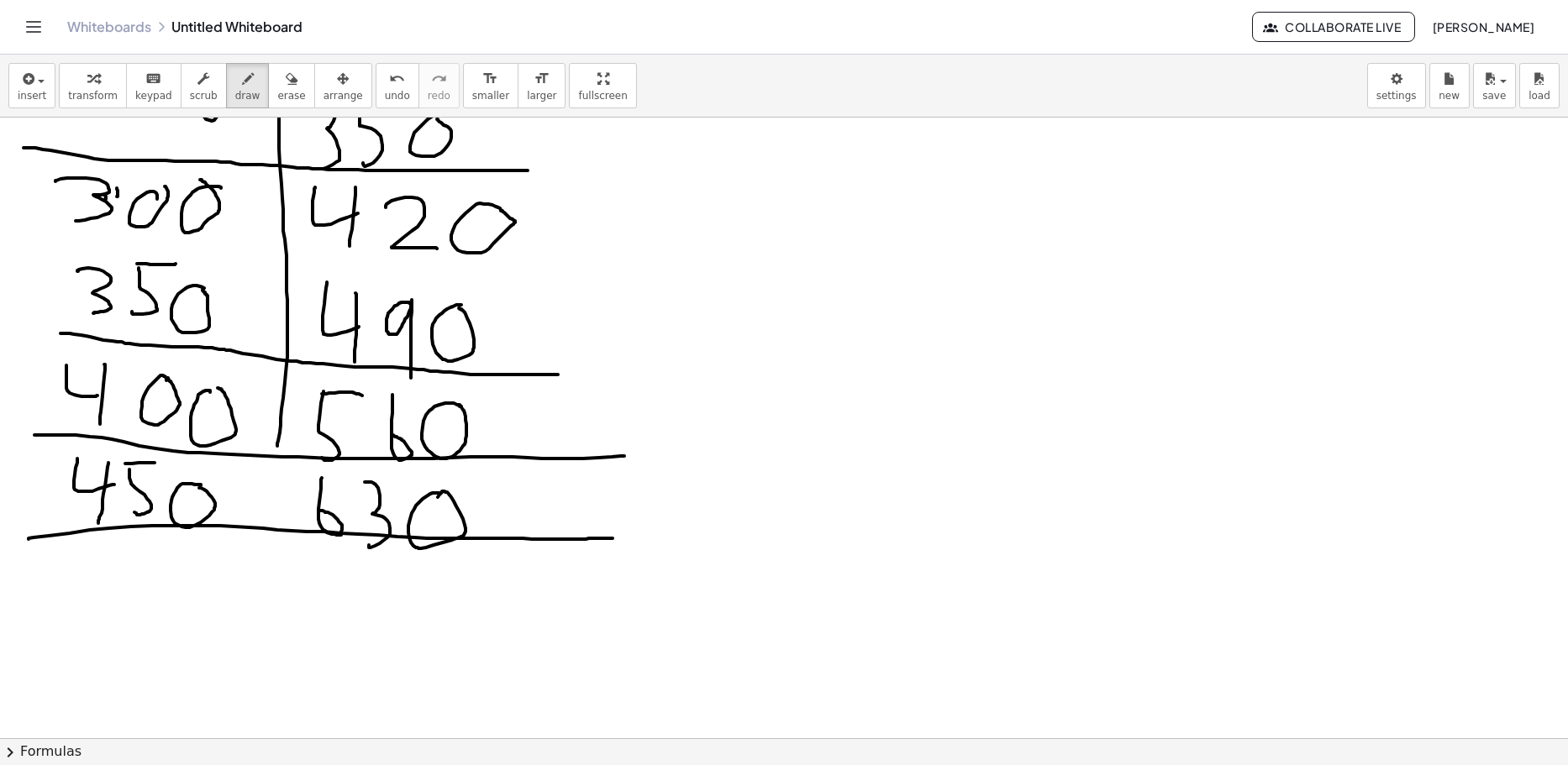
drag, startPoint x: 28, startPoint y: 538, endPoint x: 624, endPoint y: 538, distance: 596.0
click at [617, 538] on div at bounding box center [784, 150] width 1568 height 1242
drag, startPoint x: 96, startPoint y: 538, endPoint x: 99, endPoint y: 560, distance: 22.2
click at [100, 604] on div at bounding box center [784, 150] width 1568 height 1242
drag, startPoint x: 104, startPoint y: 538, endPoint x: 158, endPoint y: 542, distance: 54.1
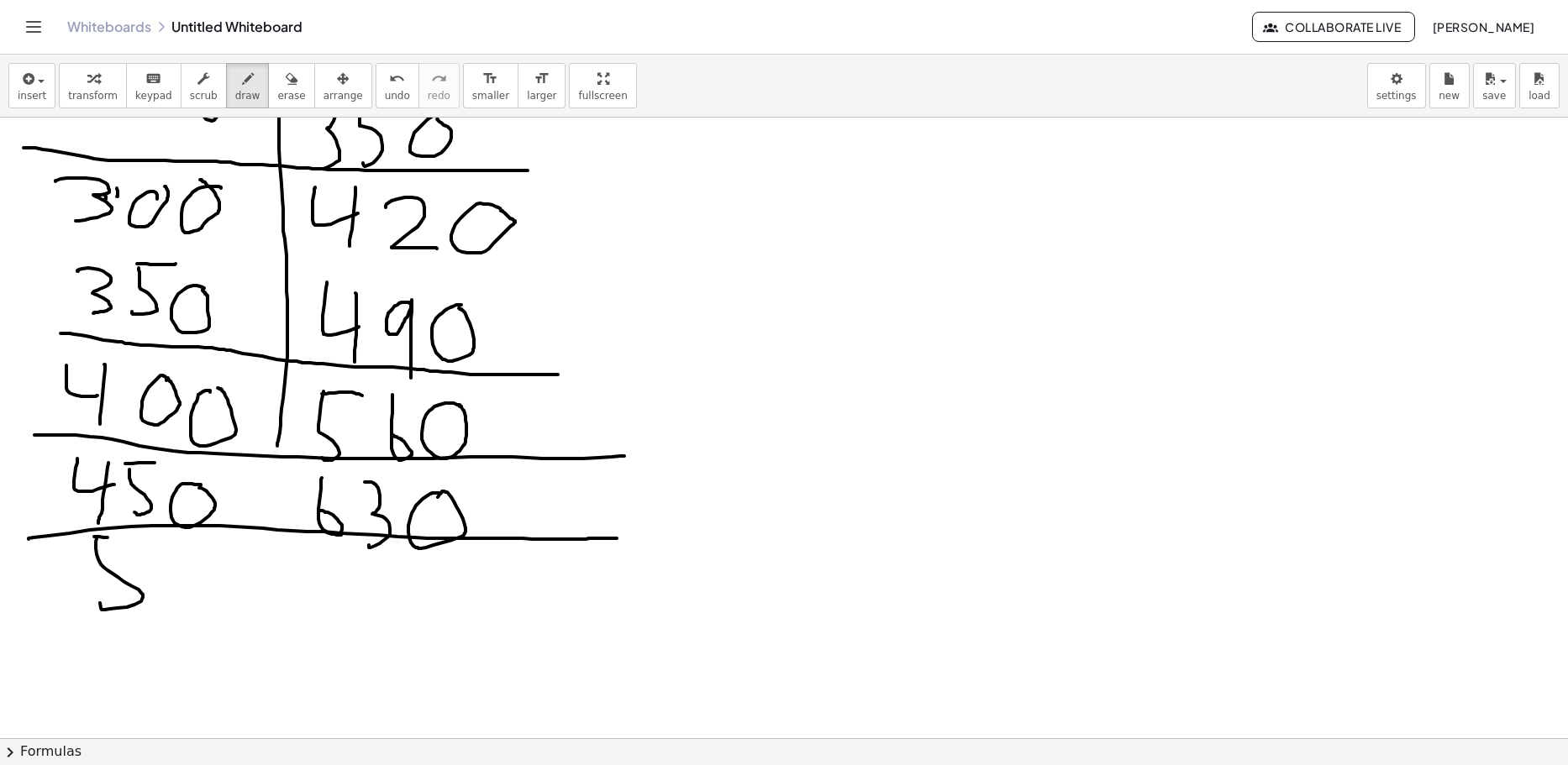
click at [128, 539] on div at bounding box center [784, 150] width 1568 height 1242
click at [190, 567] on div at bounding box center [784, 150] width 1568 height 1242
click at [239, 579] on div at bounding box center [784, 150] width 1568 height 1242
drag, startPoint x: 273, startPoint y: 433, endPoint x: 281, endPoint y: 682, distance: 249.1
click at [281, 682] on div at bounding box center [784, 150] width 1568 height 1242
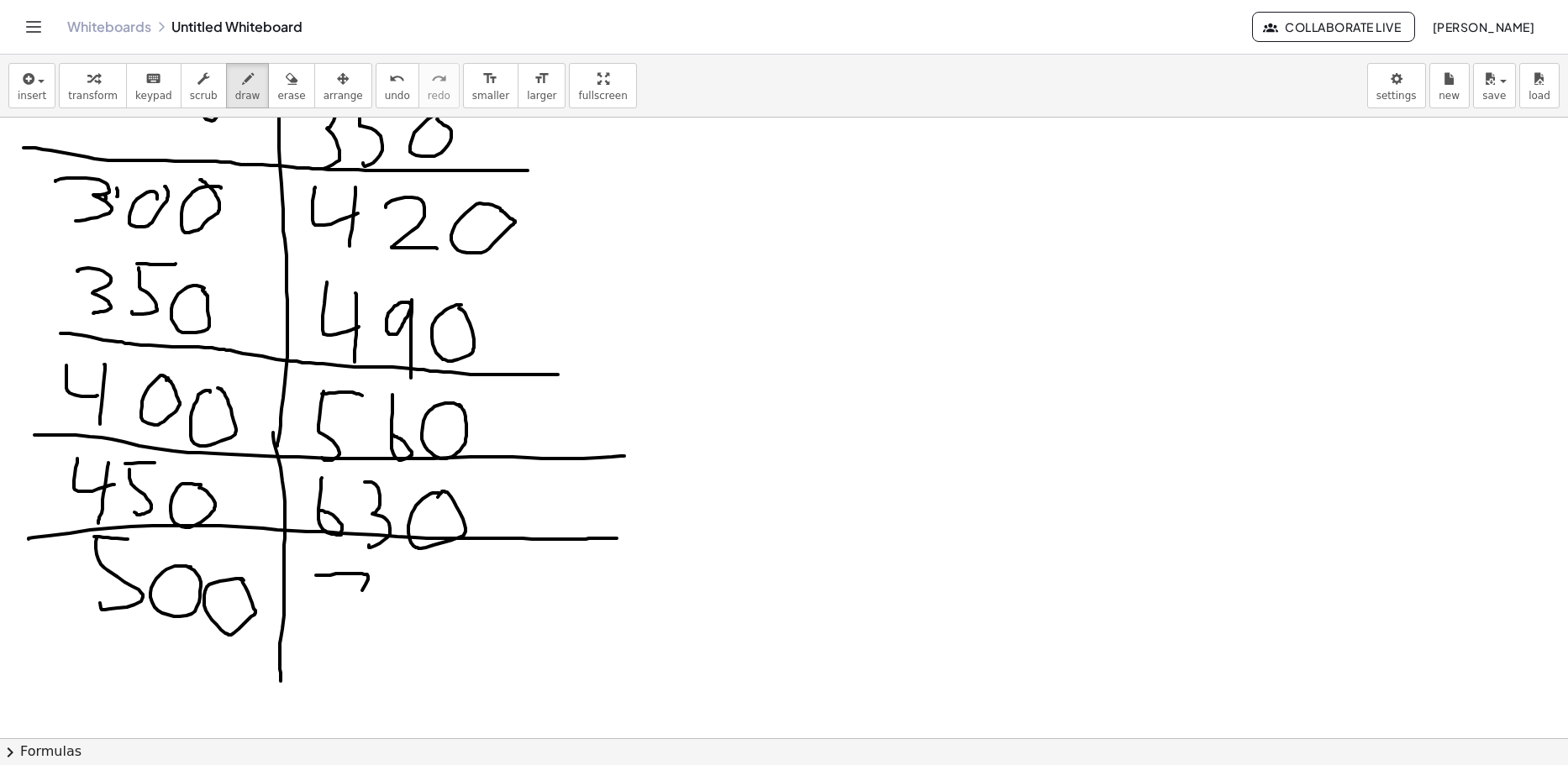
drag, startPoint x: 316, startPoint y: 575, endPoint x: 339, endPoint y: 628, distance: 57.8
click at [337, 626] on div at bounding box center [784, 150] width 1568 height 1242
drag, startPoint x: 419, startPoint y: 582, endPoint x: 412, endPoint y: 587, distance: 8.6
click at [412, 587] on div at bounding box center [784, 150] width 1568 height 1242
drag, startPoint x: 465, startPoint y: 597, endPoint x: 491, endPoint y: 598, distance: 26.0
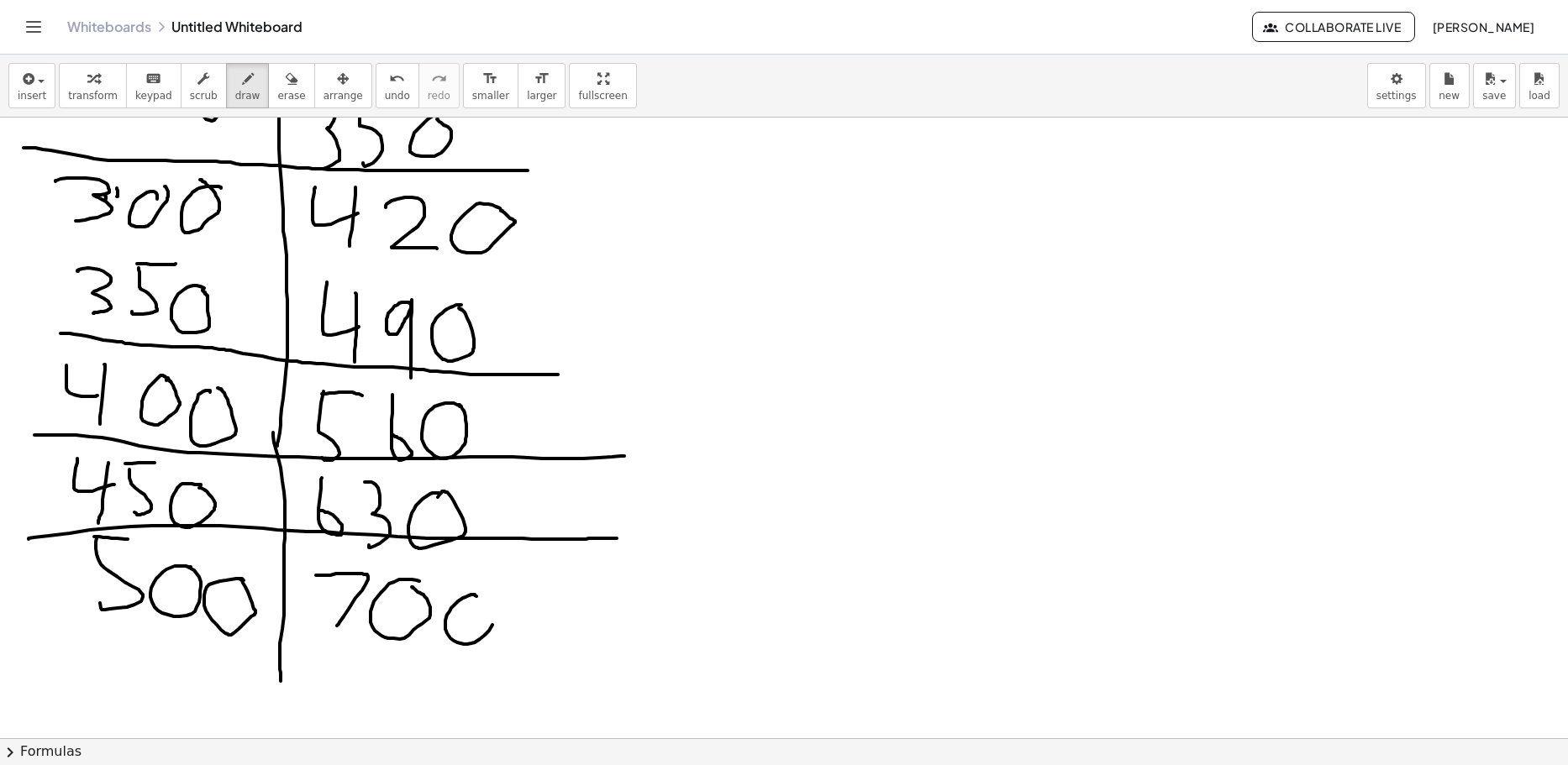
click at [491, 598] on div at bounding box center [784, 150] width 1568 height 1242
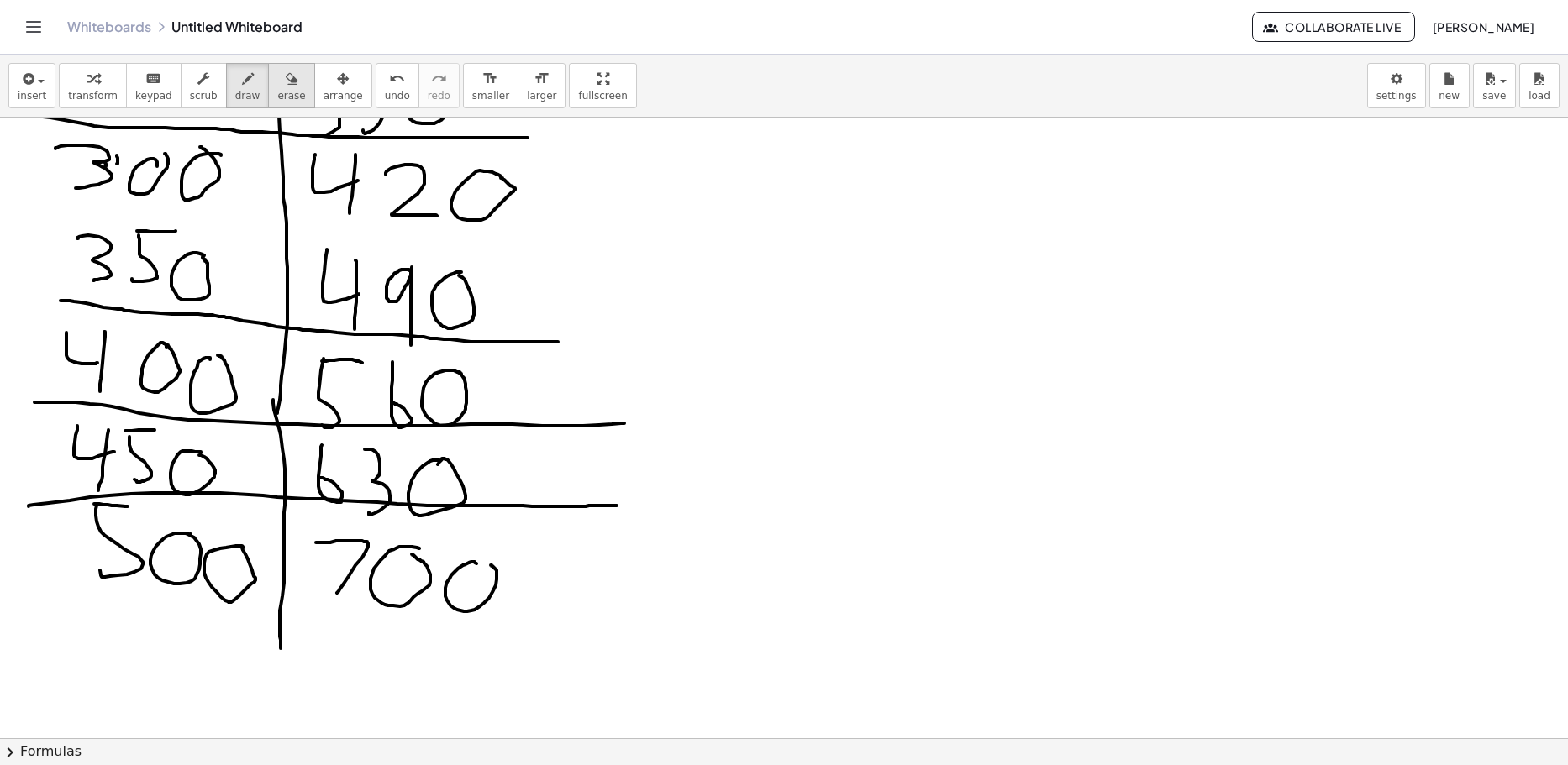
click at [285, 82] on icon "button" at bounding box center [291, 79] width 12 height 20
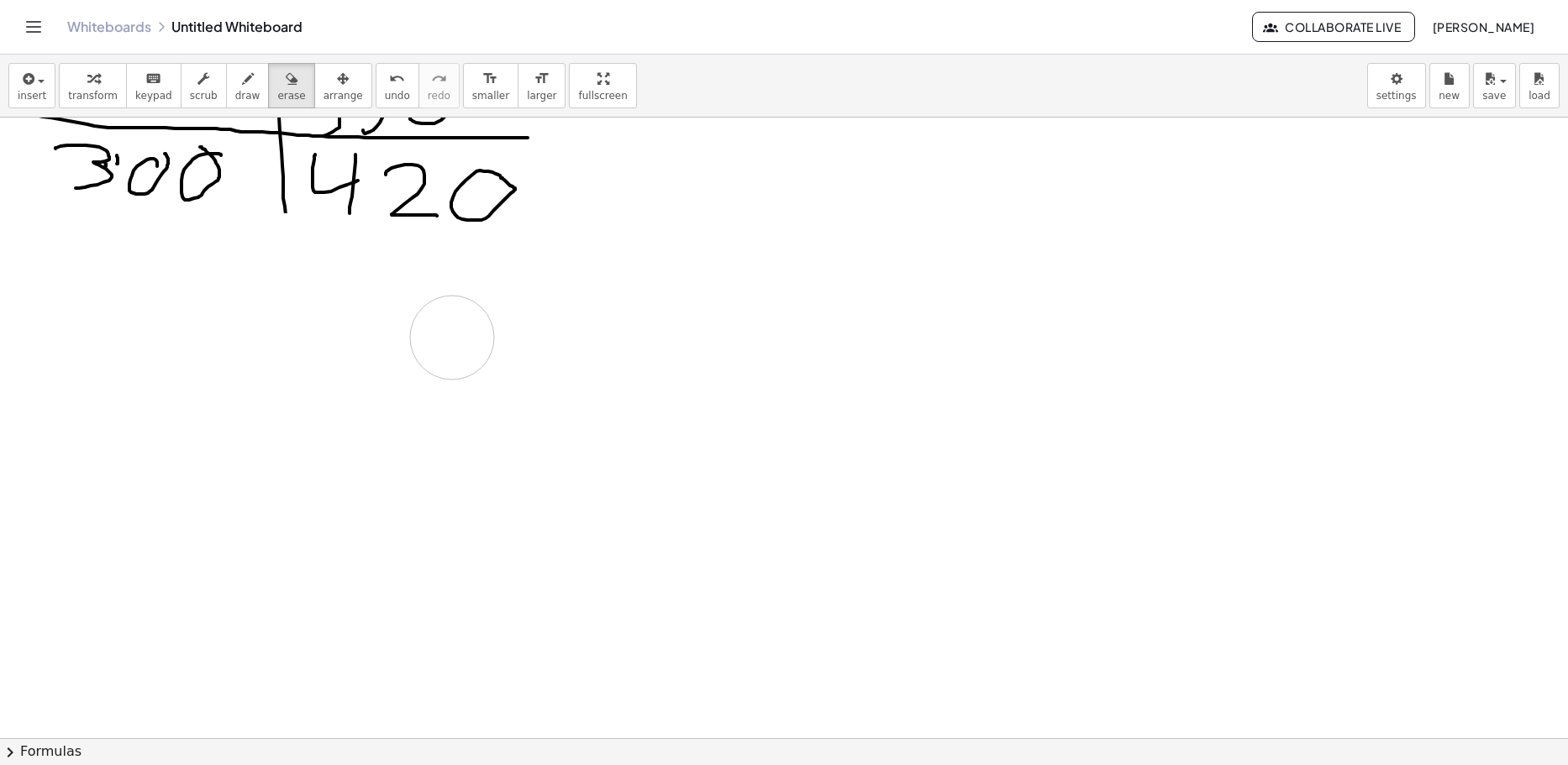
drag, startPoint x: 773, startPoint y: 405, endPoint x: 503, endPoint y: 310, distance: 286.2
click at [504, 311] on div at bounding box center [784, 427] width 1568 height 1862
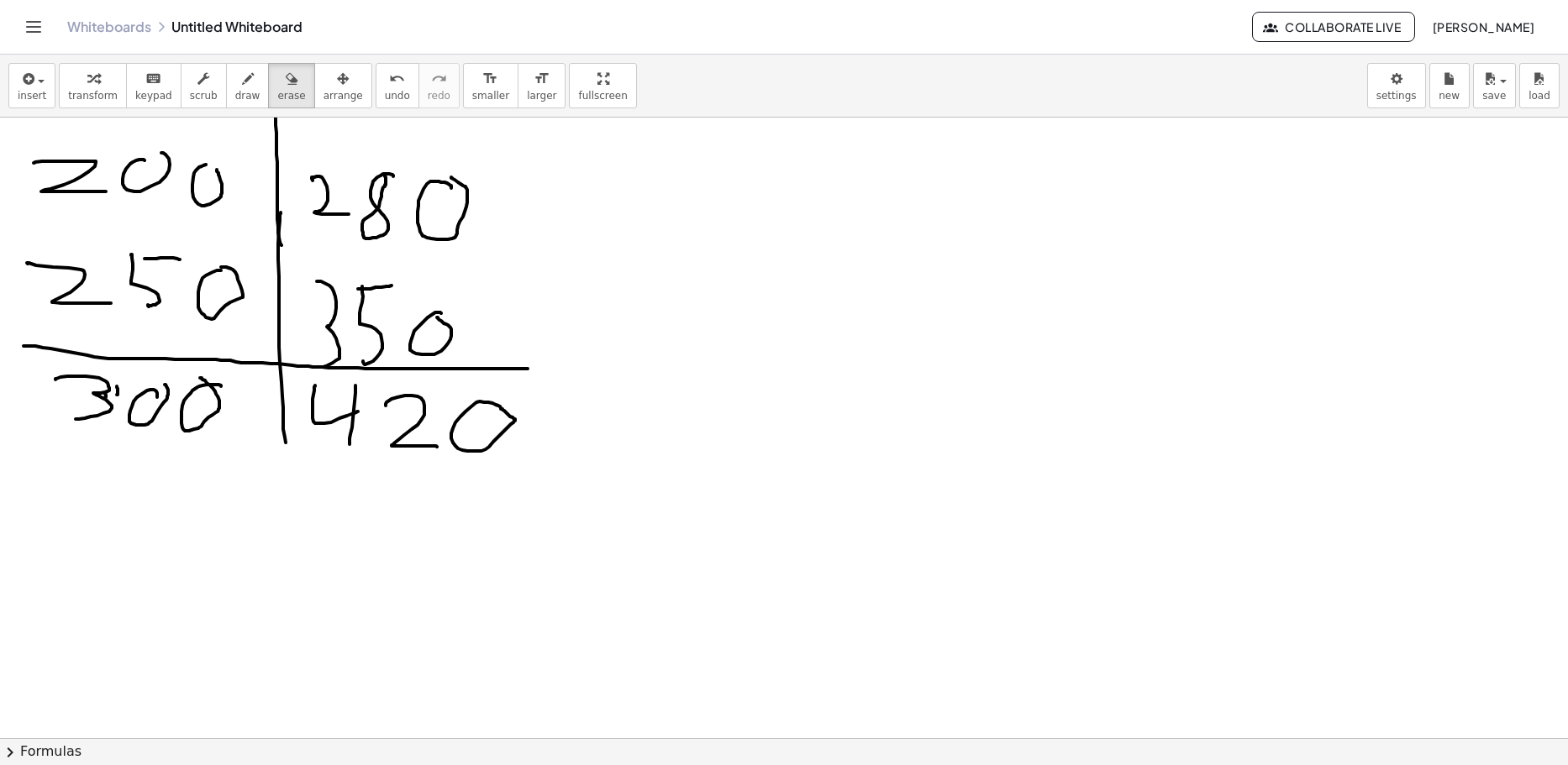
scroll to position [369, 0]
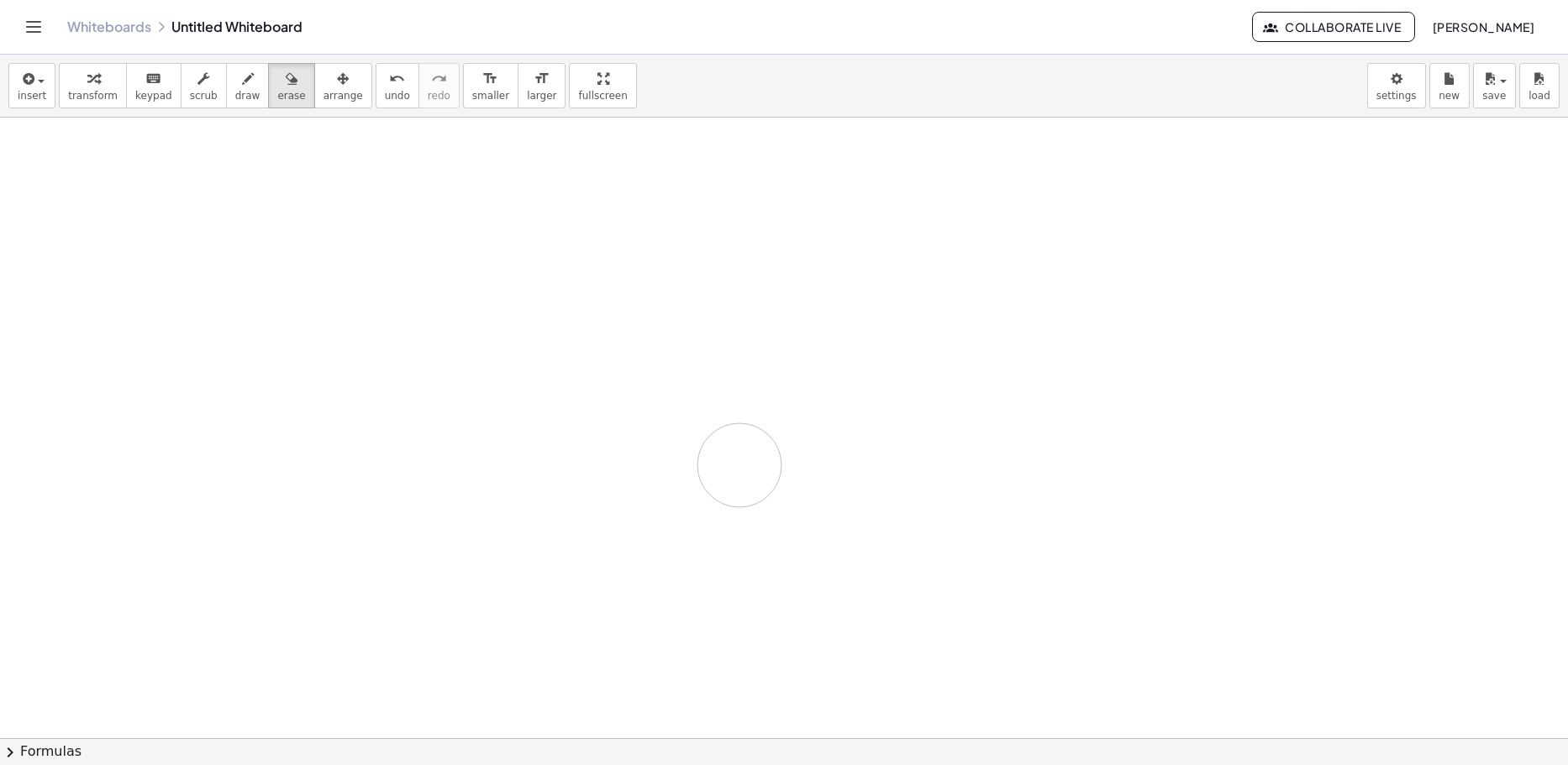
drag, startPoint x: 130, startPoint y: 482, endPoint x: 438, endPoint y: 429, distance: 312.5
click at [294, 427] on div at bounding box center [784, 680] width 1568 height 1862
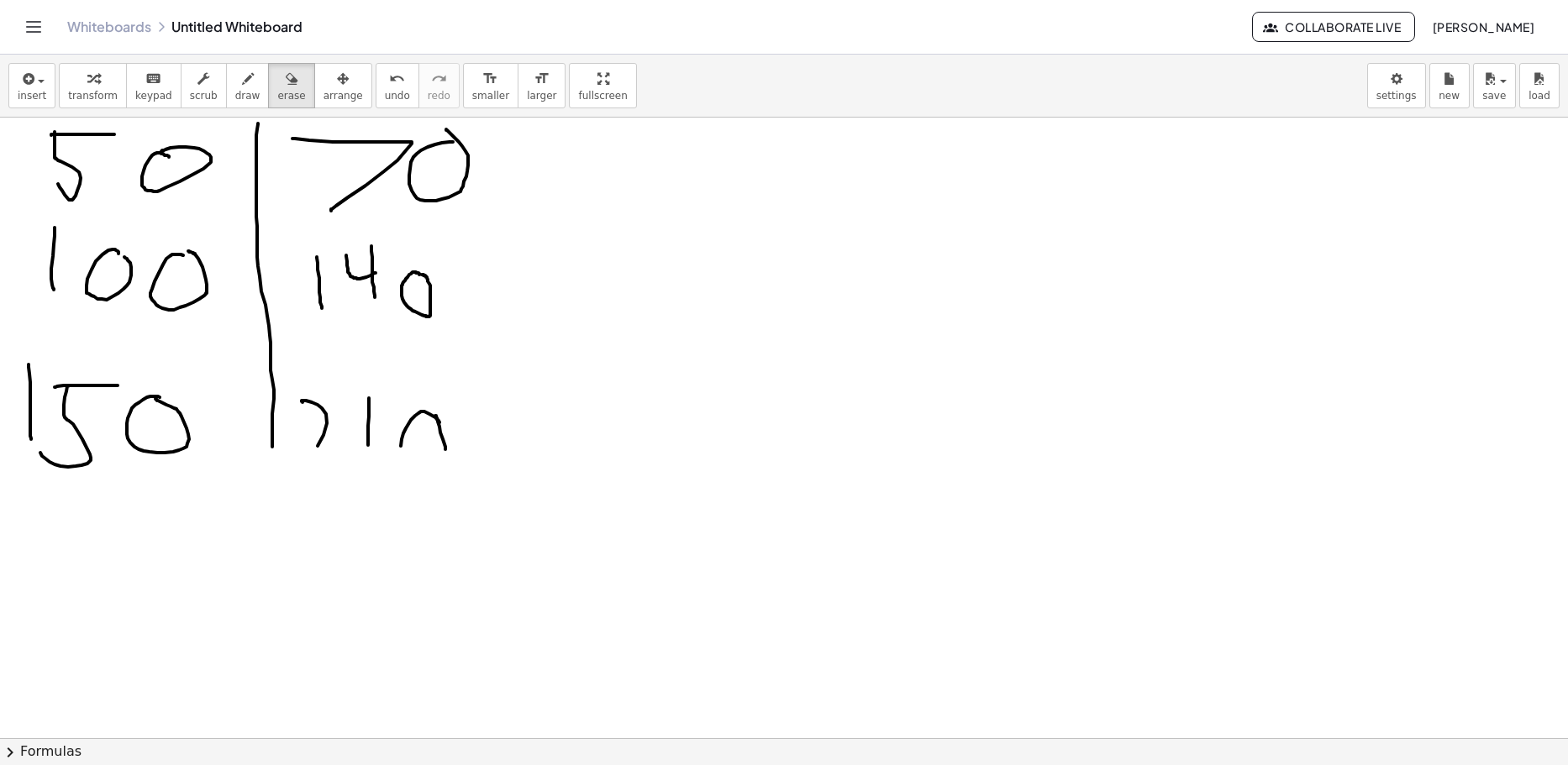
scroll to position [0, 0]
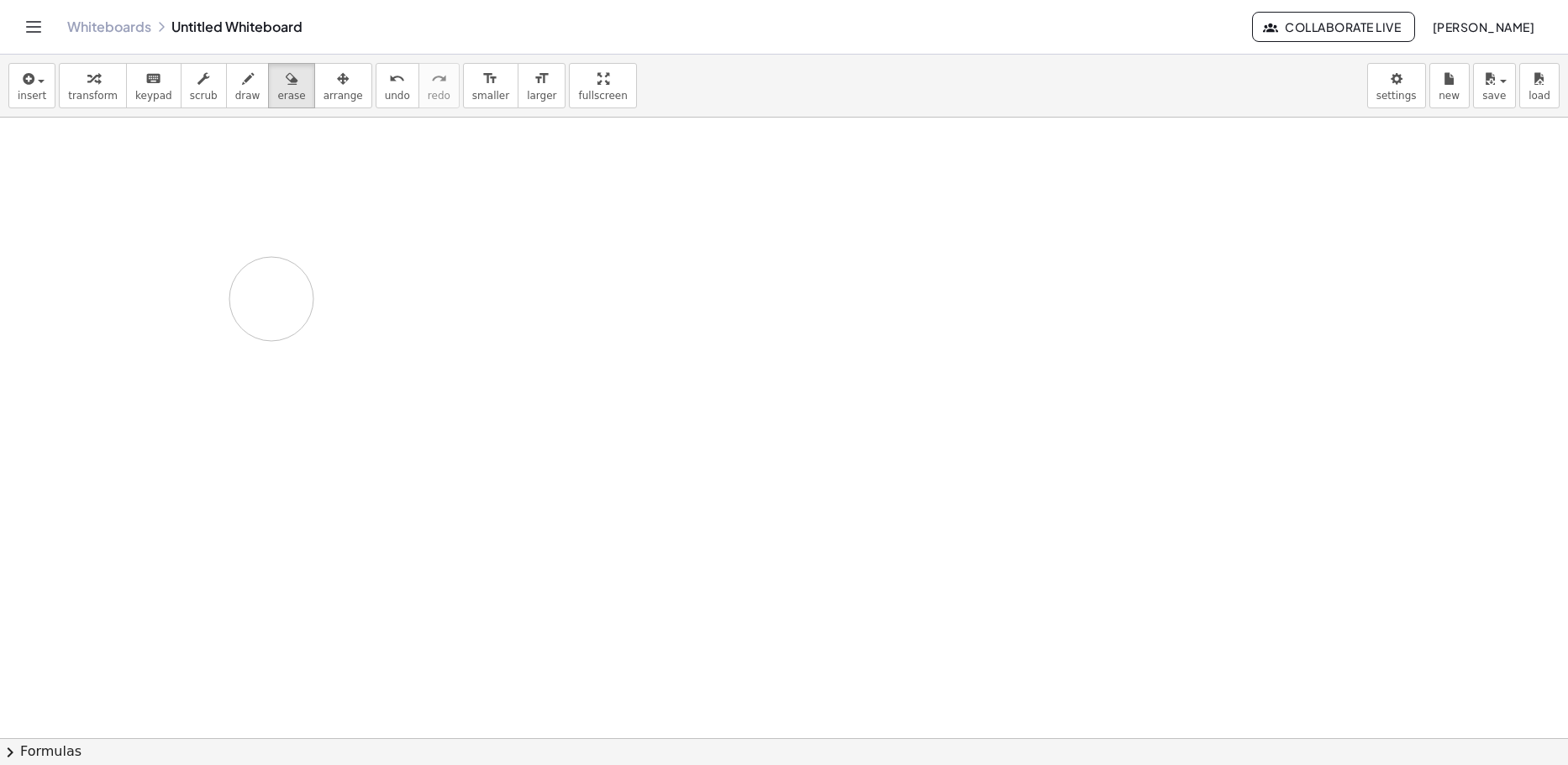
drag, startPoint x: 22, startPoint y: 482, endPoint x: 306, endPoint y: 293, distance: 341.1
click at [307, 300] on div at bounding box center [784, 738] width 1568 height 1242
